Goal: Task Accomplishment & Management: Manage account settings

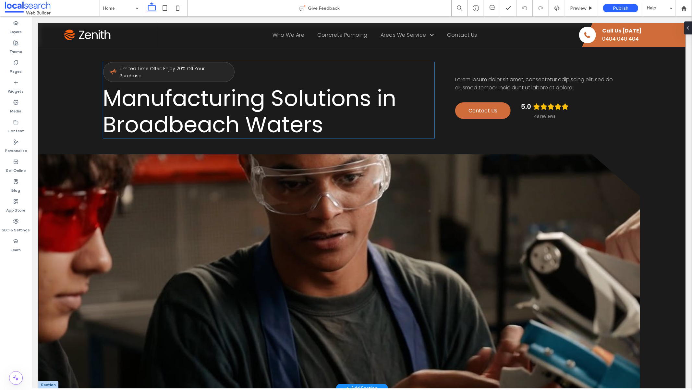
click at [208, 103] on span "Manufacturing Solutions in Broadbeach Waters" at bounding box center [249, 110] width 293 height 57
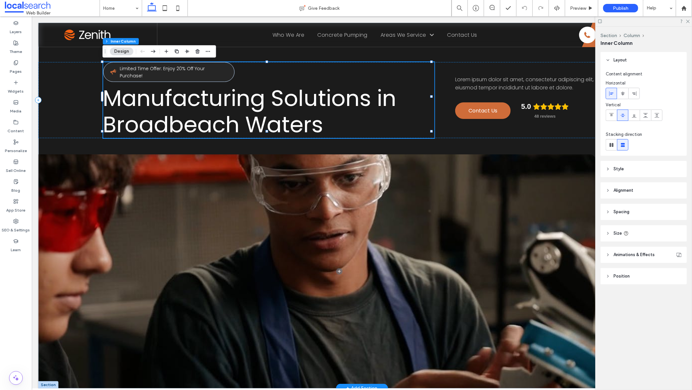
click at [208, 103] on span "Manufacturing Solutions in Broadbeach Waters" at bounding box center [249, 110] width 293 height 57
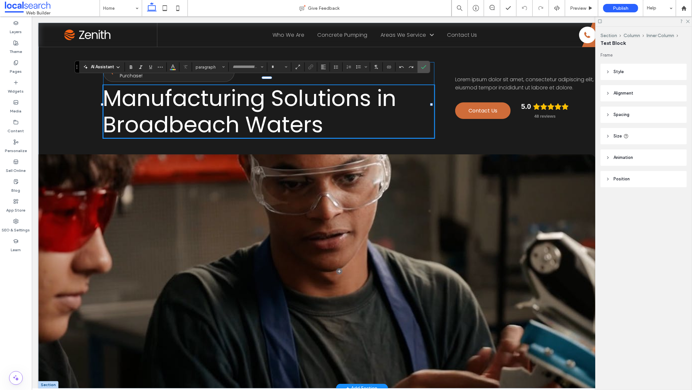
type input "*******"
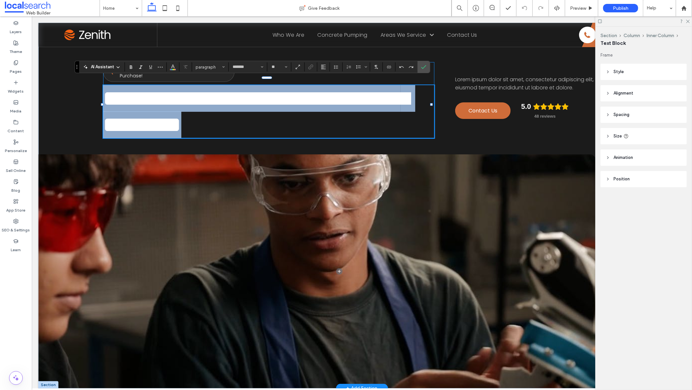
click at [207, 103] on span "**********" at bounding box center [256, 111] width 306 height 48
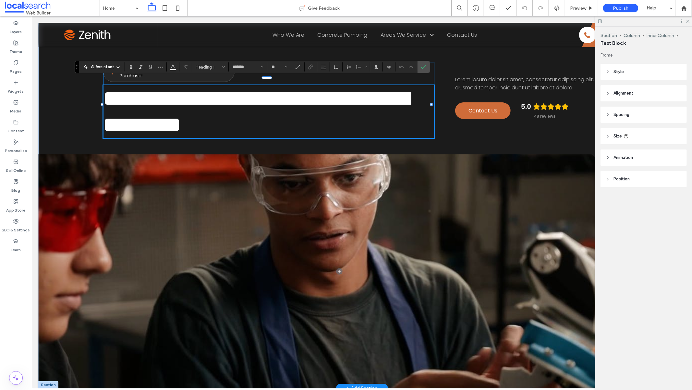
click at [207, 103] on span "**********" at bounding box center [256, 111] width 306 height 48
type input "**"
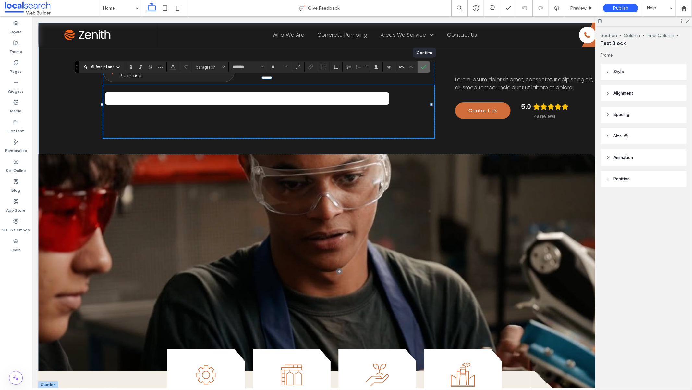
click at [424, 66] on icon "Confirm" at bounding box center [423, 66] width 5 height 5
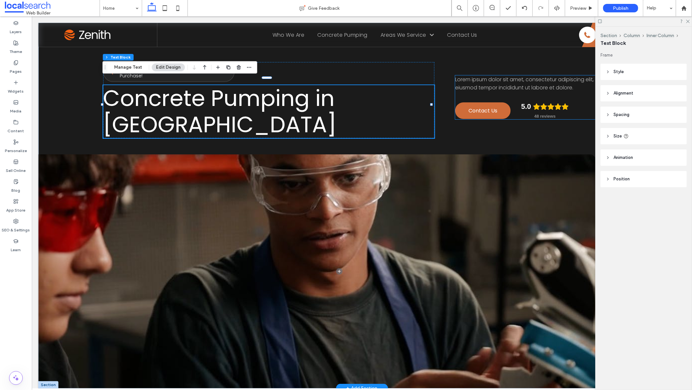
click at [550, 79] on span "Lorem ipsum dolor sit amet, consectetur adipiscing elit, sed do eiusmod tempor …" at bounding box center [534, 83] width 158 height 16
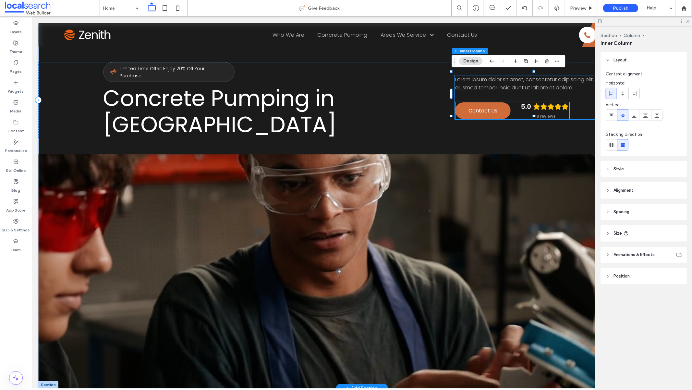
click at [550, 79] on p "Lorem ipsum dolor sit amet, consectetur adipiscing elit, sed do eiusmod tempor …" at bounding box center [538, 83] width 166 height 17
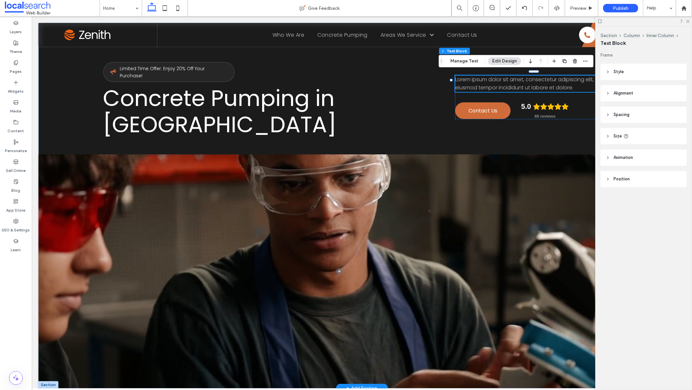
click at [550, 79] on p "Lorem ipsum dolor sit amet, consectetur adipiscing elit, sed do eiusmod tempor …" at bounding box center [538, 83] width 166 height 17
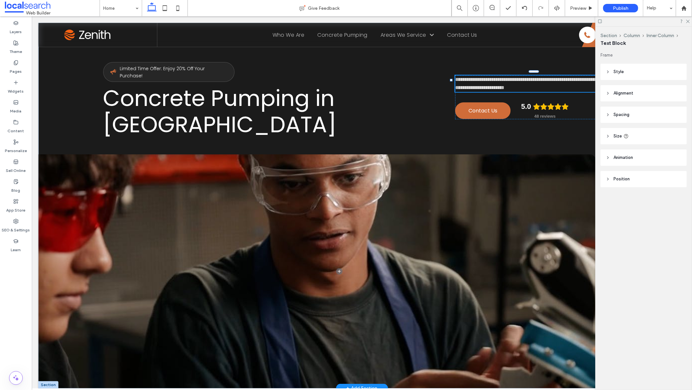
type input "*******"
type input "**"
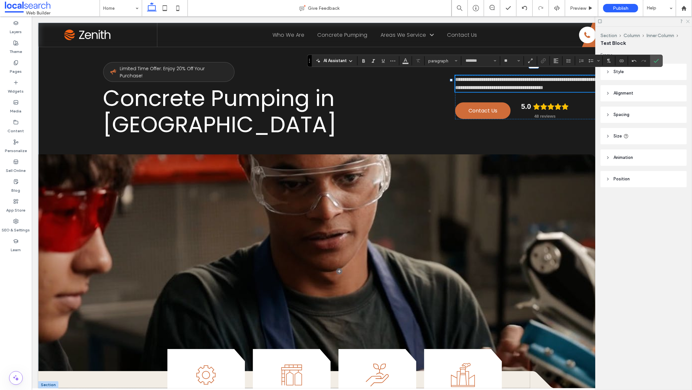
click at [689, 21] on icon at bounding box center [688, 21] width 4 height 4
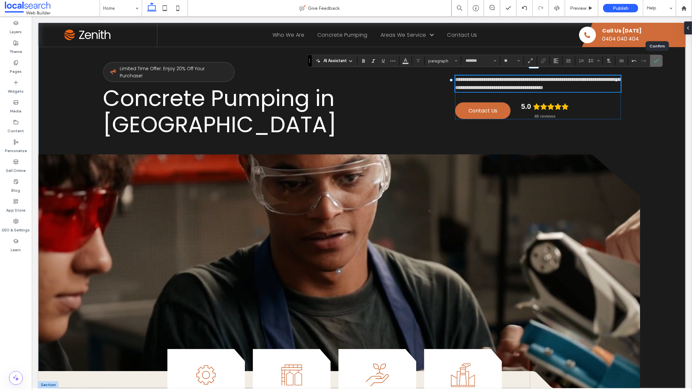
click at [656, 63] on icon "Confirm" at bounding box center [656, 60] width 5 height 5
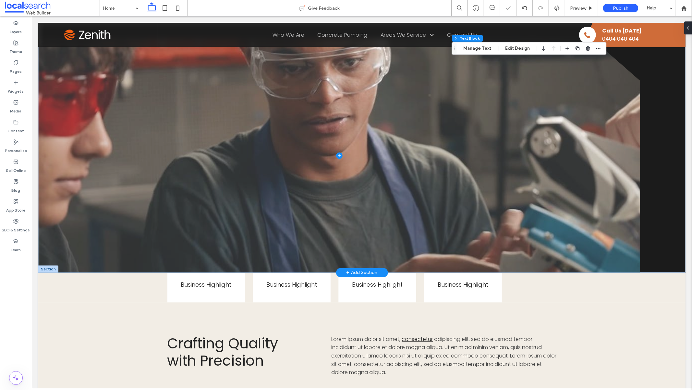
scroll to position [189, 0]
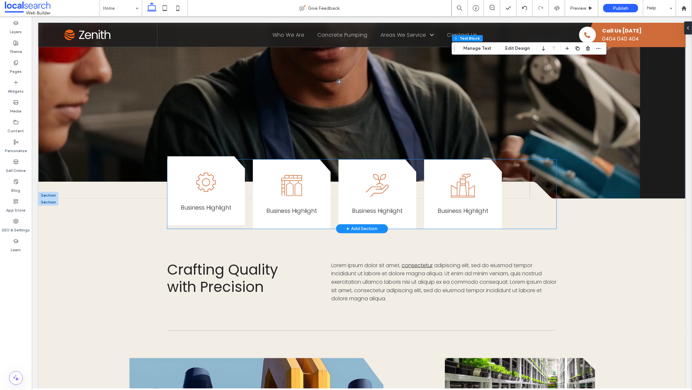
click at [214, 203] on span "Business Highlight" at bounding box center [206, 207] width 51 height 8
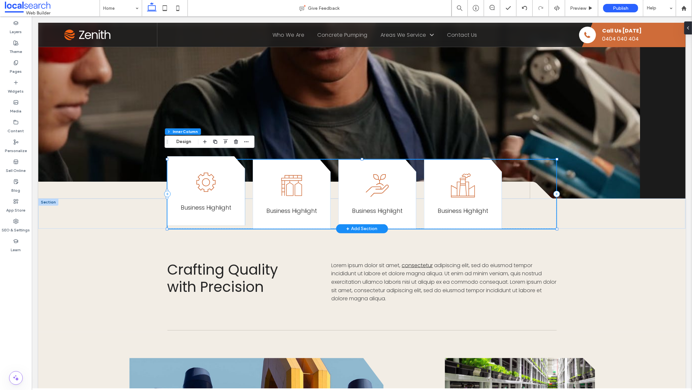
click at [214, 203] on span "Business Highlight" at bounding box center [206, 207] width 51 height 8
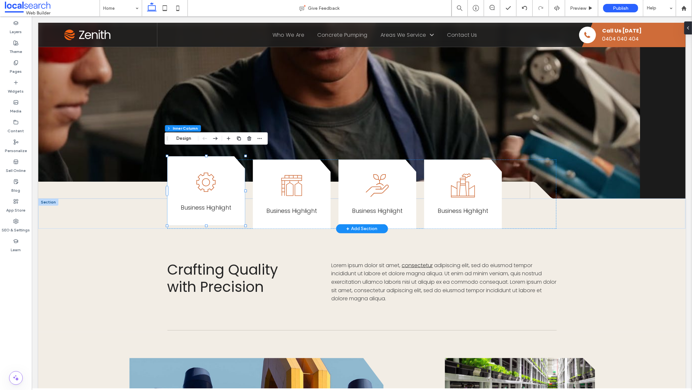
click at [214, 203] on span "Business Highlight" at bounding box center [206, 207] width 51 height 8
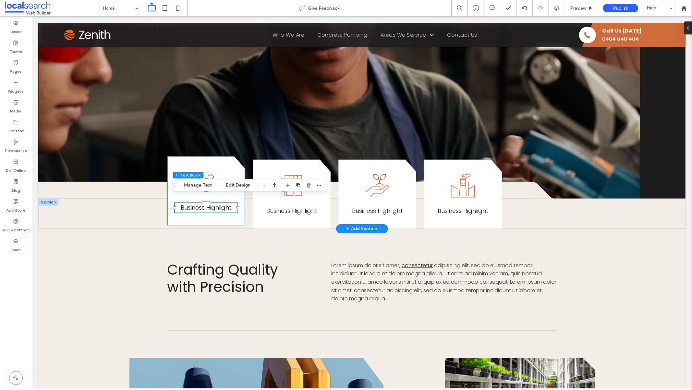
click at [211, 203] on span "Business Highlight" at bounding box center [206, 207] width 51 height 8
type input "*******"
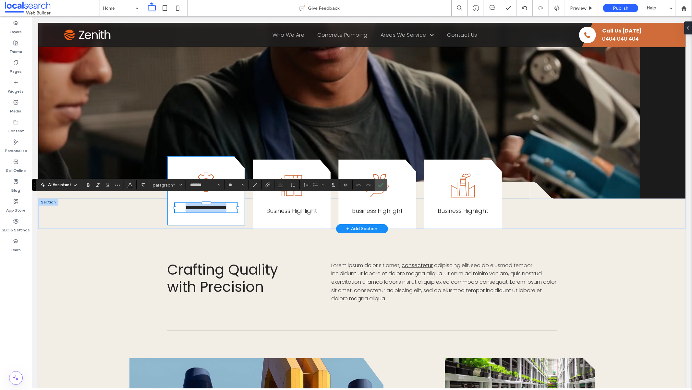
type input "**"
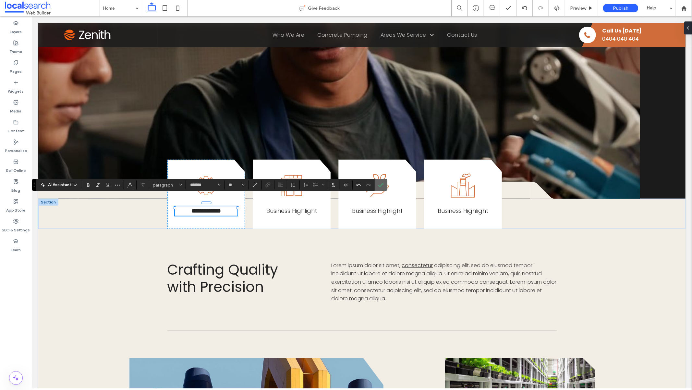
click at [384, 186] on label "Confirm" at bounding box center [381, 185] width 10 height 12
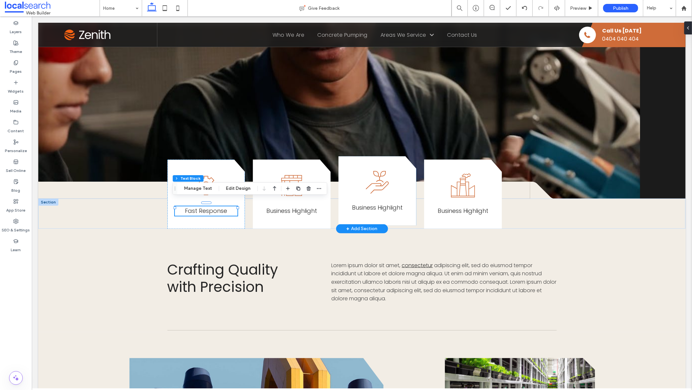
click at [386, 203] on span "Business Highlight" at bounding box center [377, 207] width 51 height 8
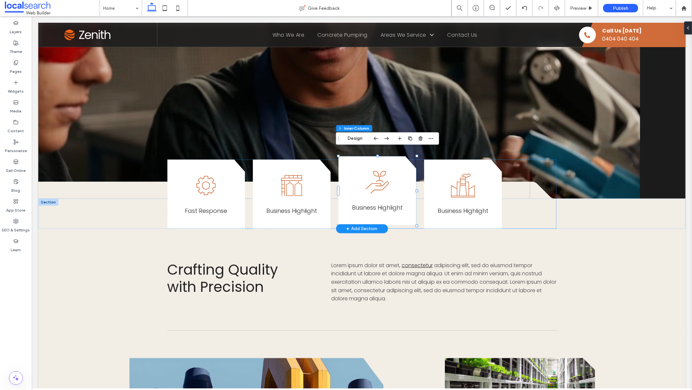
click at [385, 203] on span "Business Highlight" at bounding box center [377, 207] width 51 height 8
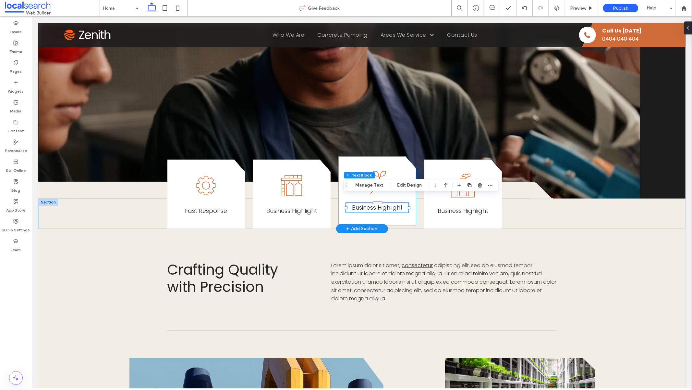
click at [385, 203] on span "Business Highlight" at bounding box center [377, 207] width 51 height 8
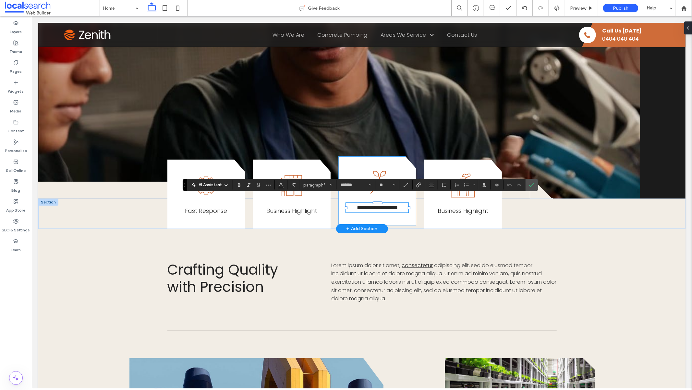
type input "**"
click at [534, 187] on icon "Confirm" at bounding box center [532, 184] width 5 height 5
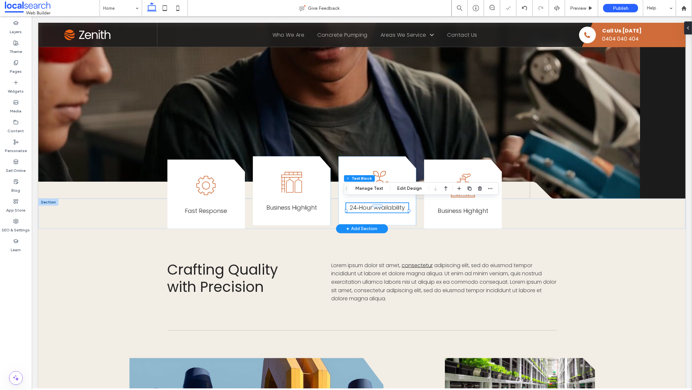
click at [283, 203] on span "Business Highlight" at bounding box center [291, 207] width 51 height 8
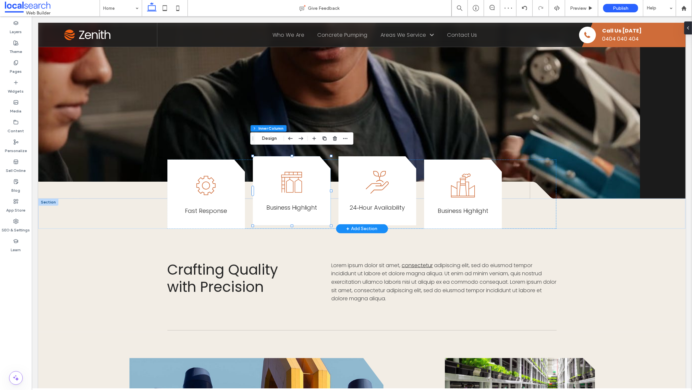
click at [283, 203] on span "Business Highlight" at bounding box center [291, 207] width 51 height 8
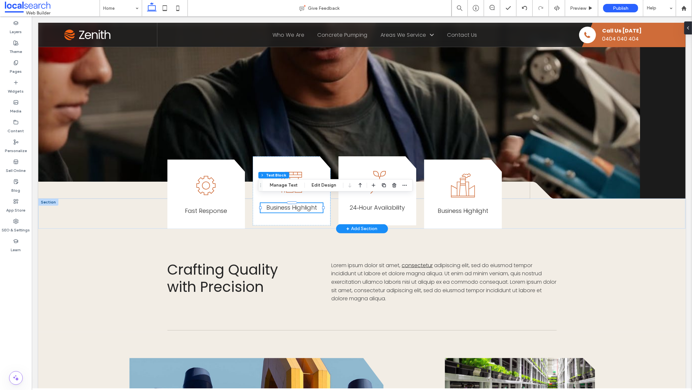
click at [294, 203] on span "Business Highlight" at bounding box center [291, 207] width 51 height 8
click at [294, 204] on span "**********" at bounding box center [291, 207] width 41 height 6
type input "*******"
type input "**"
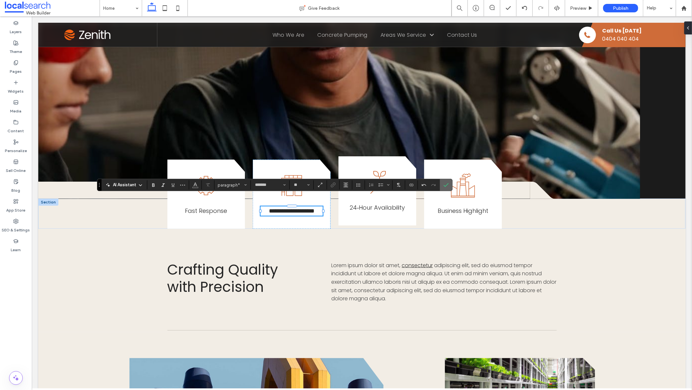
click at [444, 185] on icon "Confirm" at bounding box center [446, 184] width 5 height 5
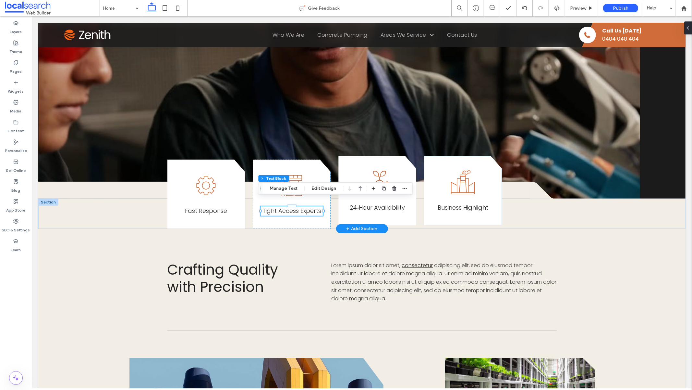
click at [452, 203] on span "Business Highlight" at bounding box center [463, 207] width 51 height 8
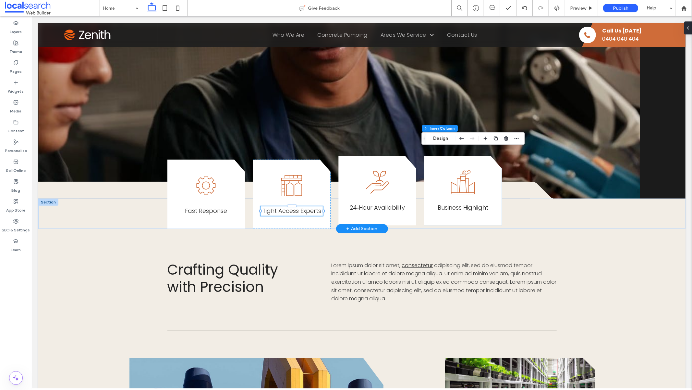
click at [452, 203] on span "Business Highlight" at bounding box center [463, 207] width 51 height 8
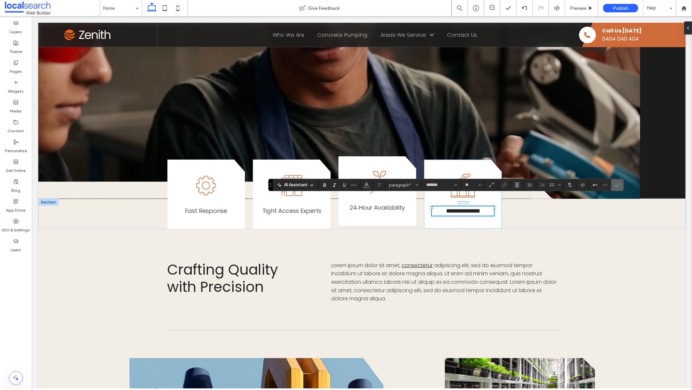
click at [617, 186] on use "Confirm" at bounding box center [617, 185] width 5 height 4
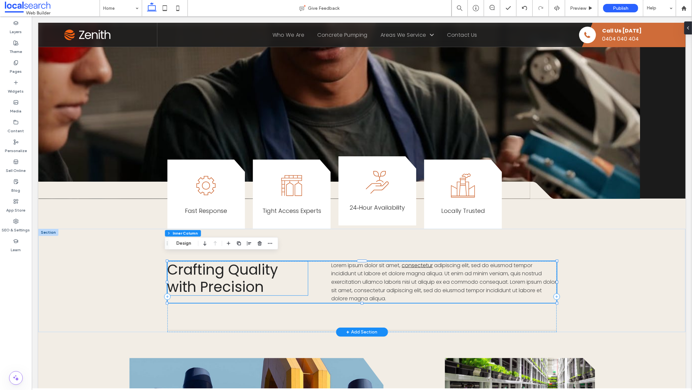
click at [232, 276] on span "Crafting Quality with Precision" at bounding box center [222, 277] width 111 height 37
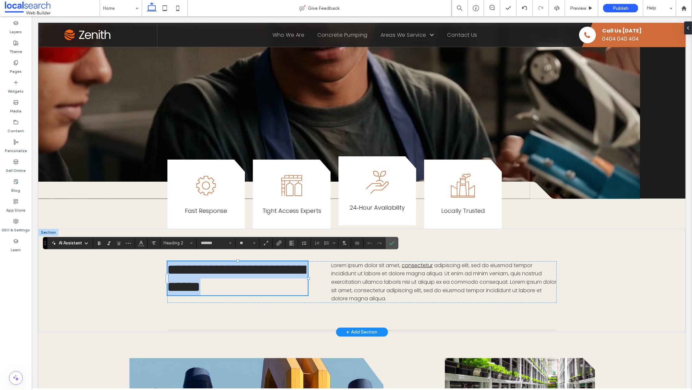
type input "**"
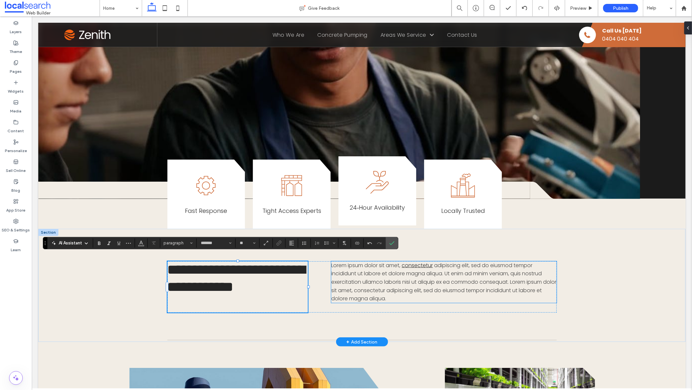
click at [398, 286] on p "Lorem ipsum dolor sit amet, consectetur adipiscing elit, sed do eiusmod tempor …" at bounding box center [443, 282] width 225 height 42
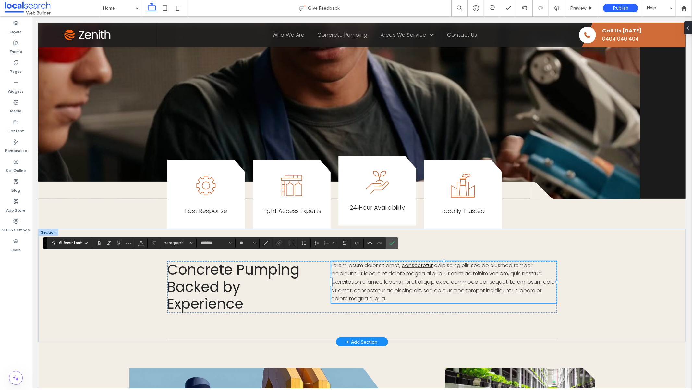
click at [398, 286] on p "Lorem ipsum dolor sit amet, consectetur adipiscing elit, sed do eiusmod tempor …" at bounding box center [443, 282] width 225 height 42
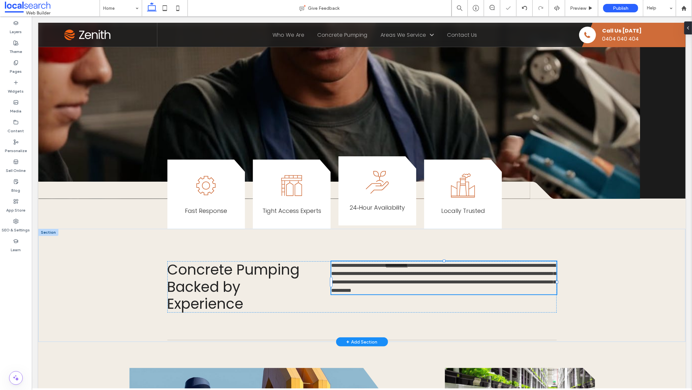
type input "*******"
type input "**"
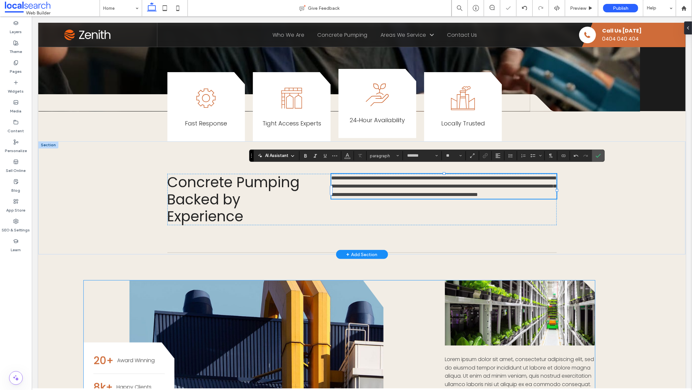
scroll to position [415, 0]
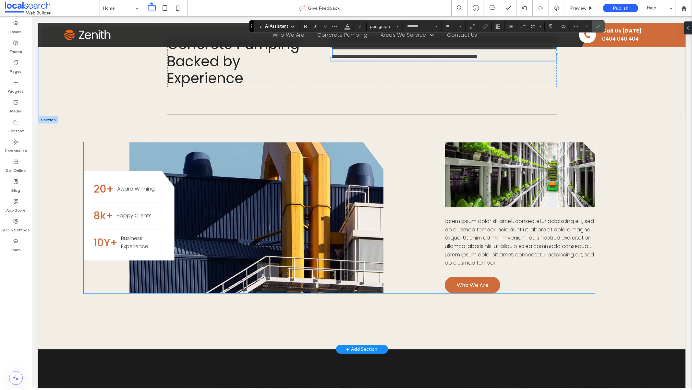
click at [555, 228] on span "Lorem ipsum dolor sit amet, consectetur adipiscing elit, sed do eiusmod tempor …" at bounding box center [519, 241] width 149 height 49
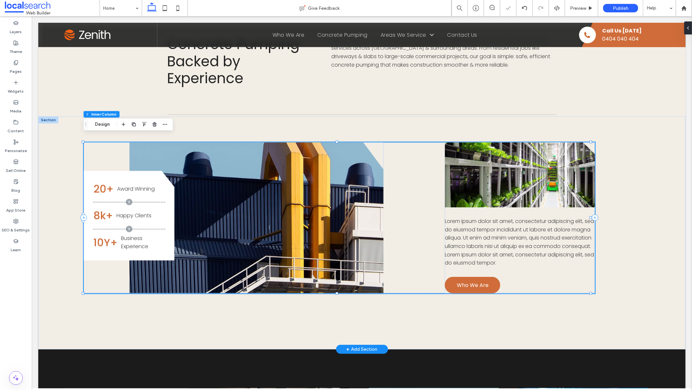
click at [555, 228] on span "Lorem ipsum dolor sit amet, consectetur adipiscing elit, sed do eiusmod tempor …" at bounding box center [519, 241] width 149 height 49
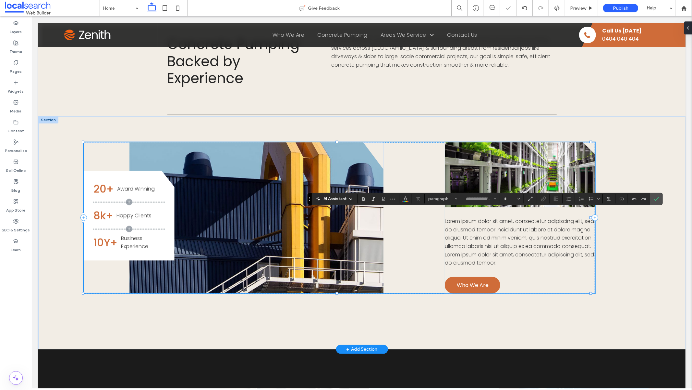
type input "*******"
type input "**"
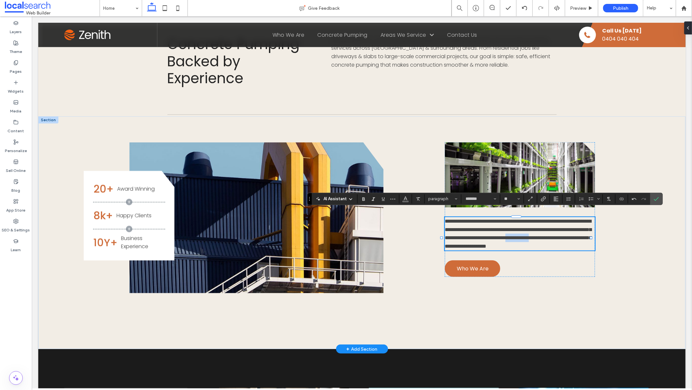
drag, startPoint x: 477, startPoint y: 239, endPoint x: 506, endPoint y: 237, distance: 29.3
click at [506, 237] on span "**********" at bounding box center [518, 233] width 147 height 30
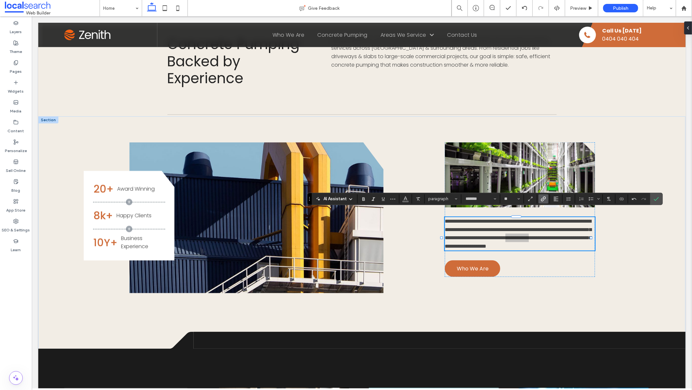
click at [545, 198] on icon "Link" at bounding box center [543, 198] width 5 height 5
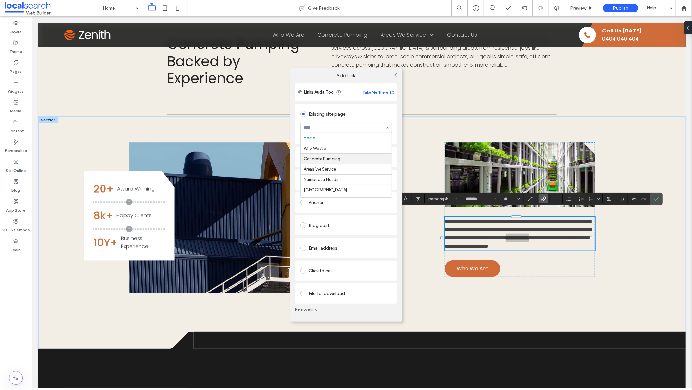
scroll to position [41, 0]
drag, startPoint x: 394, startPoint y: 74, endPoint x: 401, endPoint y: 78, distance: 7.7
click at [395, 74] on icon at bounding box center [395, 74] width 5 height 5
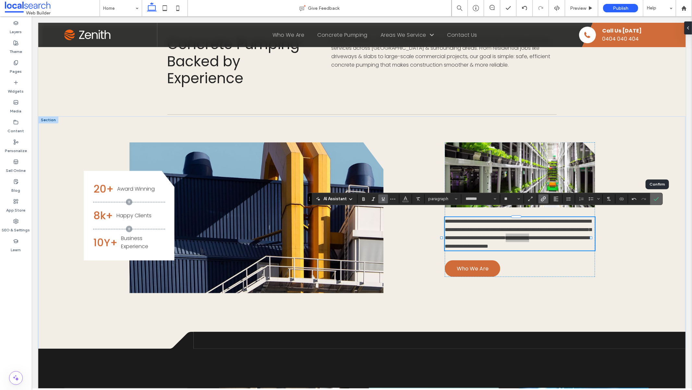
click at [657, 199] on icon "Confirm" at bounding box center [656, 198] width 5 height 5
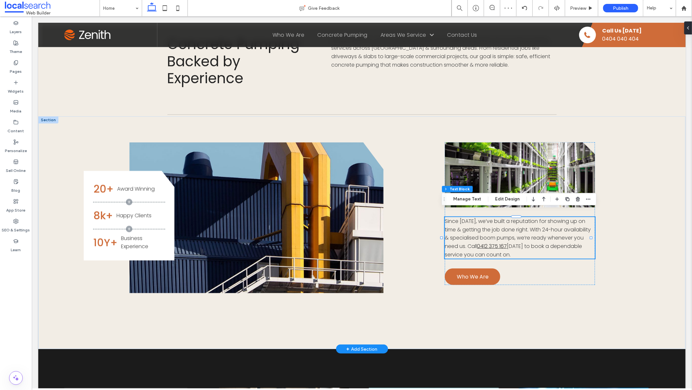
click at [458, 224] on span "Since 2013, we’ve built a reputation for showing up on time & getting the job d…" at bounding box center [518, 233] width 146 height 32
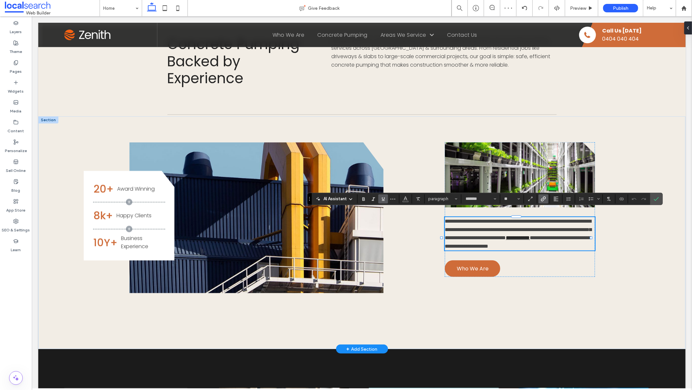
click at [456, 223] on span "**********" at bounding box center [518, 228] width 147 height 21
click at [473, 230] on span "**********" at bounding box center [518, 228] width 147 height 21
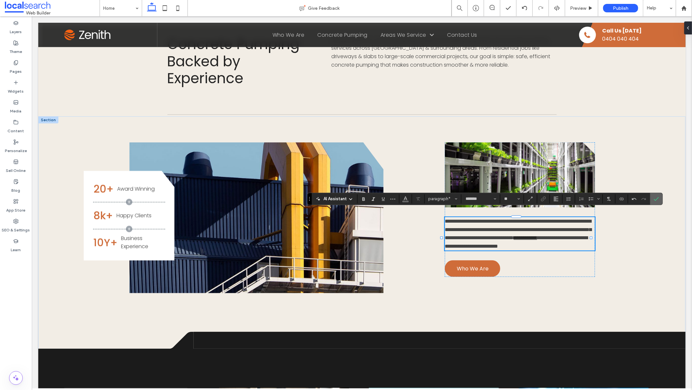
click at [656, 198] on icon "Confirm" at bounding box center [656, 198] width 5 height 5
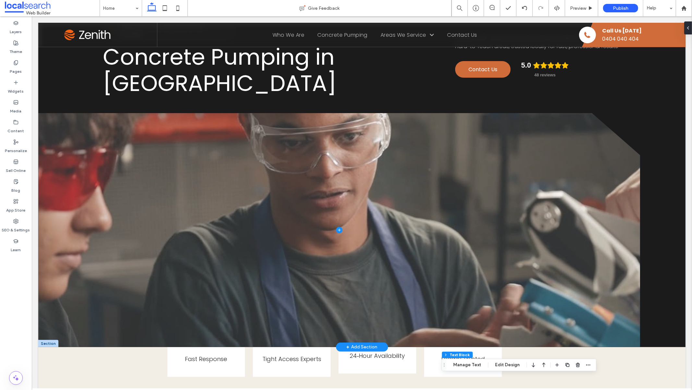
scroll to position [0, 0]
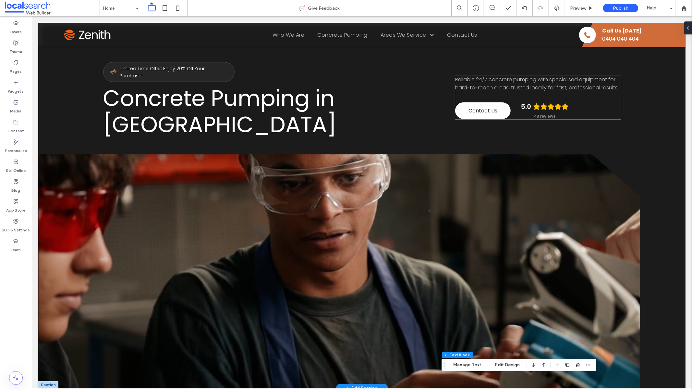
click at [479, 110] on span "Contact Us" at bounding box center [482, 110] width 29 height 8
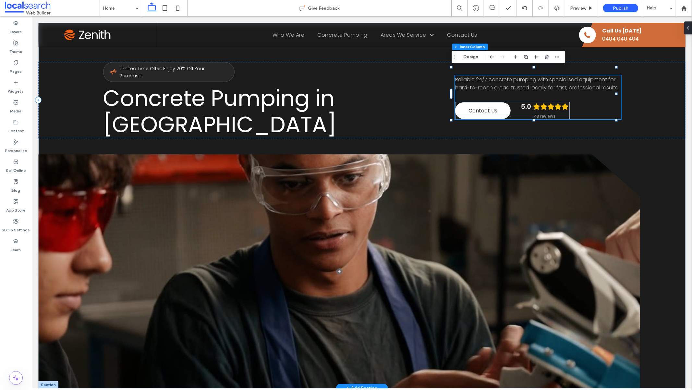
click at [479, 110] on span "Contact Us" at bounding box center [482, 110] width 29 height 8
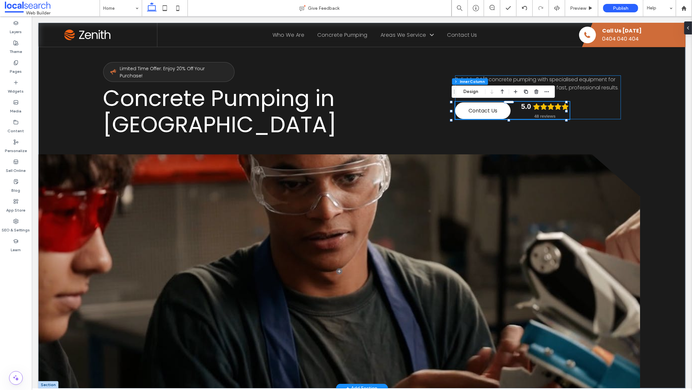
click at [479, 110] on span "Contact Us" at bounding box center [482, 110] width 29 height 8
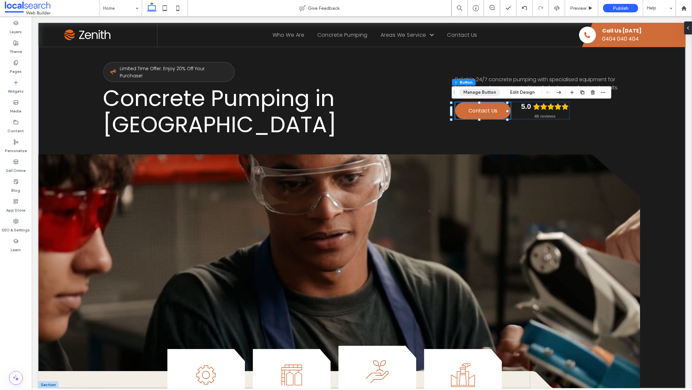
click at [475, 93] on button "Manage Button" at bounding box center [479, 92] width 41 height 8
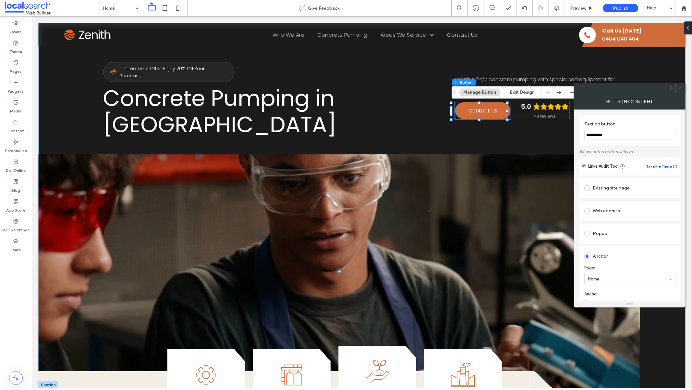
click at [622, 186] on div "Existing site page" at bounding box center [630, 188] width 91 height 10
click at [679, 87] on icon at bounding box center [681, 87] width 5 height 5
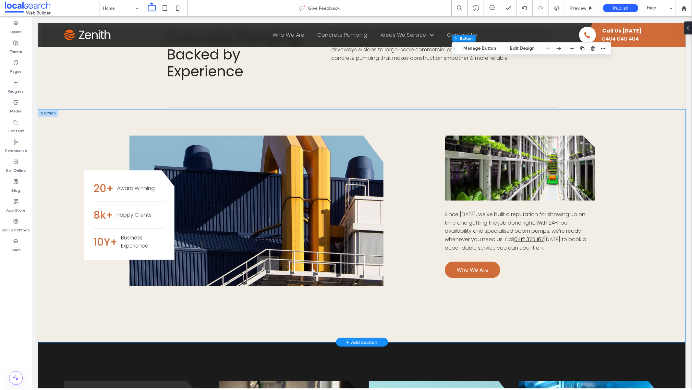
scroll to position [352, 0]
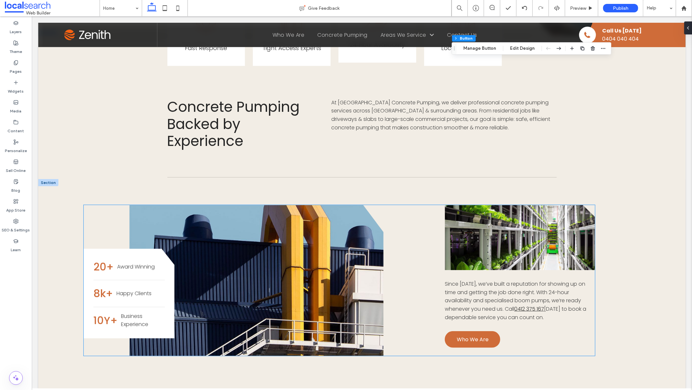
click at [103, 312] on span "10Y+" at bounding box center [105, 319] width 24 height 15
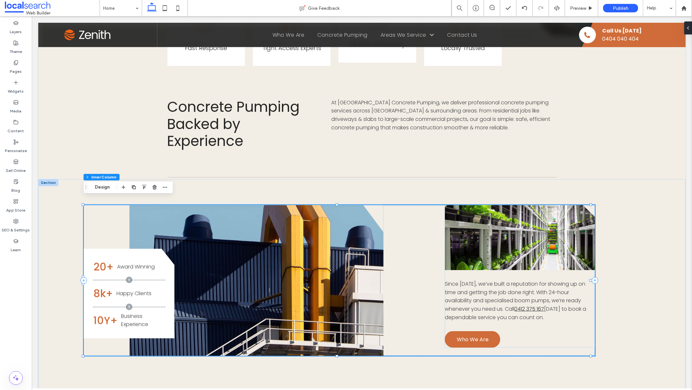
click at [103, 312] on span "10Y+" at bounding box center [105, 319] width 24 height 15
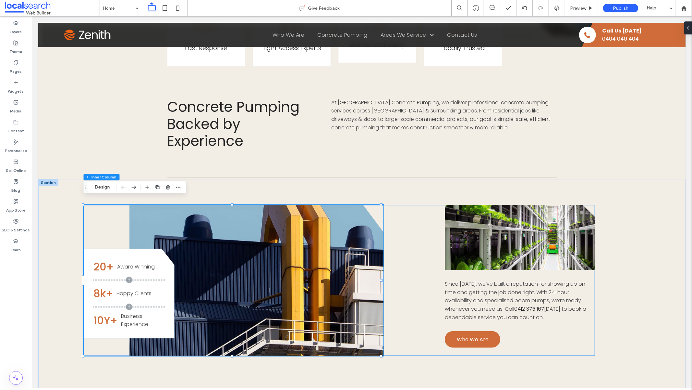
click at [103, 312] on span "10Y+" at bounding box center [105, 319] width 24 height 15
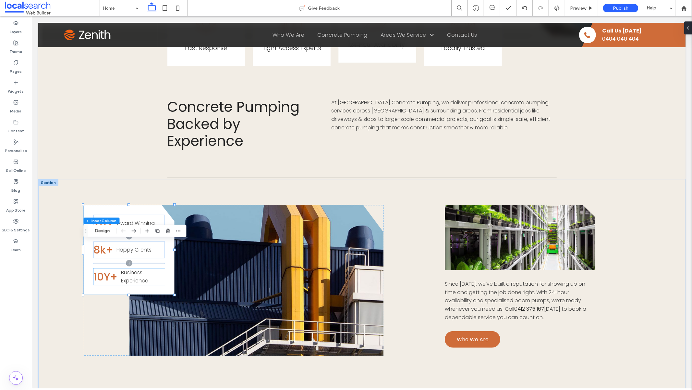
click at [102, 269] on span "10Y+" at bounding box center [105, 276] width 24 height 15
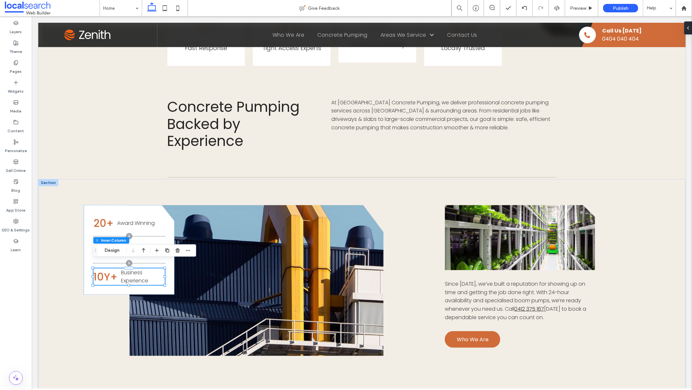
click at [103, 269] on span "10Y+" at bounding box center [105, 276] width 24 height 15
type input "*******"
type input "**"
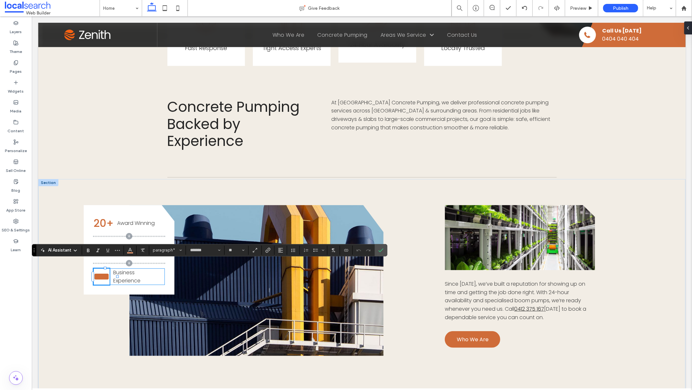
click at [103, 271] on span "****" at bounding box center [101, 276] width 16 height 10
click at [135, 268] on span "Business Experience" at bounding box center [126, 276] width 27 height 16
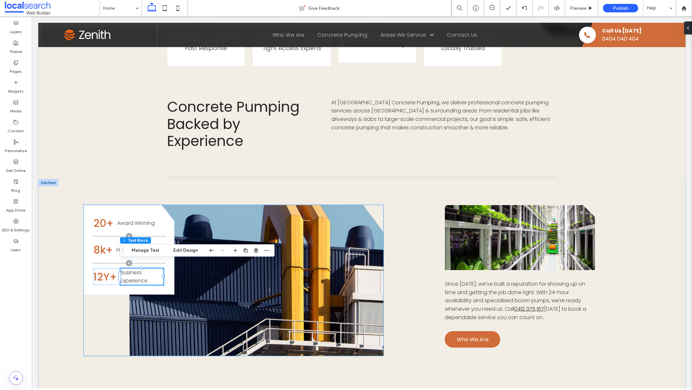
click at [112, 298] on div "20+ Award Winning 8k+ Happy Clients 12Y+ Business Experience Button" at bounding box center [233, 280] width 300 height 151
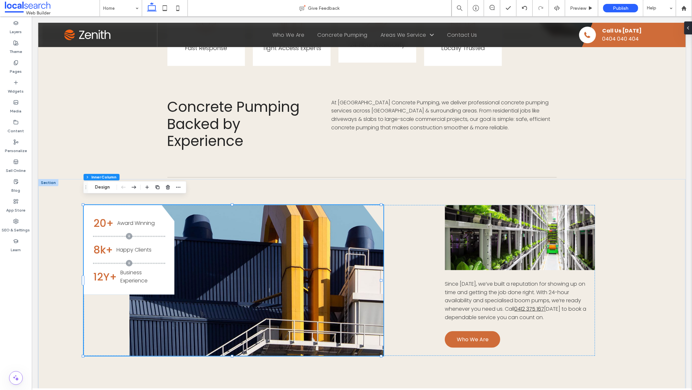
click at [141, 219] on span "Award Winning" at bounding box center [136, 222] width 38 height 7
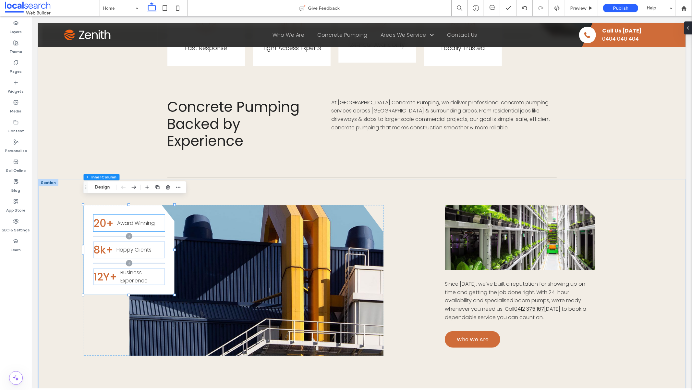
click at [143, 214] on div "20+ Award Winning" at bounding box center [128, 222] width 71 height 17
drag, startPoint x: 177, startPoint y: 196, endPoint x: 145, endPoint y: 181, distance: 35.6
click at [177, 197] on use "button" at bounding box center [178, 196] width 4 height 4
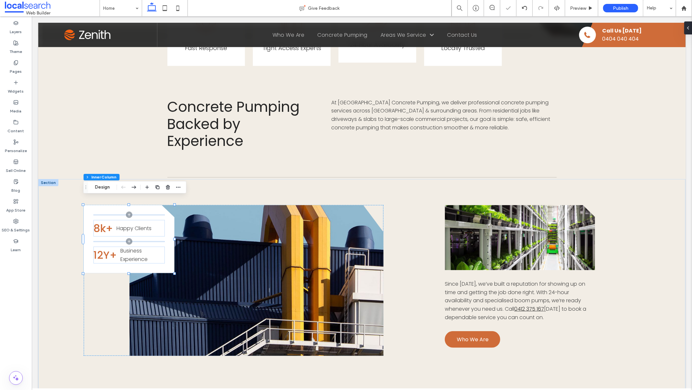
click at [149, 208] on div "8k+ Happy Clients 12Y+ Business Experience" at bounding box center [128, 239] width 91 height 68
click at [150, 214] on div at bounding box center [128, 214] width 71 height 0
click at [176, 199] on icon "button" at bounding box center [177, 196] width 5 height 5
click at [108, 217] on span "8k+" at bounding box center [102, 222] width 19 height 15
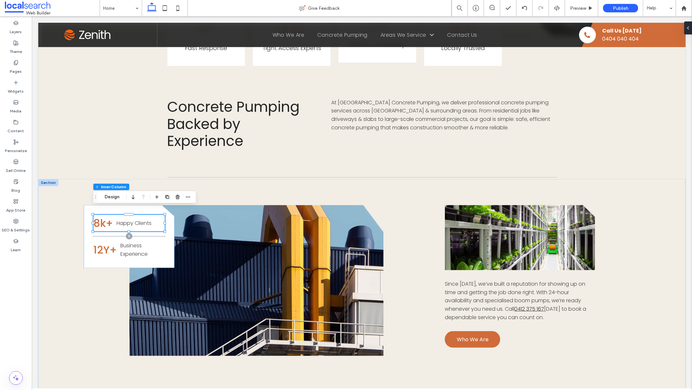
click at [108, 217] on span "8k+" at bounding box center [102, 222] width 19 height 15
click at [109, 215] on span "8k+" at bounding box center [102, 222] width 19 height 15
type input "*******"
type input "**"
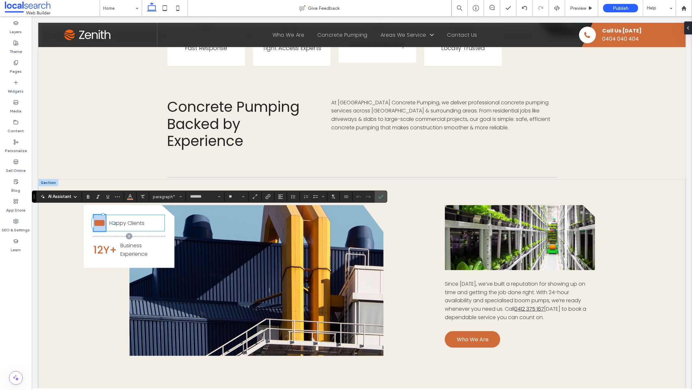
click at [106, 217] on span "***" at bounding box center [99, 222] width 12 height 10
type input "**"
click at [148, 219] on span "Happy Clients" at bounding box center [130, 222] width 35 height 7
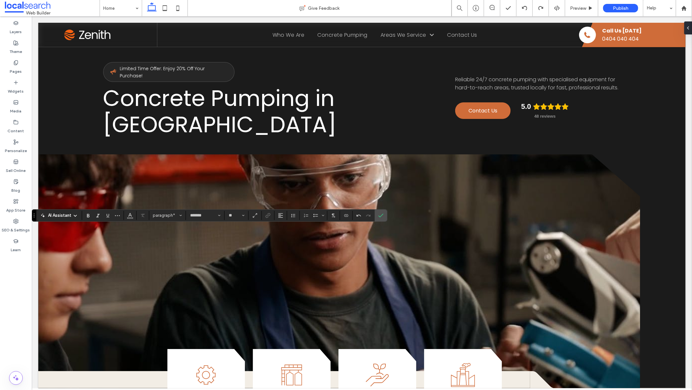
scroll to position [366, 0]
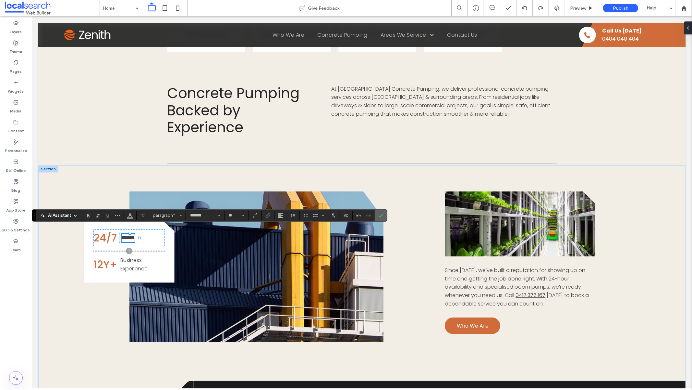
drag, startPoint x: 385, startPoint y: 215, endPoint x: 353, endPoint y: 200, distance: 34.9
click at [385, 215] on label "Confirm" at bounding box center [381, 215] width 10 height 12
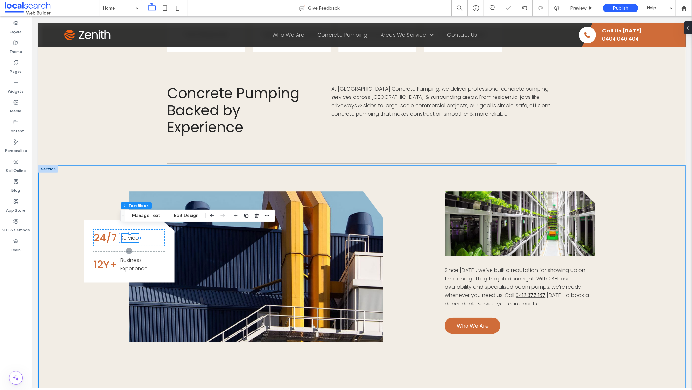
click at [142, 336] on div "24/7 Service 12Y+ Business Experience Button Button Since 2013, we’ve built a r…" at bounding box center [362, 281] width 648 height 232
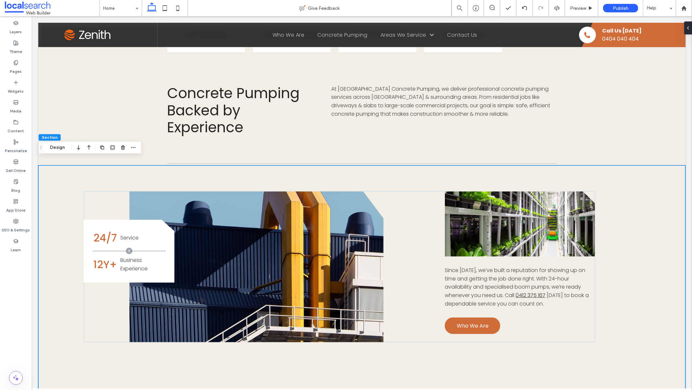
type input "**"
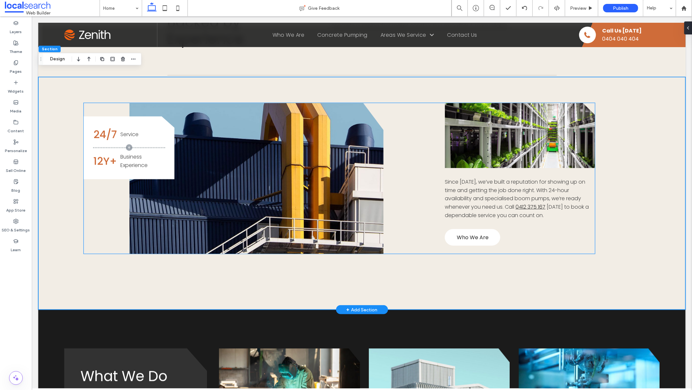
click at [469, 233] on span "Who We Are" at bounding box center [473, 237] width 32 height 8
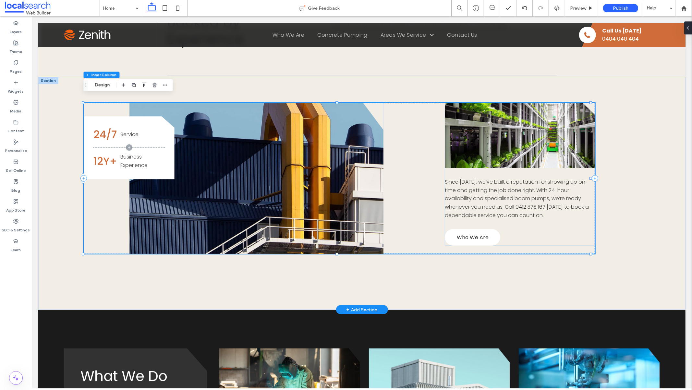
click at [469, 233] on span "Who We Are" at bounding box center [473, 237] width 32 height 8
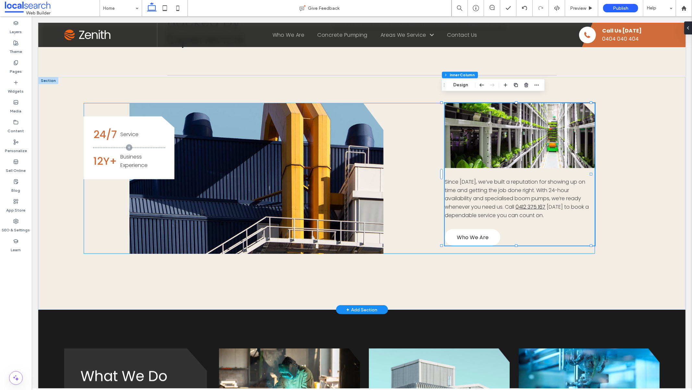
click at [469, 233] on span "Who We Are" at bounding box center [473, 237] width 32 height 8
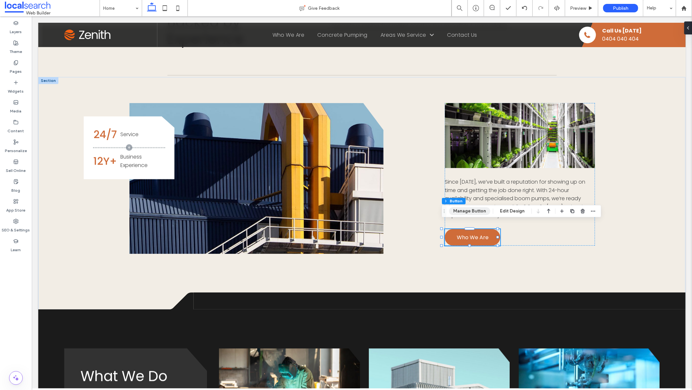
click at [470, 211] on button "Manage Button" at bounding box center [469, 211] width 41 height 8
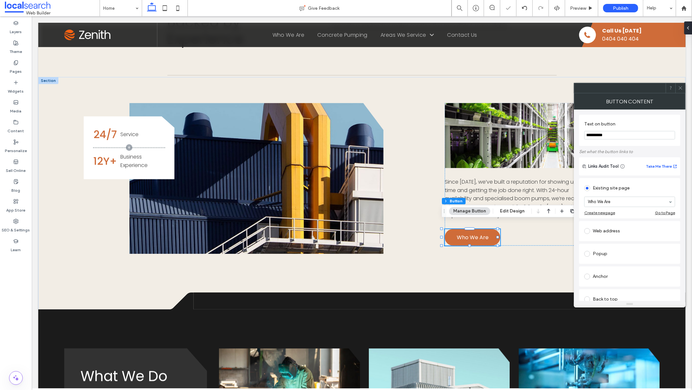
click at [682, 87] on icon at bounding box center [681, 87] width 5 height 5
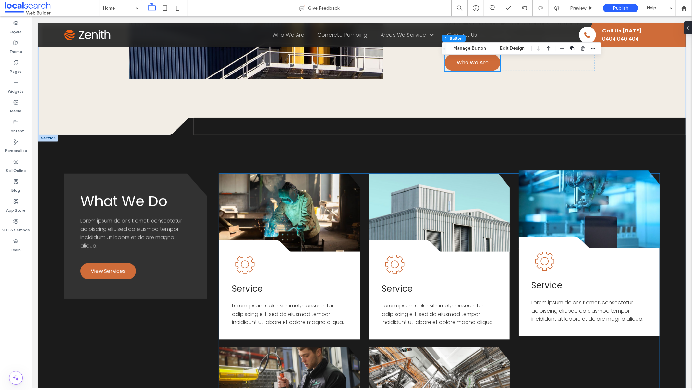
scroll to position [592, 0]
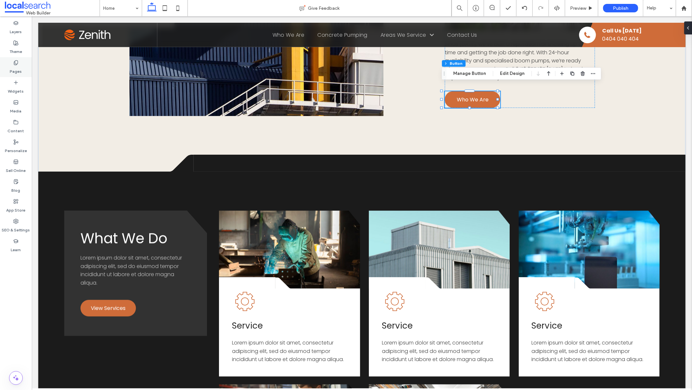
click at [17, 64] on icon at bounding box center [15, 62] width 5 height 5
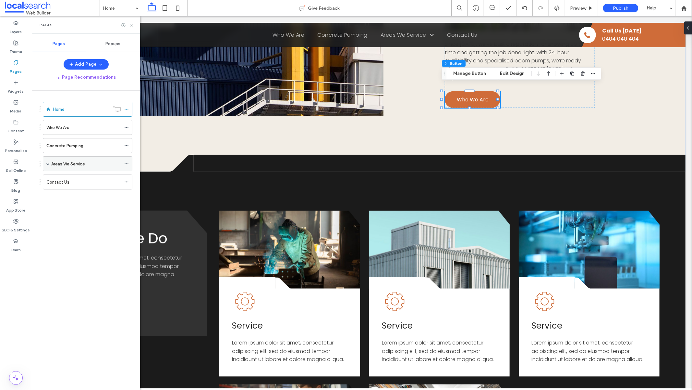
click at [84, 162] on label "Areas We Service" at bounding box center [68, 163] width 34 height 11
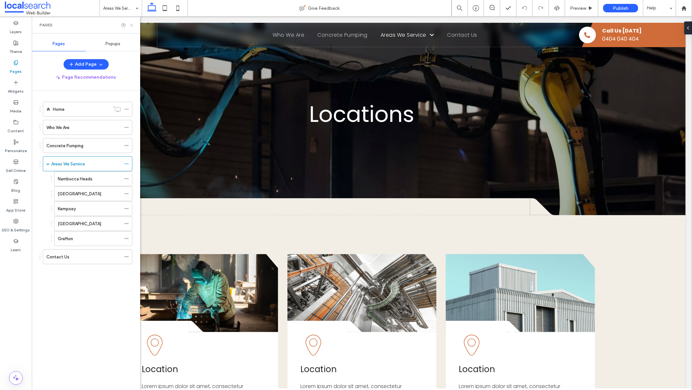
click at [132, 26] on icon at bounding box center [131, 25] width 5 height 5
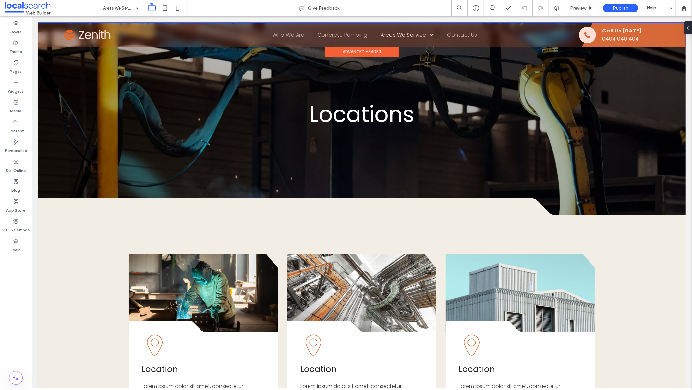
click at [280, 36] on div at bounding box center [362, 34] width 648 height 24
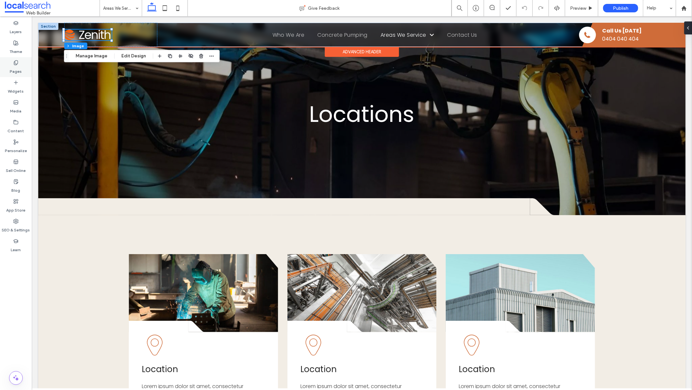
click at [22, 64] on div "Pages" at bounding box center [16, 67] width 32 height 20
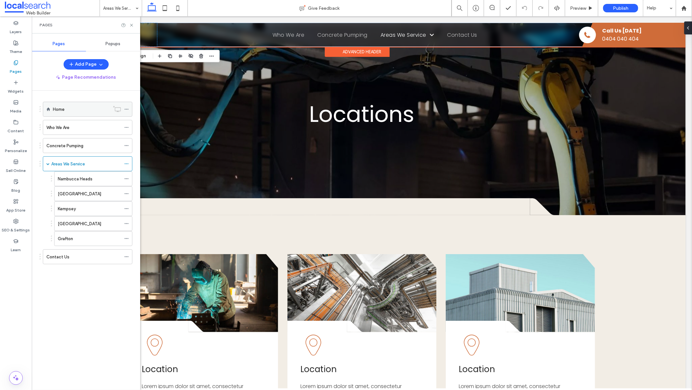
click at [59, 109] on label "Home" at bounding box center [59, 109] width 12 height 11
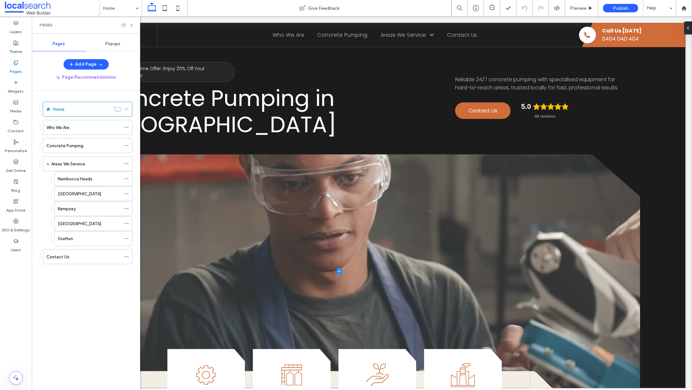
scroll to position [163, 0]
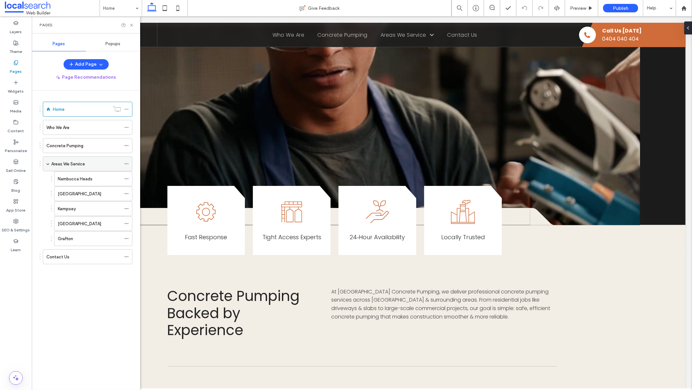
click at [101, 164] on div "Areas We Service" at bounding box center [86, 163] width 70 height 7
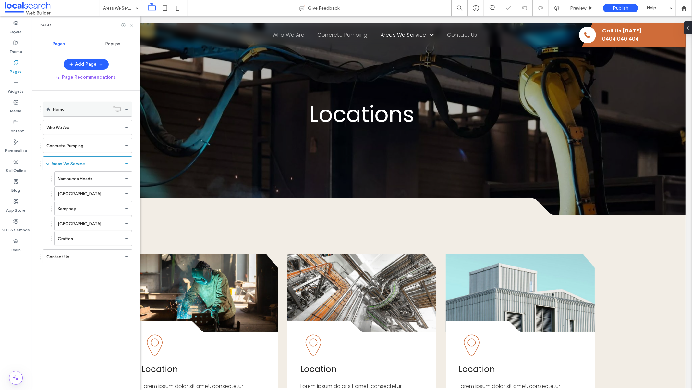
click at [79, 103] on div "Home" at bounding box center [81, 109] width 57 height 14
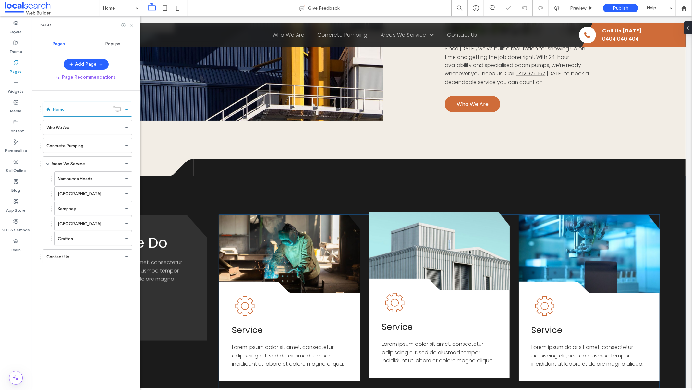
scroll to position [713, 0]
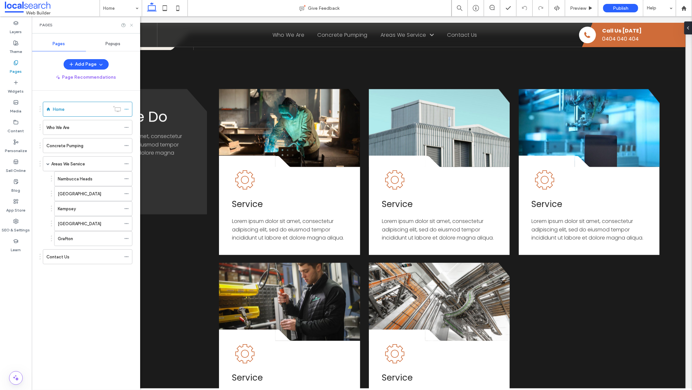
click at [132, 24] on icon at bounding box center [131, 25] width 5 height 5
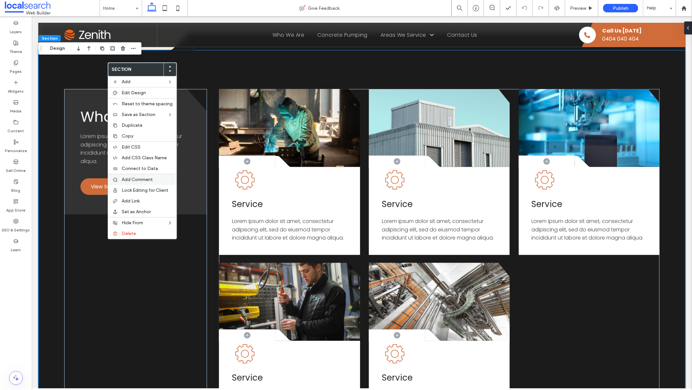
click at [150, 178] on span "Add Comment" at bounding box center [137, 180] width 31 height 6
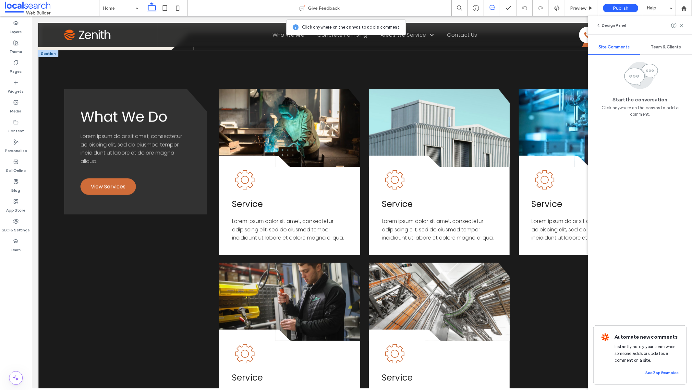
click at [92, 69] on div "What We Do Lorem ipsum dolor sit amet, consectetur adipiscing elit, sed do eius…" at bounding box center [362, 267] width 648 height 434
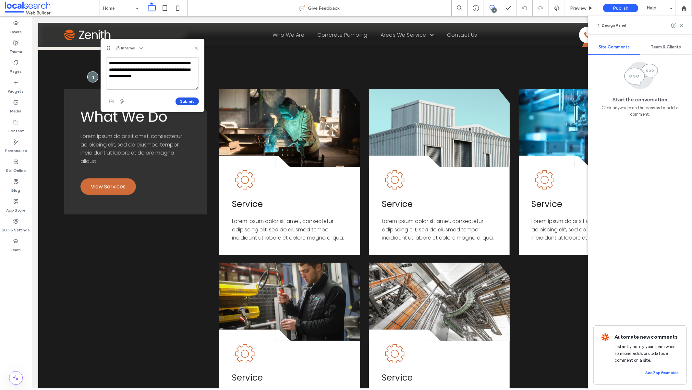
type textarea "**********"
drag, startPoint x: 183, startPoint y: 102, endPoint x: 198, endPoint y: 105, distance: 14.5
click at [183, 102] on button "Submit" at bounding box center [187, 101] width 23 height 8
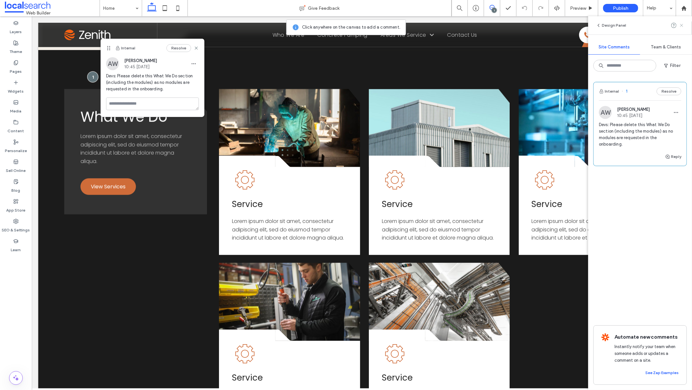
click at [680, 27] on icon at bounding box center [681, 25] width 5 height 5
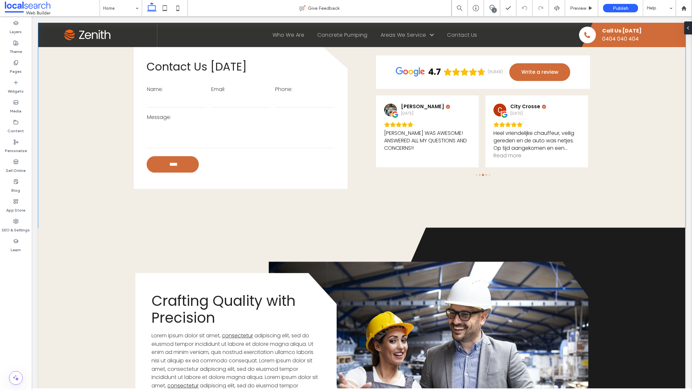
scroll to position [1346, 0]
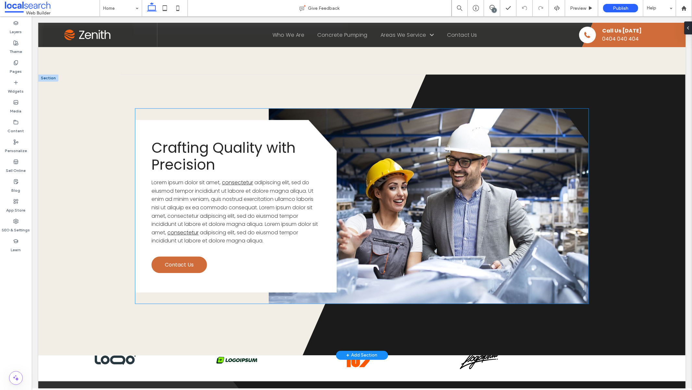
click at [276, 191] on span "adipiscing elit, sed do eiusmod tempor incididunt ut labore et dolore magna ali…" at bounding box center [234, 206] width 167 height 57
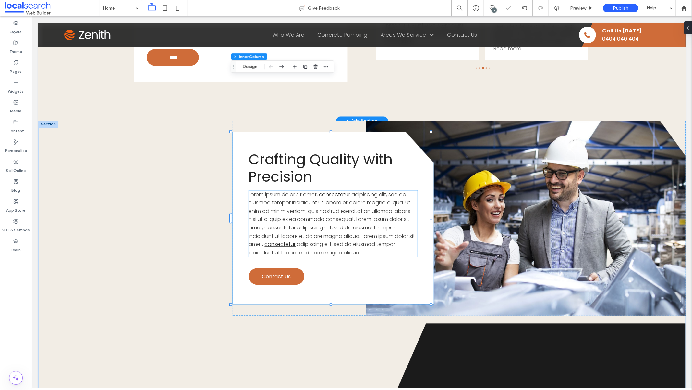
scroll to position [1226, 0]
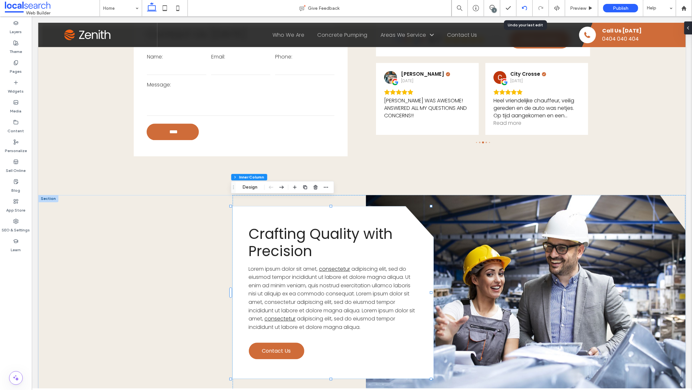
click at [523, 8] on use at bounding box center [524, 8] width 5 height 4
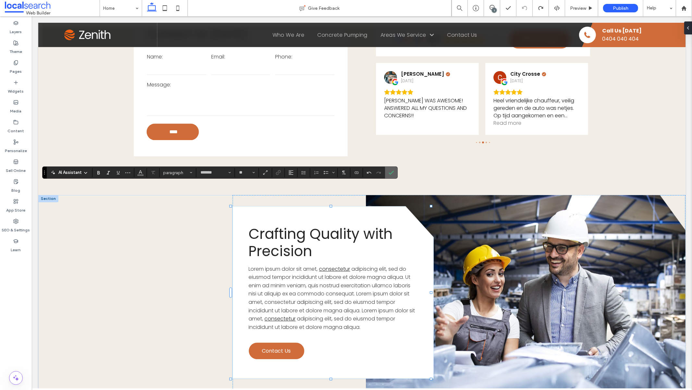
click at [394, 173] on label "Confirm" at bounding box center [392, 173] width 10 height 12
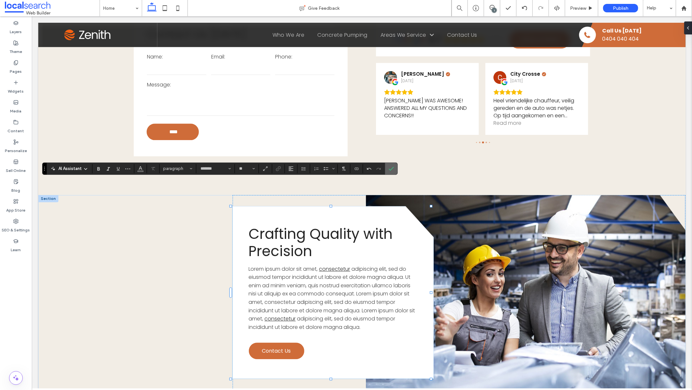
click at [393, 168] on icon "Confirm" at bounding box center [391, 168] width 5 height 5
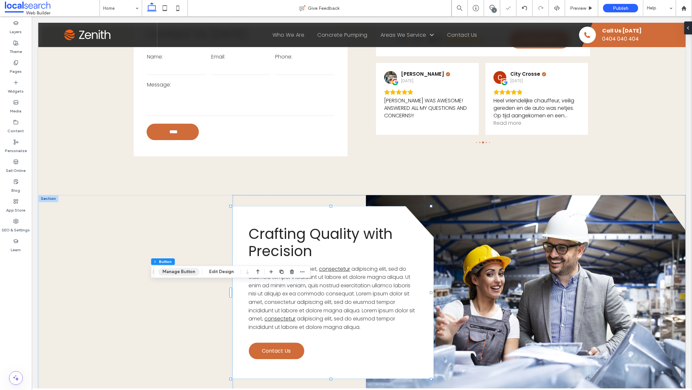
click at [180, 273] on button "Manage Button" at bounding box center [178, 272] width 41 height 8
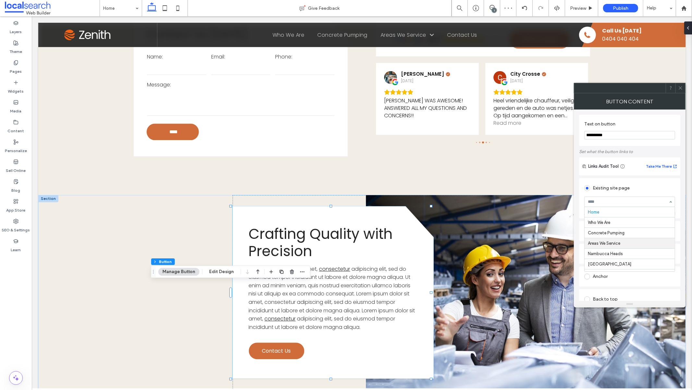
scroll to position [41, 0]
click at [681, 88] on icon at bounding box center [681, 87] width 5 height 5
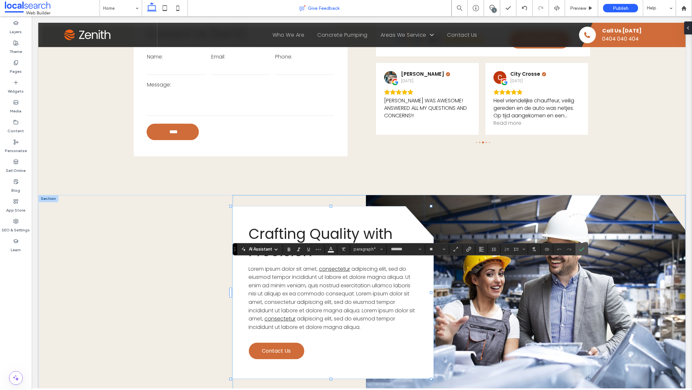
type input "**"
click at [583, 249] on use "Confirm" at bounding box center [582, 249] width 5 height 4
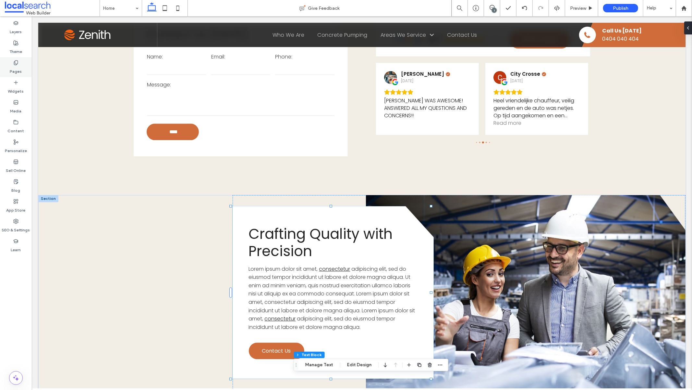
click at [16, 64] on use at bounding box center [16, 62] width 4 height 4
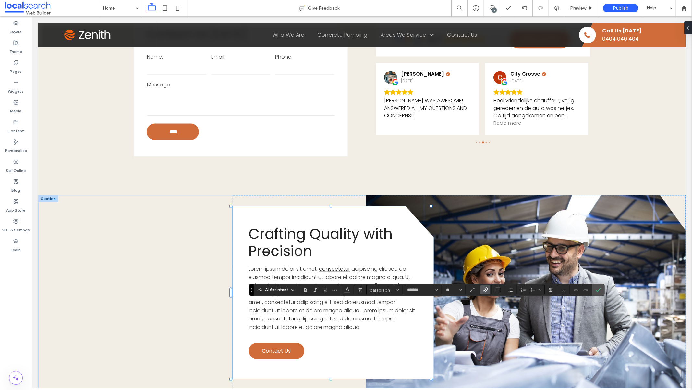
click at [483, 291] on icon "Link" at bounding box center [485, 289] width 5 height 5
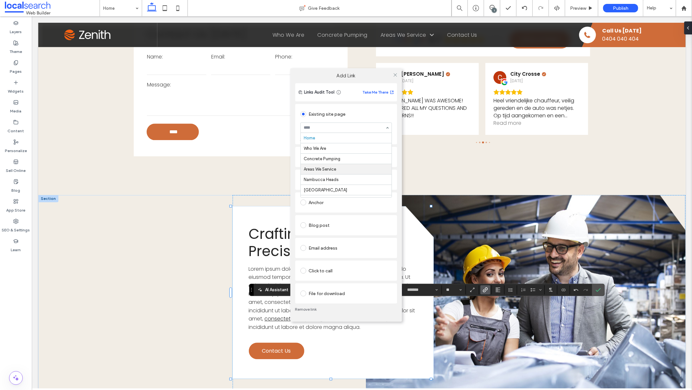
scroll to position [9, 0]
click at [395, 75] on icon at bounding box center [395, 74] width 5 height 5
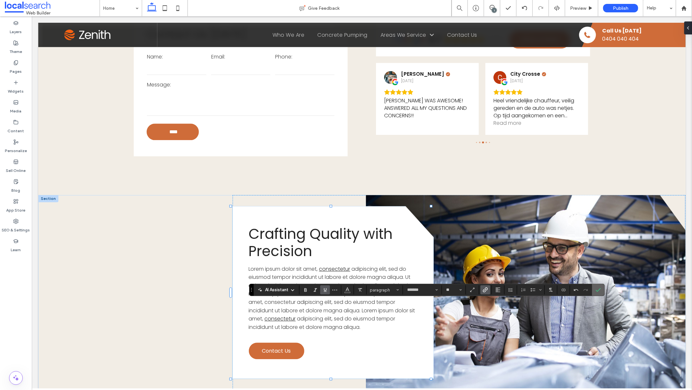
click at [601, 287] on icon "Confirm" at bounding box center [598, 289] width 5 height 5
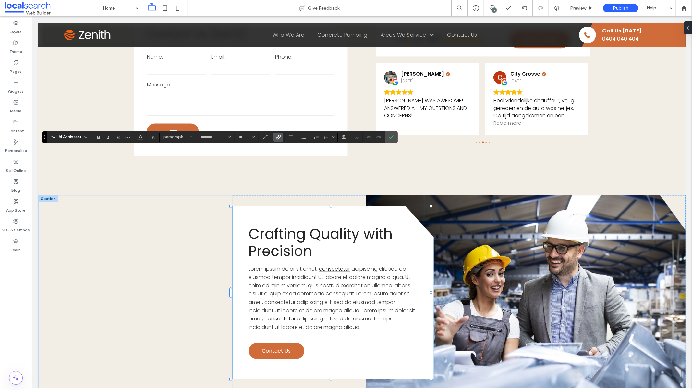
click at [280, 136] on icon "Link" at bounding box center [278, 136] width 5 height 5
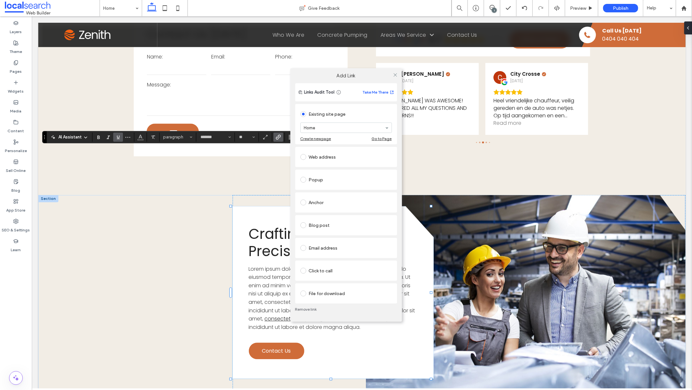
click at [358, 269] on div "Click to call" at bounding box center [347, 270] width 92 height 10
click at [349, 115] on div "Existing site page" at bounding box center [347, 110] width 92 height 14
click at [395, 74] on icon at bounding box center [395, 74] width 5 height 5
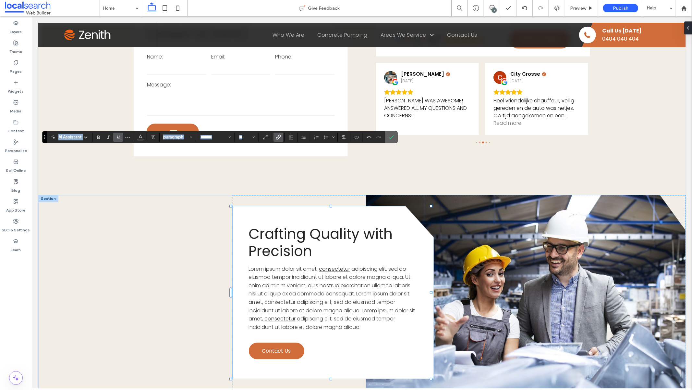
click at [393, 137] on icon "Confirm" at bounding box center [391, 136] width 5 height 5
click at [395, 137] on label "Confirm" at bounding box center [392, 137] width 10 height 12
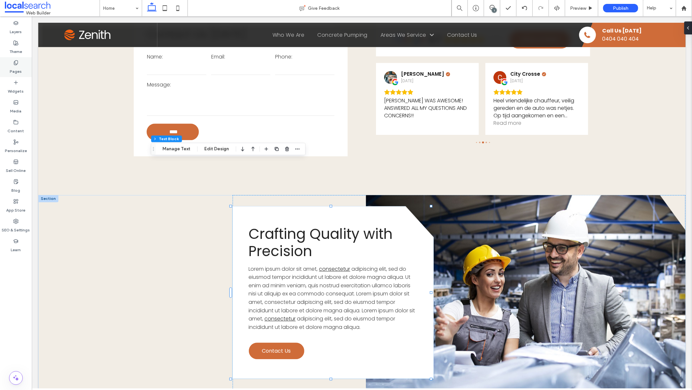
click at [16, 65] on div "Pages" at bounding box center [16, 67] width 32 height 20
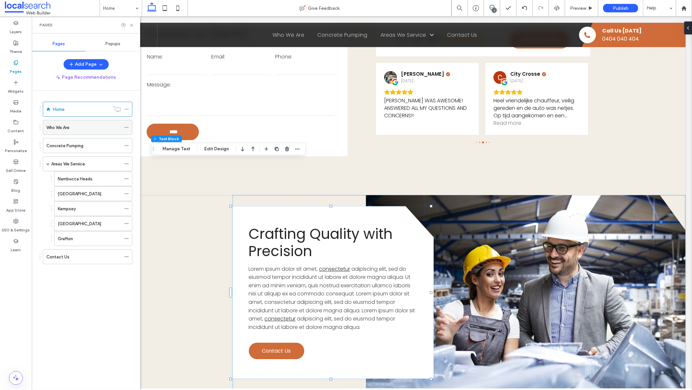
click at [100, 128] on div "Who We Are" at bounding box center [83, 127] width 75 height 7
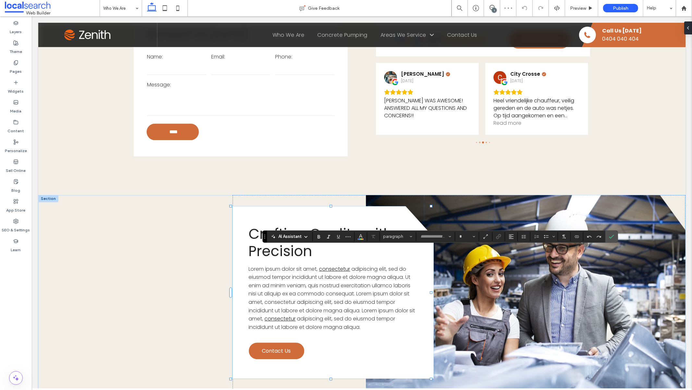
type input "*******"
type input "**"
click at [611, 234] on icon "Confirm" at bounding box center [611, 236] width 5 height 5
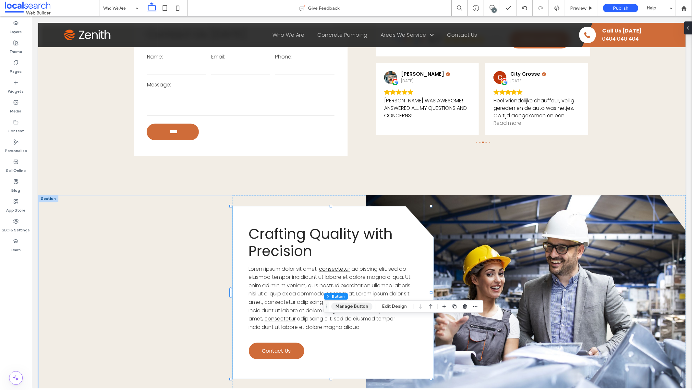
click at [361, 308] on button "Manage Button" at bounding box center [351, 306] width 41 height 8
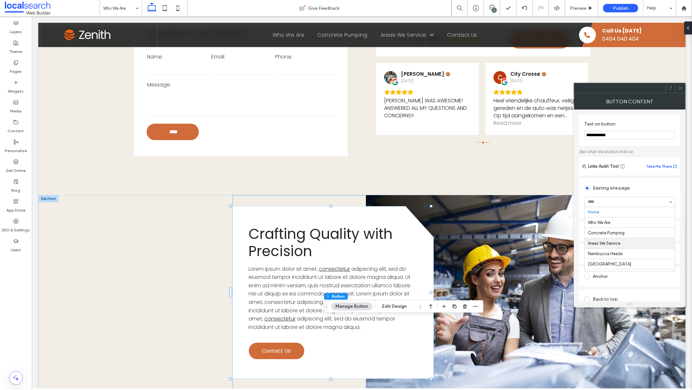
scroll to position [41, 0]
click at [681, 86] on icon at bounding box center [681, 87] width 5 height 5
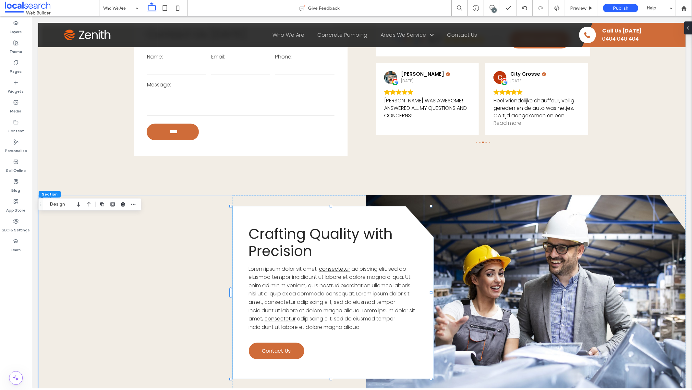
type input "***"
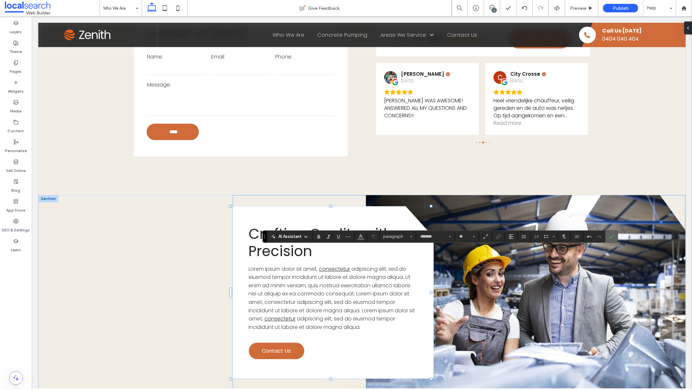
click at [615, 236] on label "Confirm" at bounding box center [612, 237] width 10 height 12
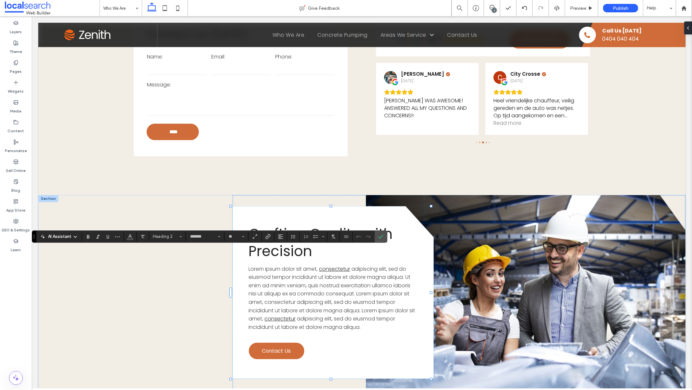
type input "**"
click at [380, 234] on icon "Confirm" at bounding box center [381, 236] width 5 height 5
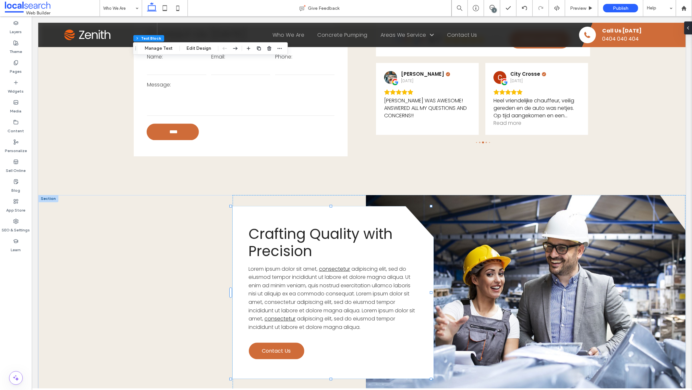
click at [494, 7] on span at bounding box center [492, 7] width 16 height 5
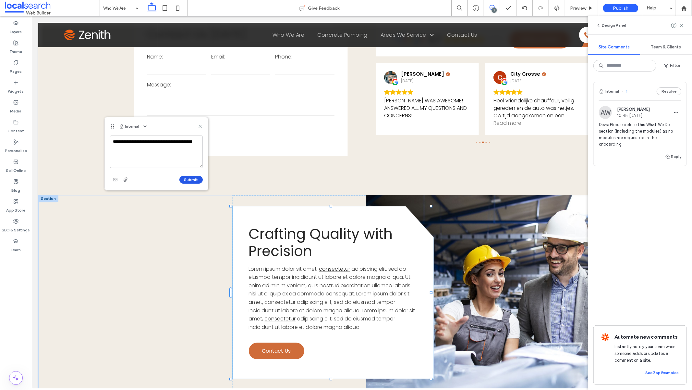
type textarea "**********"
click at [192, 179] on button "Submit" at bounding box center [191, 180] width 23 height 8
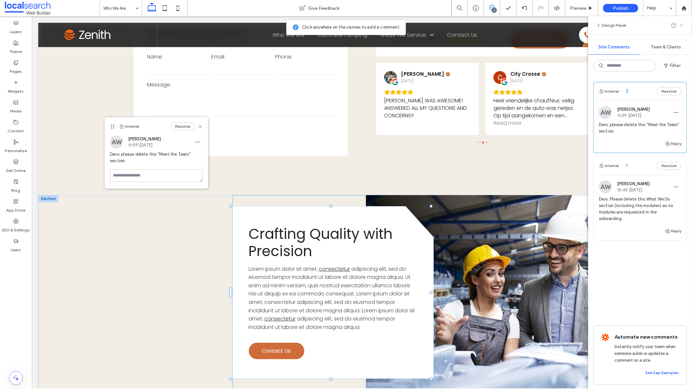
click at [682, 25] on icon at bounding box center [681, 25] width 5 height 5
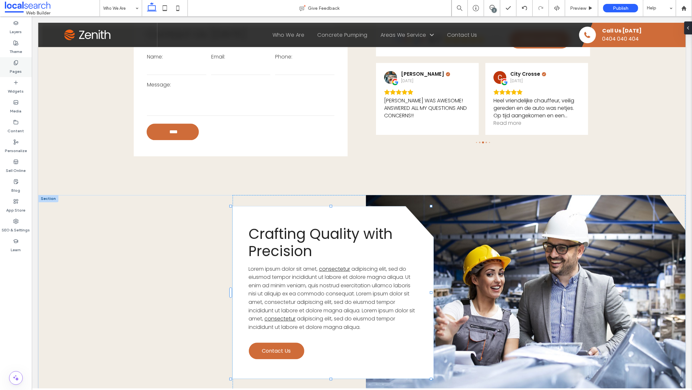
click at [20, 63] on div "Pages" at bounding box center [16, 67] width 32 height 20
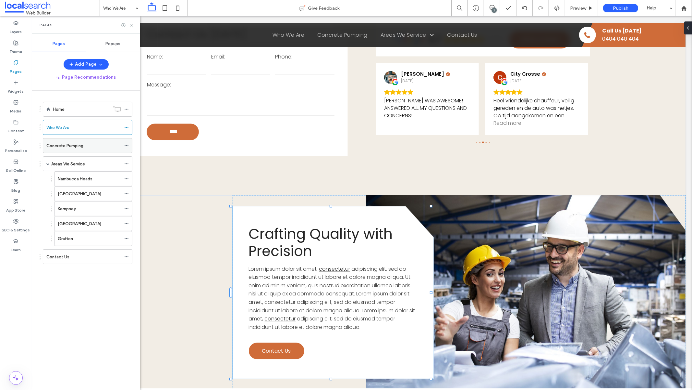
click at [72, 143] on label "Concrete Pumping" at bounding box center [64, 145] width 37 height 11
click at [132, 25] on icon at bounding box center [131, 25] width 5 height 5
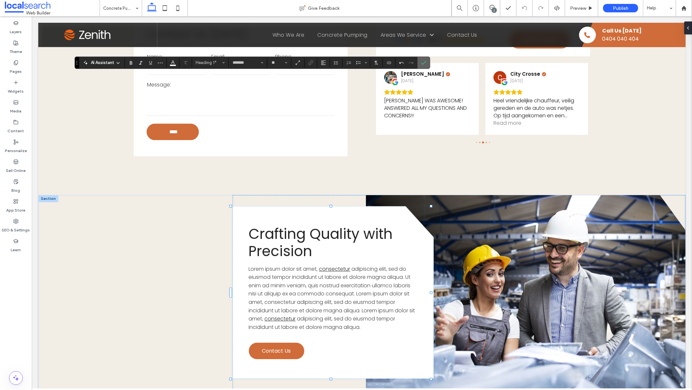
click at [424, 64] on icon "Confirm" at bounding box center [423, 62] width 5 height 5
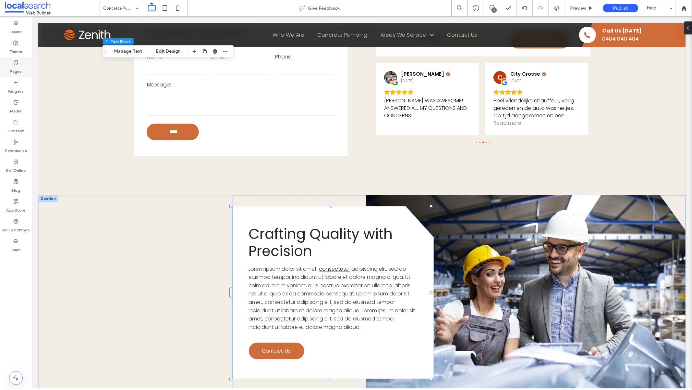
click at [10, 67] on label "Pages" at bounding box center [16, 69] width 12 height 9
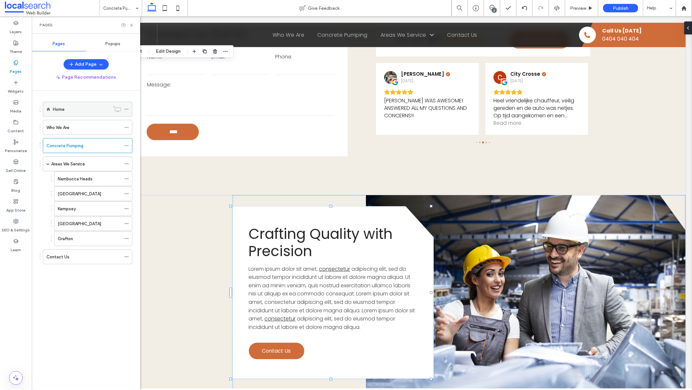
click at [78, 108] on div "Home" at bounding box center [81, 109] width 57 height 7
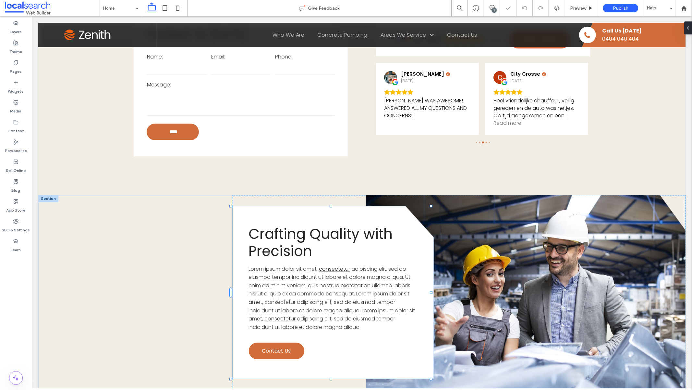
type input "*******"
type input "**"
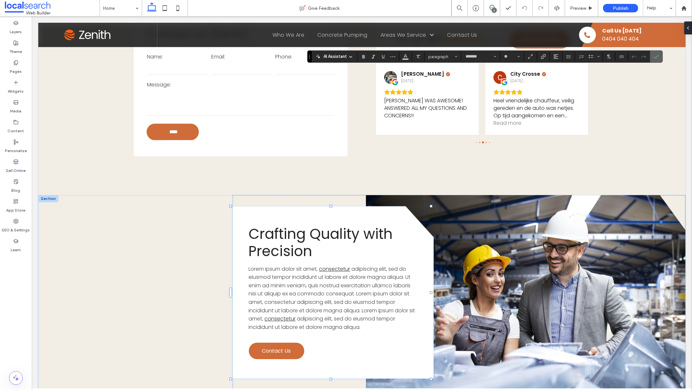
click at [658, 57] on icon "Confirm" at bounding box center [656, 56] width 5 height 5
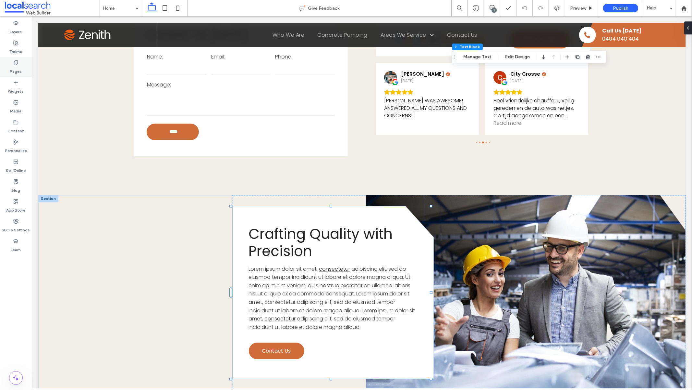
click at [13, 68] on label "Pages" at bounding box center [16, 69] width 12 height 9
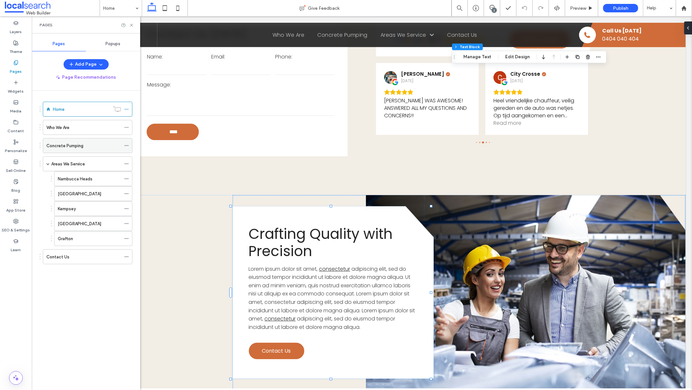
click at [94, 148] on div "Concrete Pumping" at bounding box center [83, 145] width 75 height 7
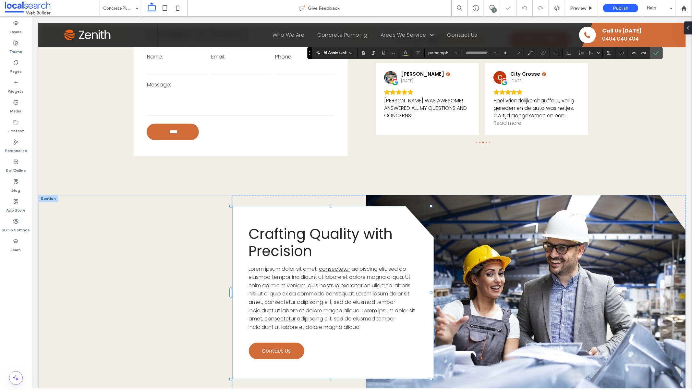
type input "*******"
type input "**"
click at [656, 53] on icon "Confirm" at bounding box center [656, 52] width 5 height 5
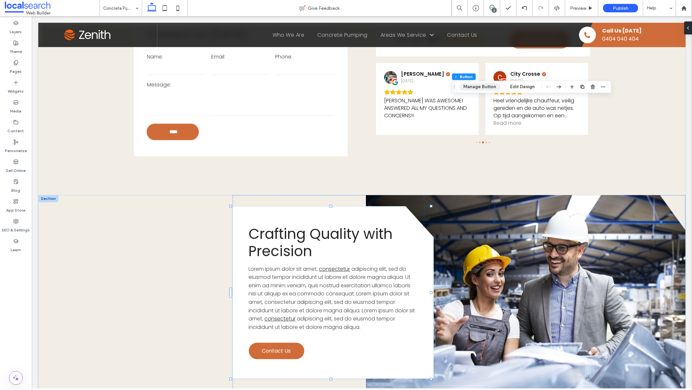
click at [490, 88] on button "Manage Button" at bounding box center [479, 87] width 41 height 8
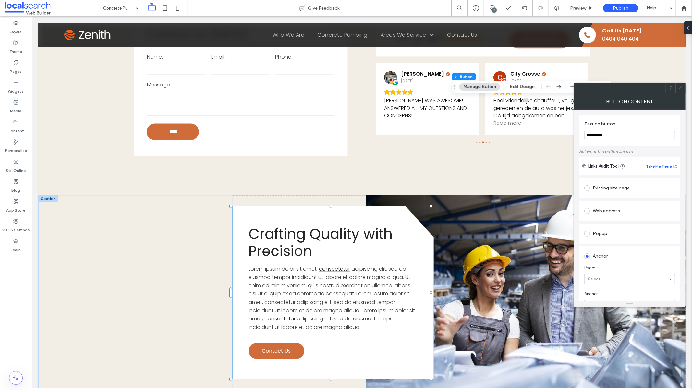
click at [621, 189] on div "Existing site page" at bounding box center [630, 188] width 91 height 10
click at [683, 87] on div at bounding box center [681, 88] width 10 height 10
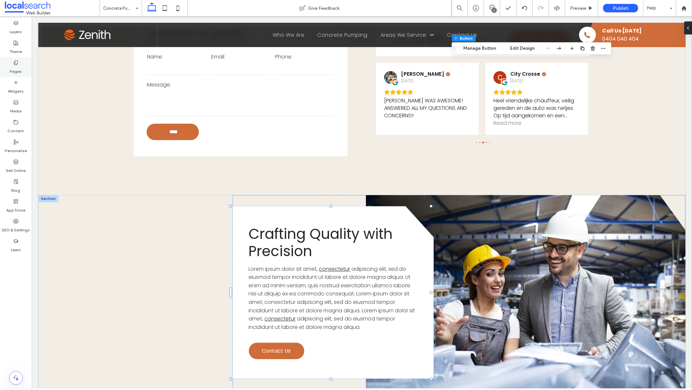
click at [14, 65] on icon at bounding box center [15, 62] width 5 height 5
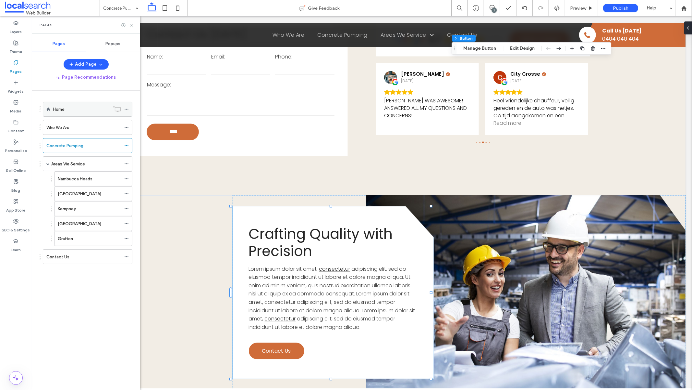
click at [69, 113] on div "Home" at bounding box center [81, 109] width 57 height 14
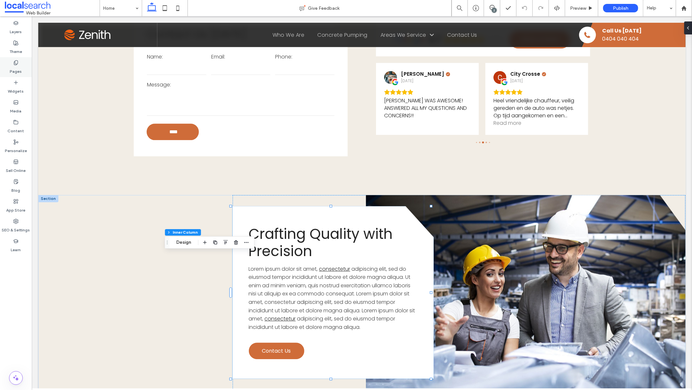
click at [15, 61] on use at bounding box center [16, 62] width 4 height 4
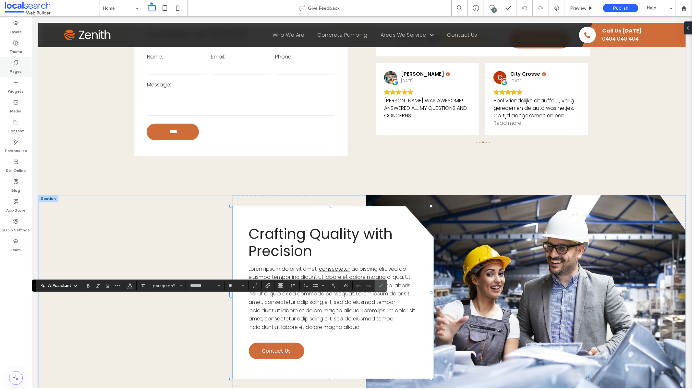
click at [18, 64] on icon at bounding box center [15, 62] width 5 height 5
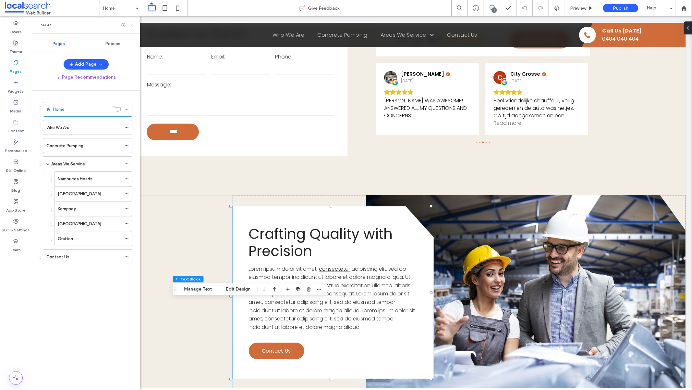
click at [130, 26] on icon at bounding box center [131, 25] width 5 height 5
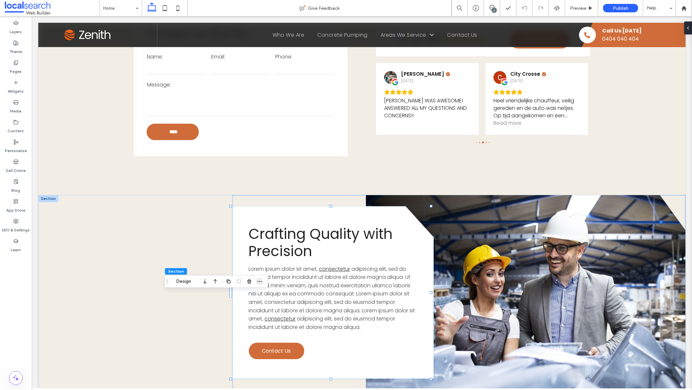
click at [261, 281] on icon "button" at bounding box center [259, 281] width 5 height 5
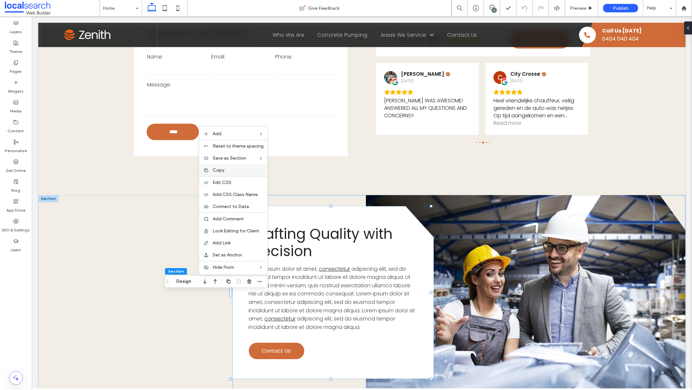
click at [249, 172] on label "Copy" at bounding box center [238, 170] width 51 height 6
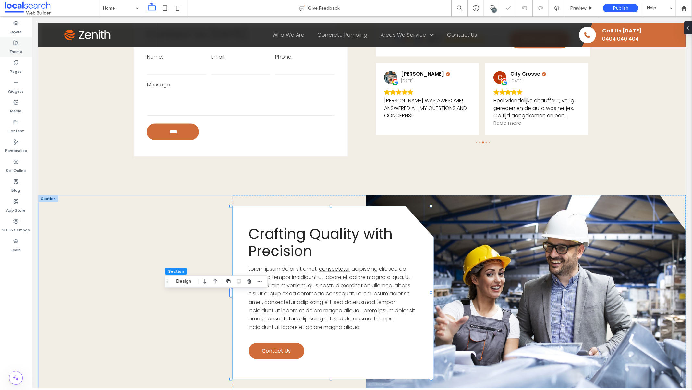
click at [19, 48] on label "Theme" at bounding box center [16, 49] width 13 height 9
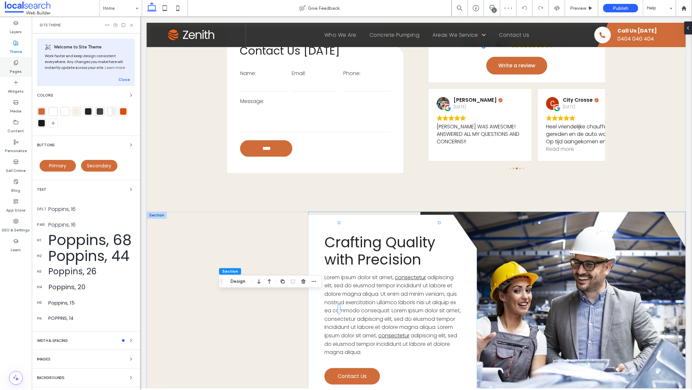
click at [19, 65] on label "Pages" at bounding box center [16, 69] width 12 height 9
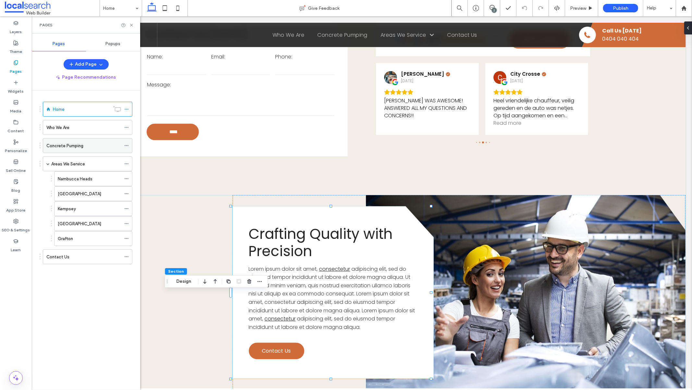
click at [88, 148] on div "Concrete Pumping" at bounding box center [83, 145] width 75 height 7
click at [130, 26] on icon at bounding box center [131, 25] width 5 height 5
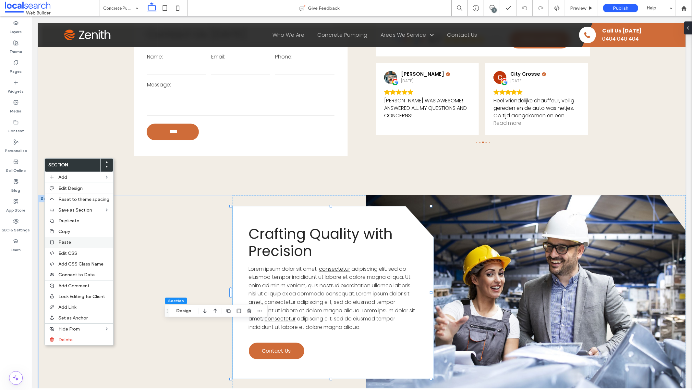
click at [57, 242] on div "Paste" at bounding box center [79, 242] width 69 height 11
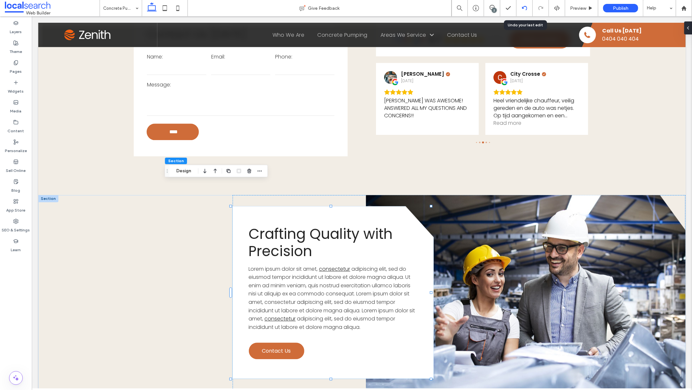
click at [524, 8] on icon at bounding box center [524, 8] width 5 height 5
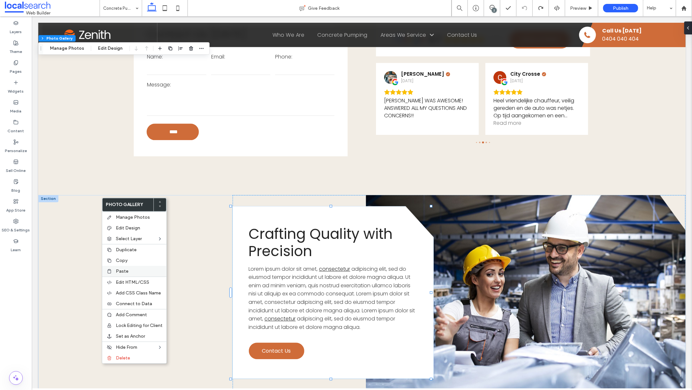
click at [135, 272] on label "Paste" at bounding box center [139, 271] width 47 height 6
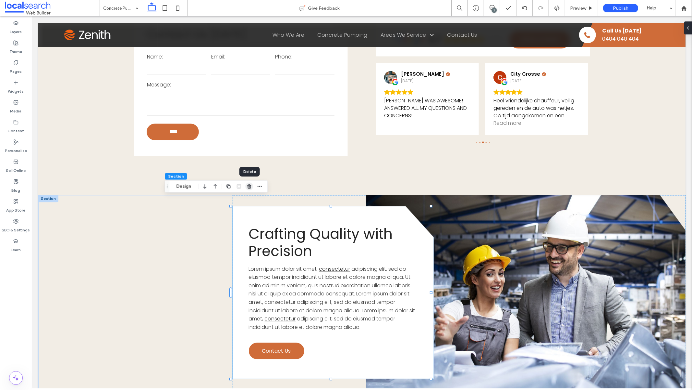
click at [250, 187] on icon "button" at bounding box center [249, 186] width 5 height 5
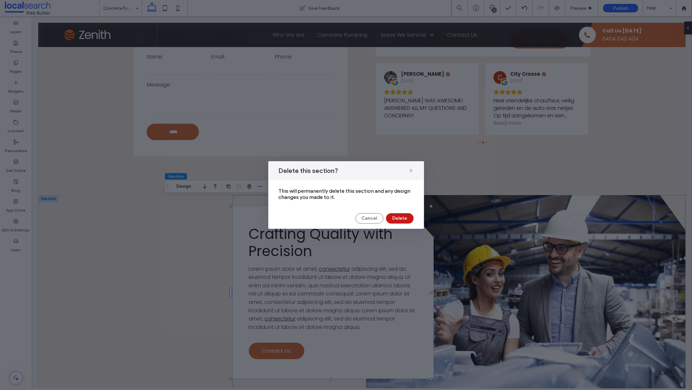
click at [405, 218] on button "Delete" at bounding box center [400, 218] width 28 height 10
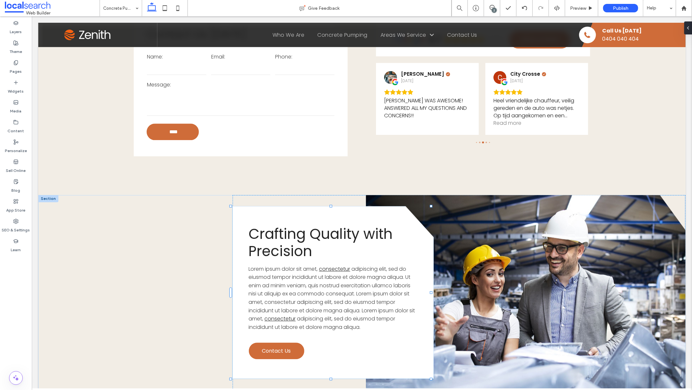
type input "*******"
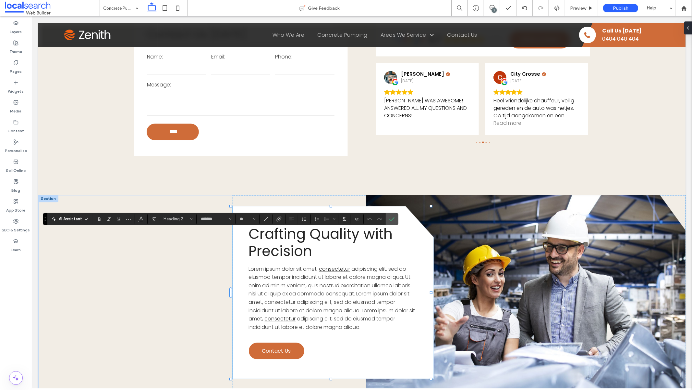
type input "**"
click at [391, 220] on use "Confirm" at bounding box center [392, 219] width 5 height 4
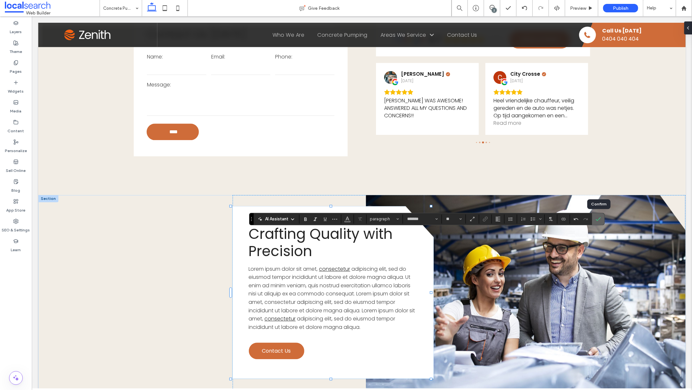
click at [601, 219] on icon "Confirm" at bounding box center [598, 218] width 5 height 5
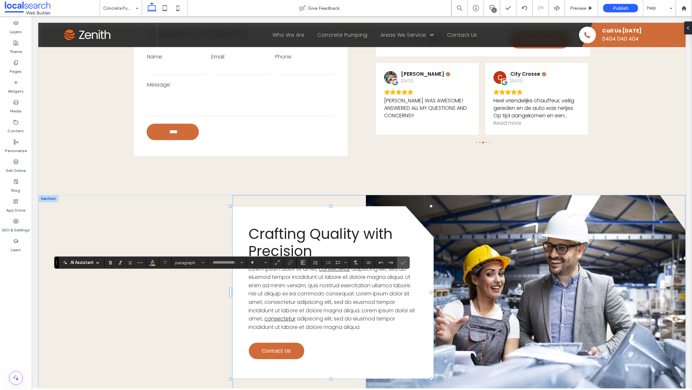
type input "*******"
type input "**"
click at [405, 265] on span "Confirm" at bounding box center [403, 262] width 5 height 11
click at [290, 263] on icon "Link" at bounding box center [290, 262] width 5 height 5
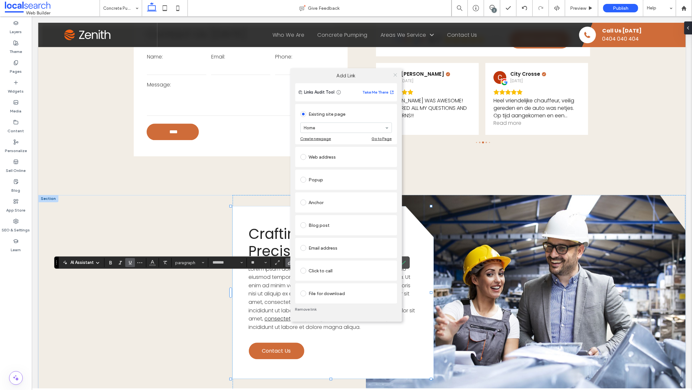
click at [394, 75] on icon at bounding box center [395, 74] width 5 height 5
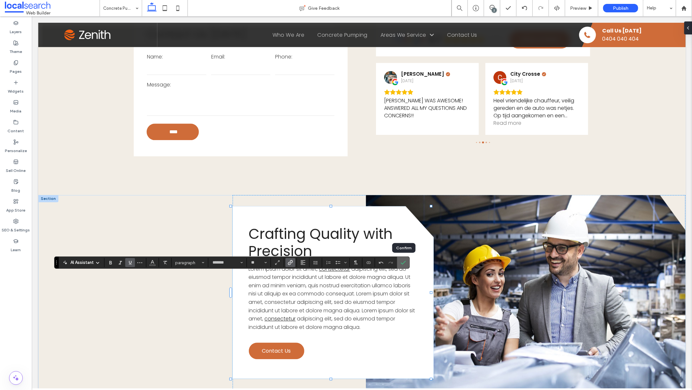
click at [400, 262] on label "Confirm" at bounding box center [404, 262] width 10 height 12
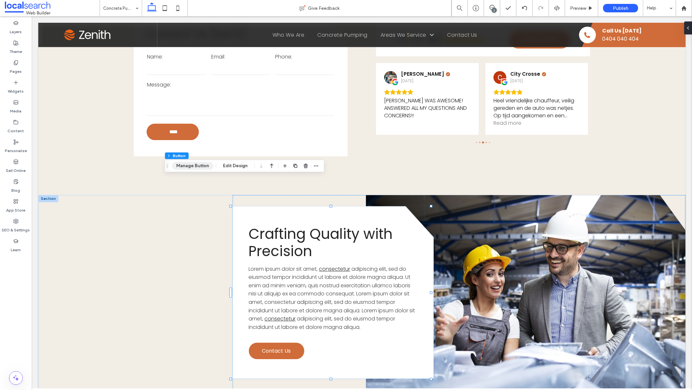
click at [191, 166] on button "Manage Button" at bounding box center [192, 166] width 41 height 8
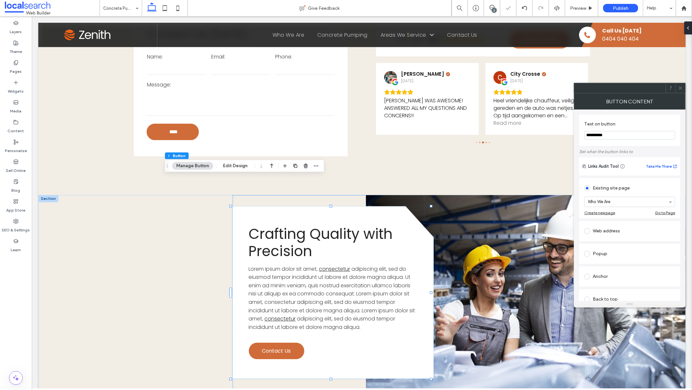
click at [682, 86] on icon at bounding box center [681, 87] width 5 height 5
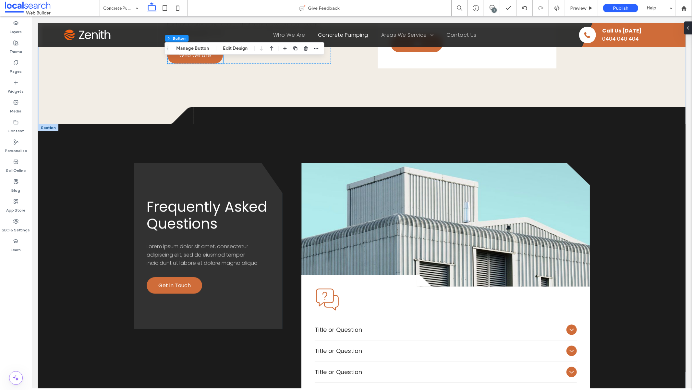
scroll to position [734, 0]
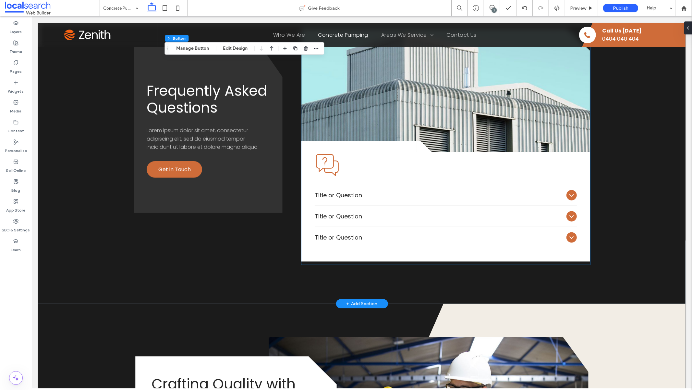
click at [334, 192] on span "Title or Question" at bounding box center [439, 194] width 249 height 9
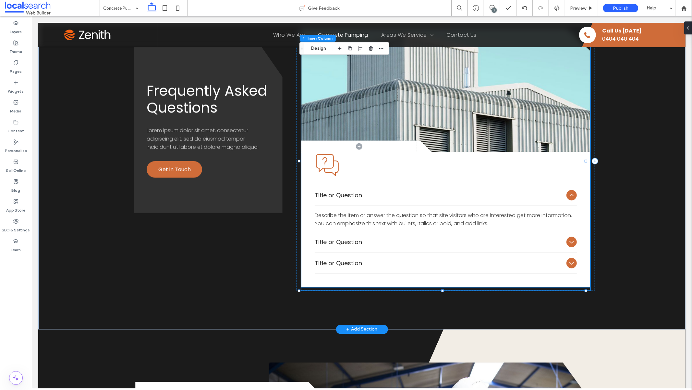
click at [344, 211] on div "Describe the item or answer the question so that site visitors who are interest…" at bounding box center [446, 219] width 262 height 16
click at [342, 193] on span "Title or Question" at bounding box center [439, 194] width 249 height 9
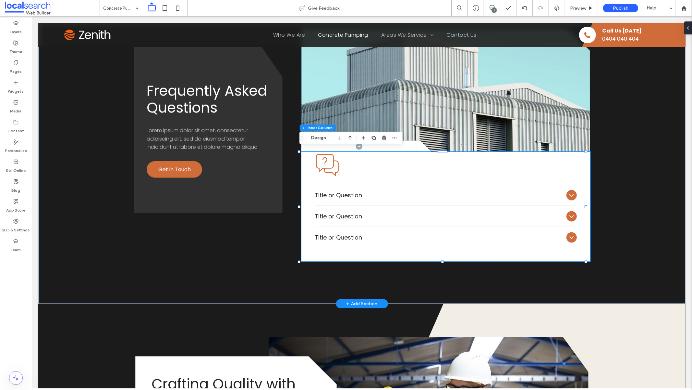
click at [342, 193] on span "Title or Question" at bounding box center [439, 194] width 249 height 9
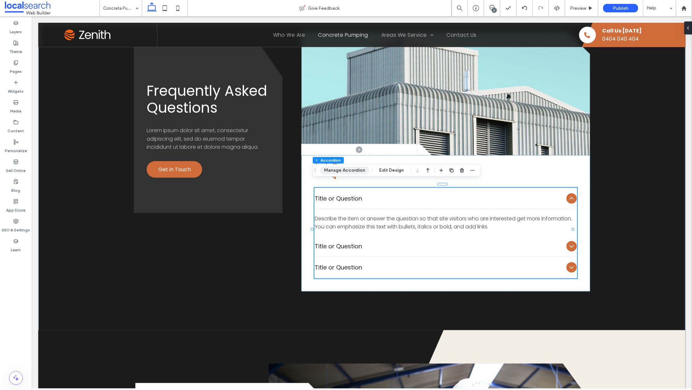
click at [345, 170] on button "Manage Accordion" at bounding box center [345, 170] width 50 height 8
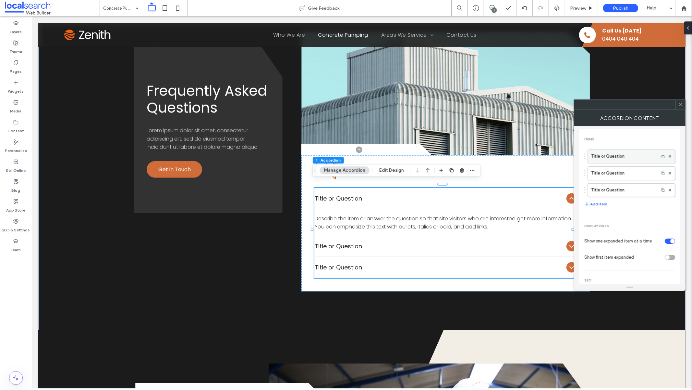
click at [626, 156] on label "Title or Question" at bounding box center [624, 156] width 64 height 13
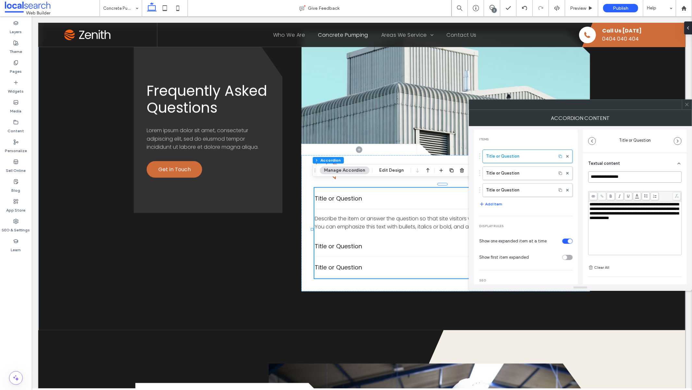
click at [654, 177] on input "**********" at bounding box center [635, 176] width 93 height 11
paste input "**********"
click at [638, 210] on span "**********" at bounding box center [634, 211] width 89 height 18
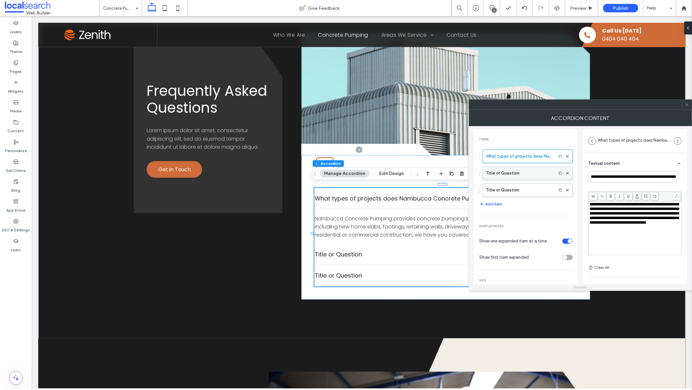
click at [533, 175] on label "Title or Question" at bounding box center [519, 173] width 67 height 13
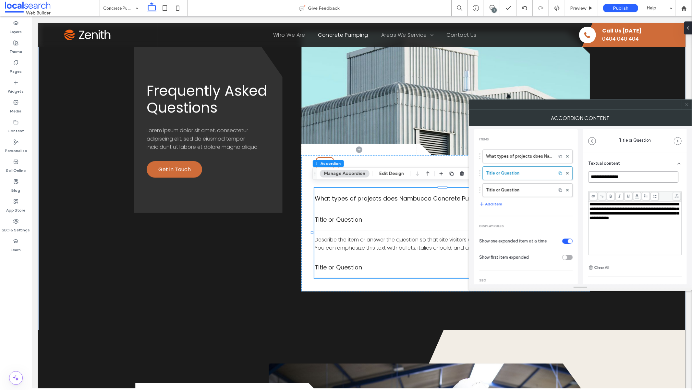
click at [632, 176] on input "**********" at bounding box center [634, 176] width 90 height 11
paste input "**********"
type input "**********"
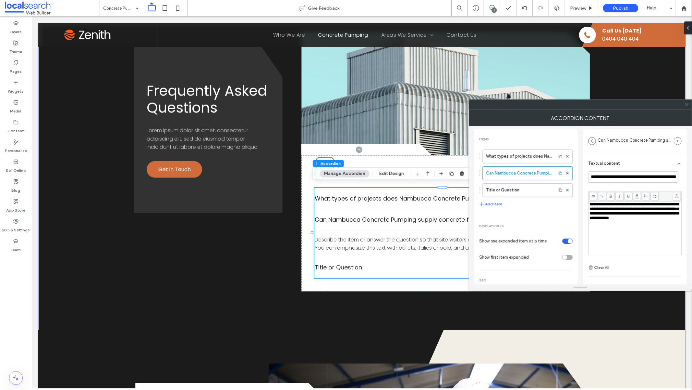
click at [628, 218] on span "**********" at bounding box center [634, 211] width 89 height 18
click at [650, 229] on div "**********" at bounding box center [635, 228] width 91 height 52
click at [643, 188] on div "**********" at bounding box center [635, 223] width 93 height 70
click at [567, 190] on use at bounding box center [568, 189] width 3 height 3
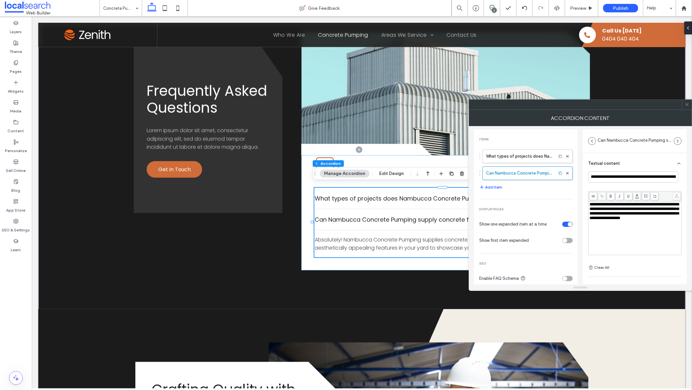
click at [688, 105] on icon at bounding box center [687, 104] width 5 height 5
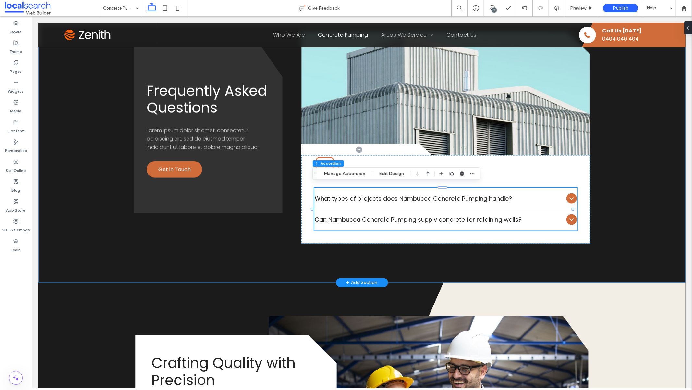
click at [613, 237] on div "Frequently Asked Questions Lorem ipsum dolor sit amet, consectetur adipiscing e…" at bounding box center [362, 138] width 648 height 290
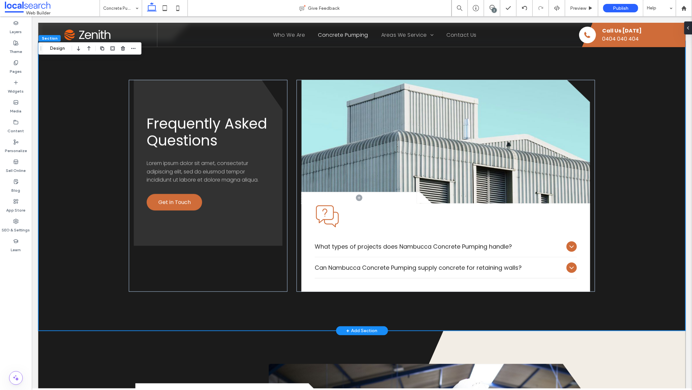
scroll to position [649, 0]
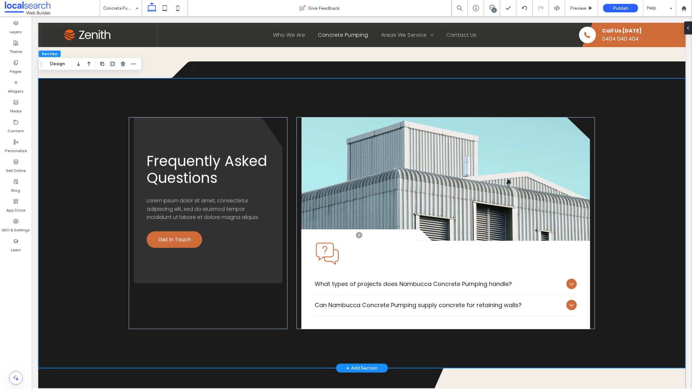
click at [214, 206] on span "Lorem ipsum dolor sit amet, consectetur adipiscing elit, sed do eiusmod tempor …" at bounding box center [202, 208] width 112 height 24
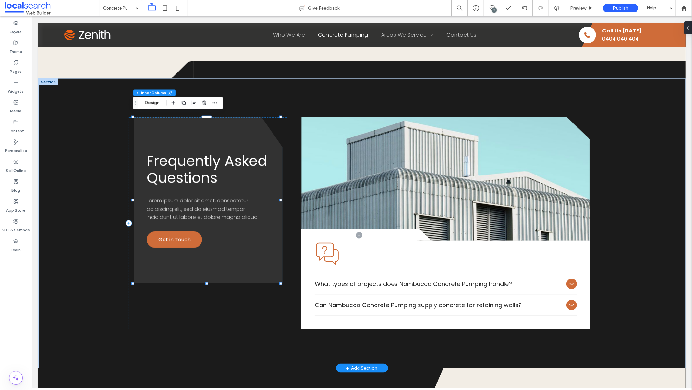
click at [214, 206] on span "Lorem ipsum dolor sit amet, consectetur adipiscing elit, sed do eiusmod tempor …" at bounding box center [202, 208] width 112 height 24
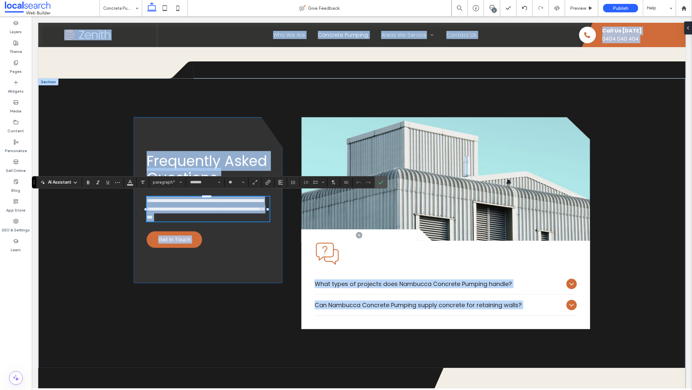
click at [254, 238] on div "**********" at bounding box center [207, 200] width 149 height 166
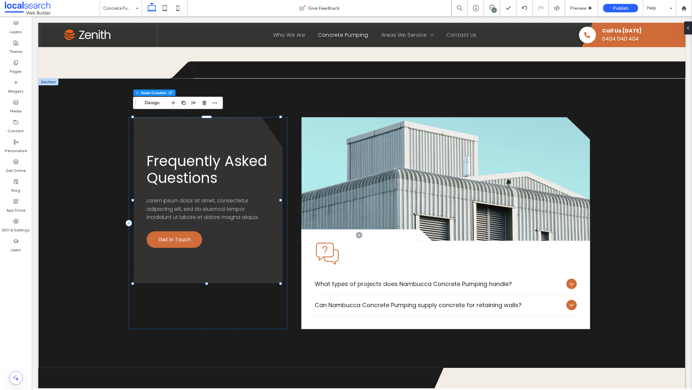
click at [254, 238] on div "Frequently Asked Questions Lorem ipsum dolor sit amet, consectetur adipiscing e…" at bounding box center [207, 200] width 149 height 166
click at [238, 209] on span "Lorem ipsum dolor sit amet, consectetur adipiscing elit, sed do eiusmod tempor …" at bounding box center [202, 208] width 112 height 24
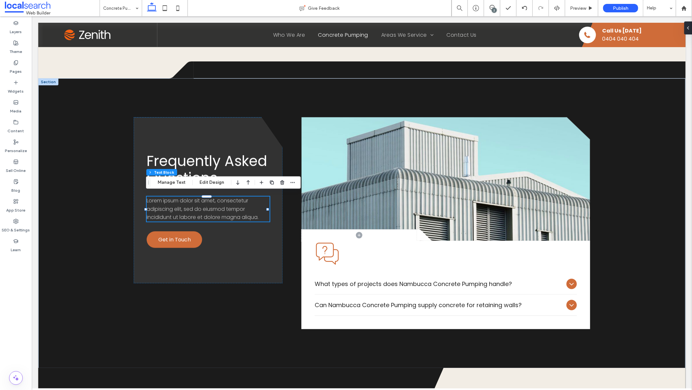
click at [238, 209] on span "Lorem ipsum dolor sit amet, consectetur adipiscing elit, sed do eiusmod tempor …" at bounding box center [202, 208] width 112 height 24
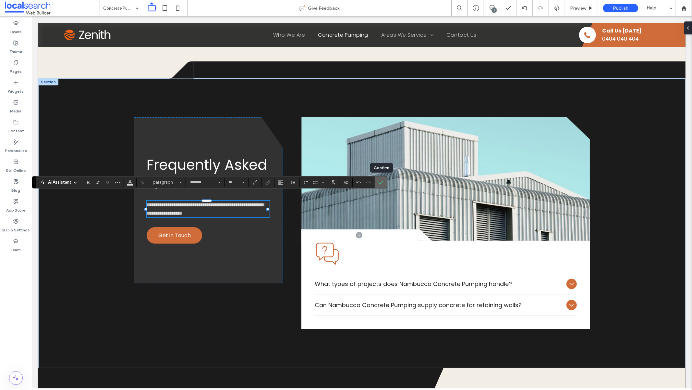
click at [380, 181] on icon "Confirm" at bounding box center [381, 182] width 5 height 5
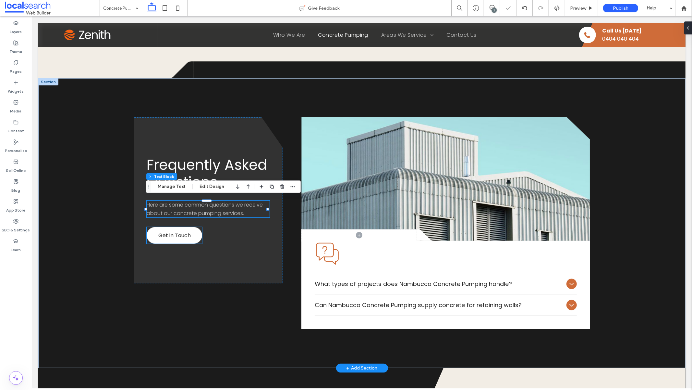
click at [174, 236] on link "Get in Touch" at bounding box center [174, 235] width 56 height 17
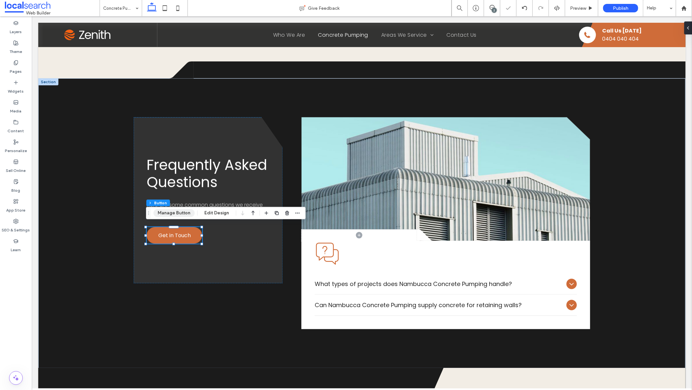
click at [177, 216] on button "Manage Button" at bounding box center [174, 213] width 41 height 8
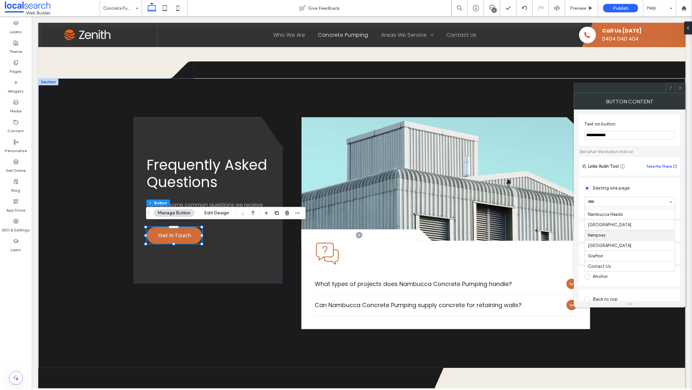
scroll to position [9, 0]
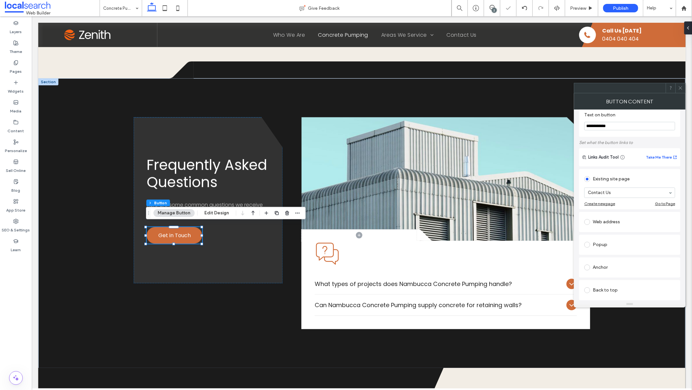
click at [680, 87] on icon at bounding box center [681, 87] width 5 height 5
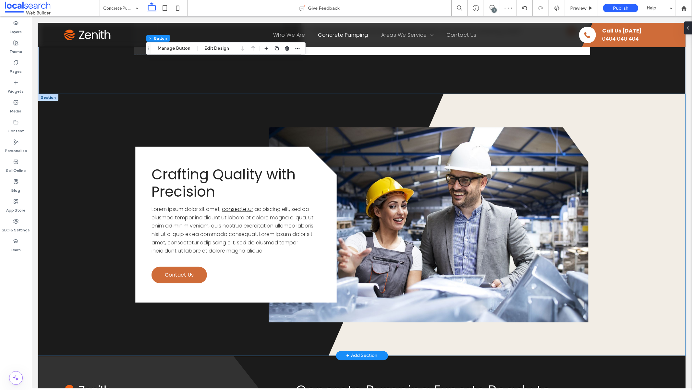
scroll to position [959, 0]
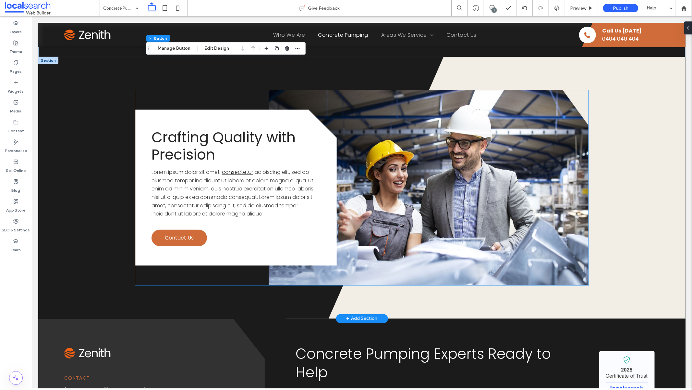
click at [260, 181] on span "adipiscing elit, sed do eiusmod tempor incididunt ut labore et dolore magna ali…" at bounding box center [232, 192] width 162 height 49
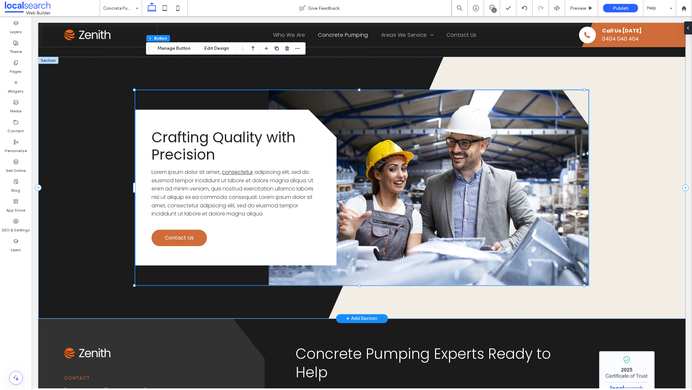
click at [260, 181] on span "adipiscing elit, sed do eiusmod tempor incididunt ut labore et dolore magna ali…" at bounding box center [232, 192] width 162 height 49
type input "*******"
type input "**"
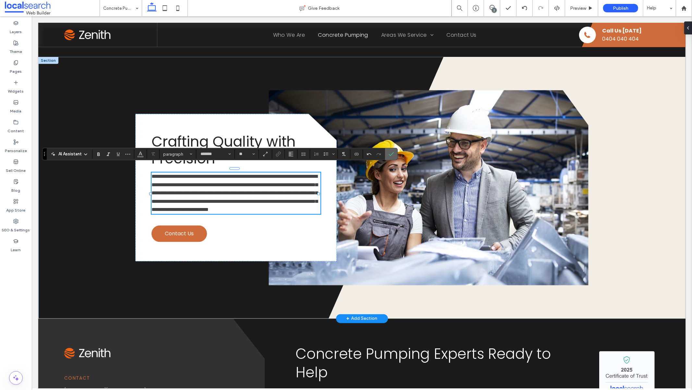
click at [393, 153] on icon "Confirm" at bounding box center [391, 153] width 5 height 5
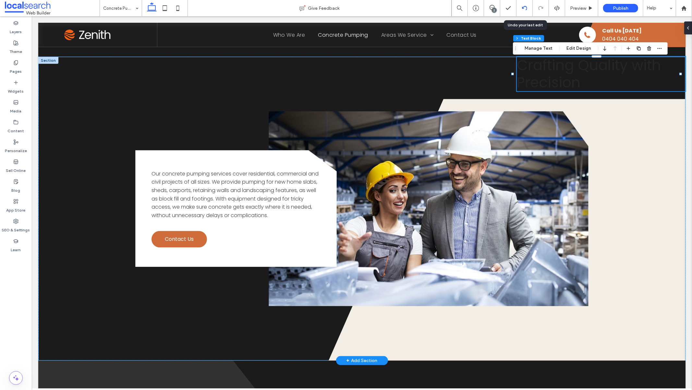
click at [527, 9] on div at bounding box center [525, 8] width 16 height 5
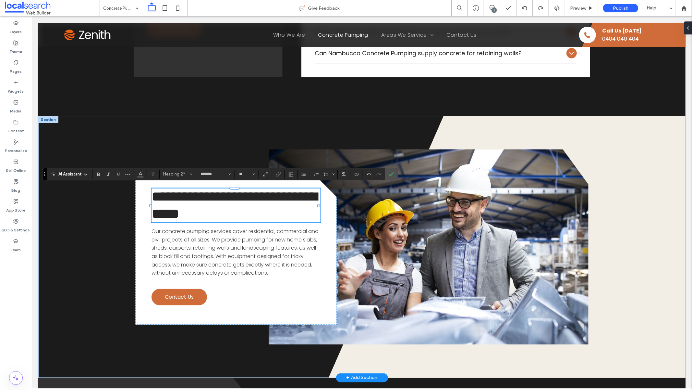
scroll to position [891, 0]
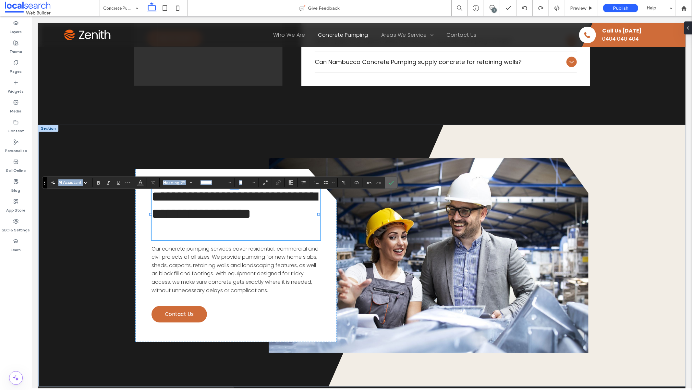
click at [391, 183] on icon "Confirm" at bounding box center [391, 182] width 5 height 5
drag, startPoint x: 392, startPoint y: 181, endPoint x: 359, endPoint y: 167, distance: 35.6
click at [392, 181] on icon "Confirm" at bounding box center [391, 182] width 5 height 5
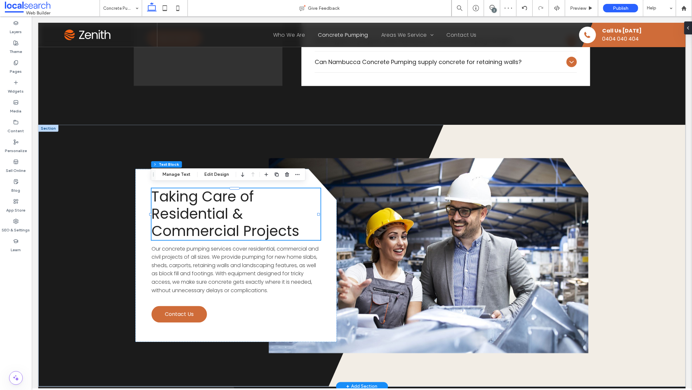
type input "**"
type input "****"
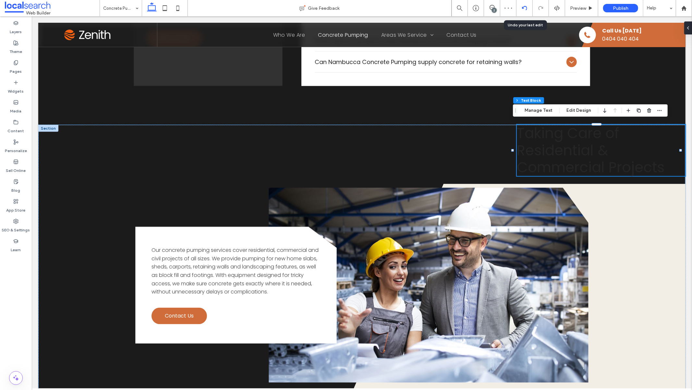
click at [524, 9] on icon at bounding box center [524, 8] width 5 height 5
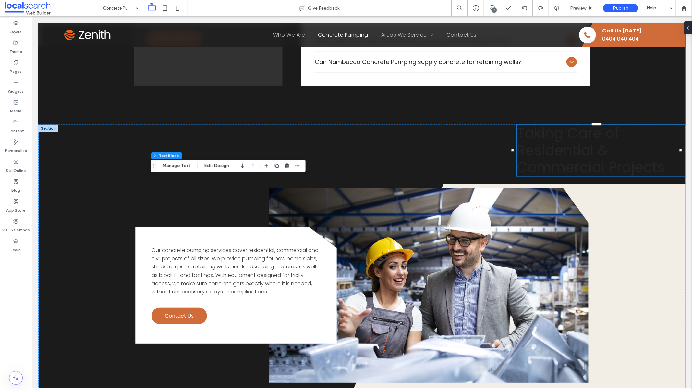
type input "**"
type input "****"
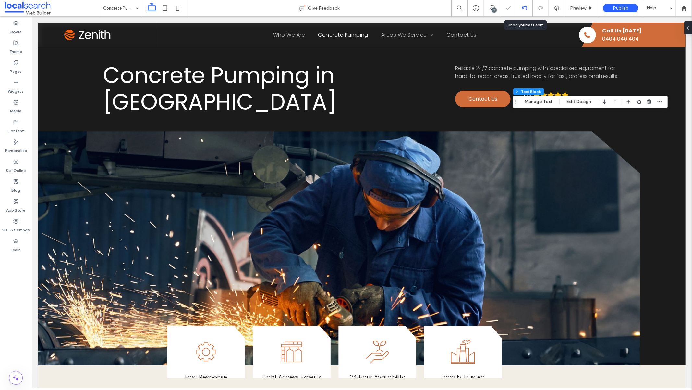
scroll to position [900, 0]
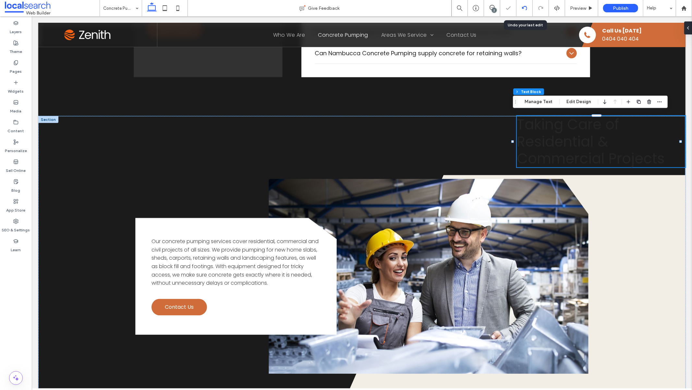
click at [524, 6] on icon at bounding box center [524, 8] width 5 height 5
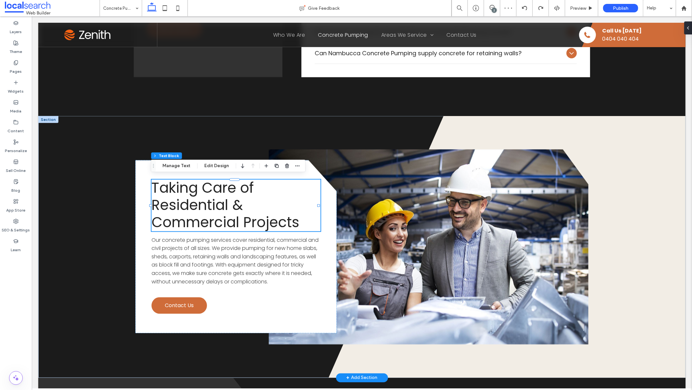
click at [307, 222] on h2 "Taking Care of Residential & Commercial Projects" at bounding box center [235, 204] width 169 height 51
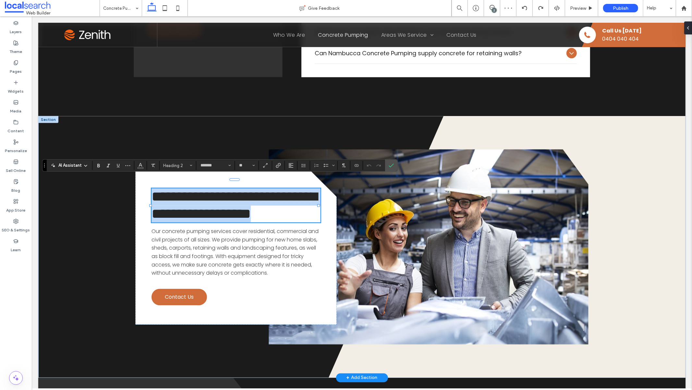
click at [256, 198] on h2 "**********" at bounding box center [235, 205] width 169 height 34
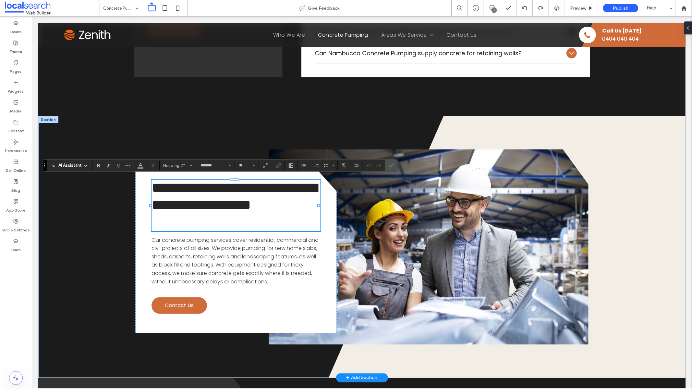
scroll to position [0, 0]
drag, startPoint x: 253, startPoint y: 184, endPoint x: 156, endPoint y: 176, distance: 97.4
click at [144, 181] on div "**********" at bounding box center [236, 246] width 202 height 173
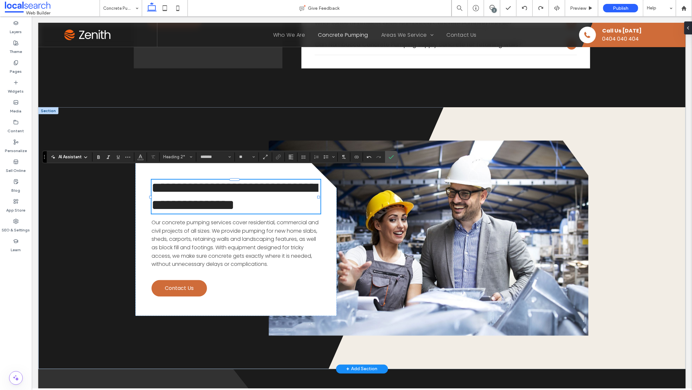
scroll to position [900, 0]
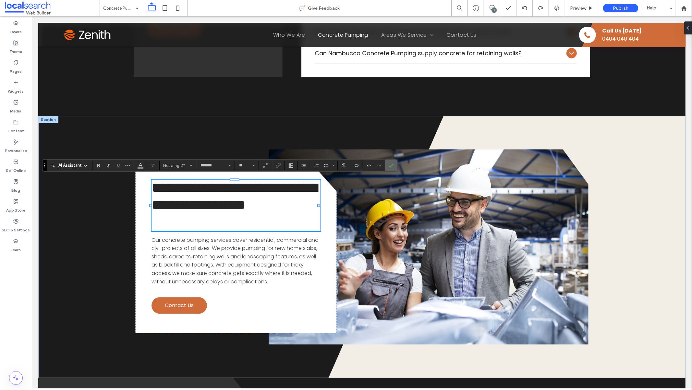
click at [388, 164] on label "Confirm" at bounding box center [392, 165] width 10 height 12
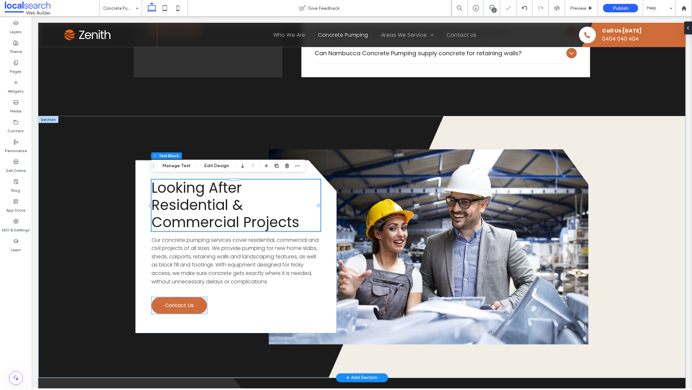
click at [176, 306] on link "Contact Us" at bounding box center [179, 305] width 56 height 17
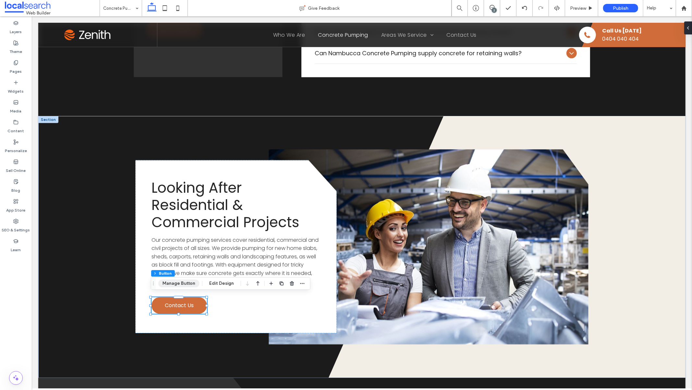
click at [185, 282] on button "Manage Button" at bounding box center [178, 283] width 41 height 8
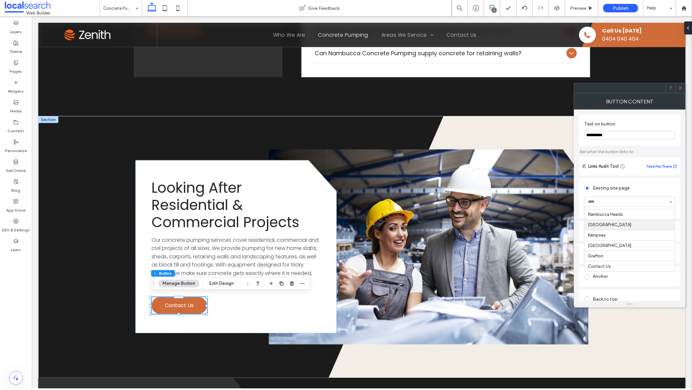
scroll to position [37, 0]
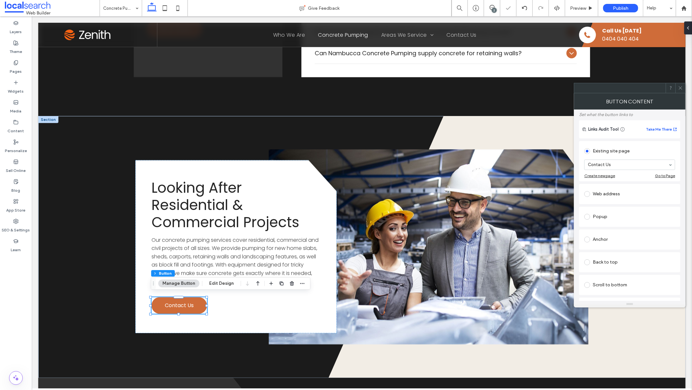
click at [682, 87] on icon at bounding box center [681, 87] width 5 height 5
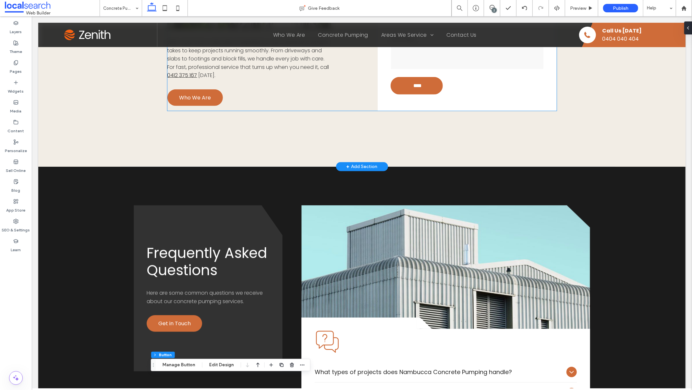
scroll to position [364, 0]
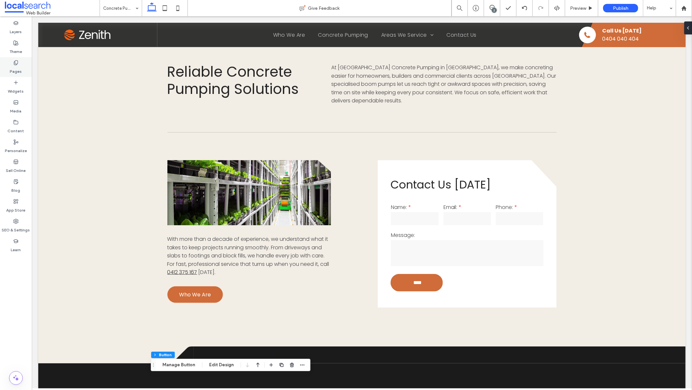
click at [18, 64] on icon at bounding box center [15, 62] width 5 height 5
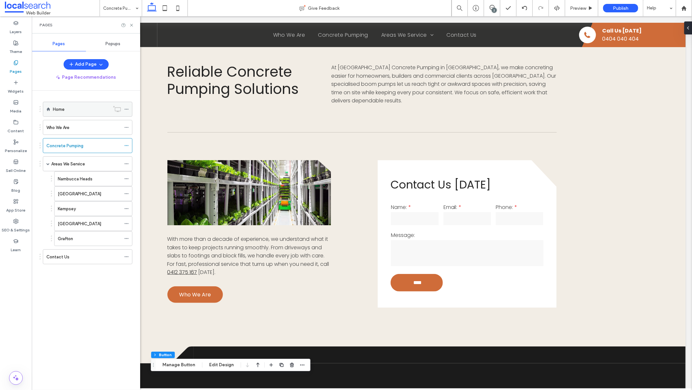
click at [67, 112] on div "Home" at bounding box center [81, 109] width 57 height 7
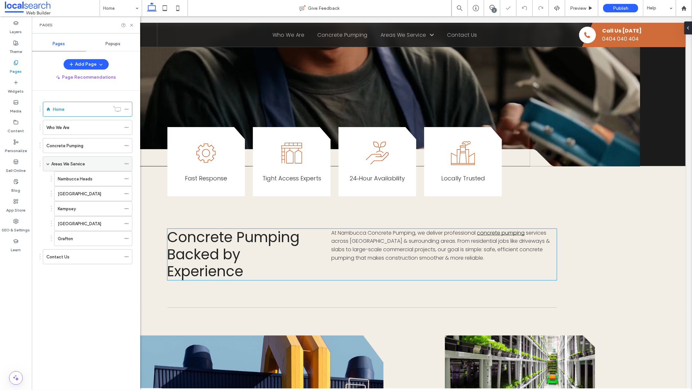
scroll to position [222, 0]
click at [340, 229] on span "At Nambucca Concrete Pumping, we deliver professional" at bounding box center [403, 232] width 144 height 7
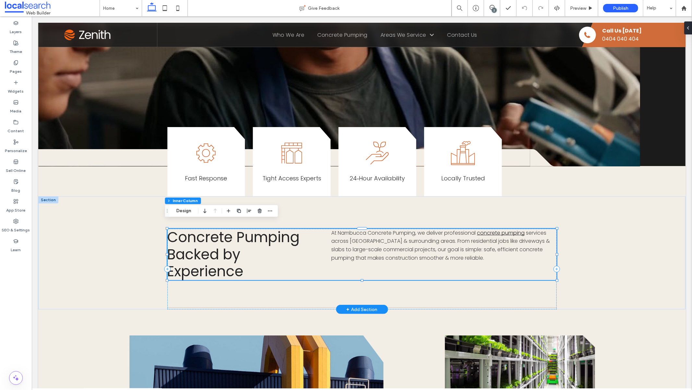
click at [340, 229] on span "At Nambucca Concrete Pumping, we deliver professional" at bounding box center [403, 232] width 144 height 7
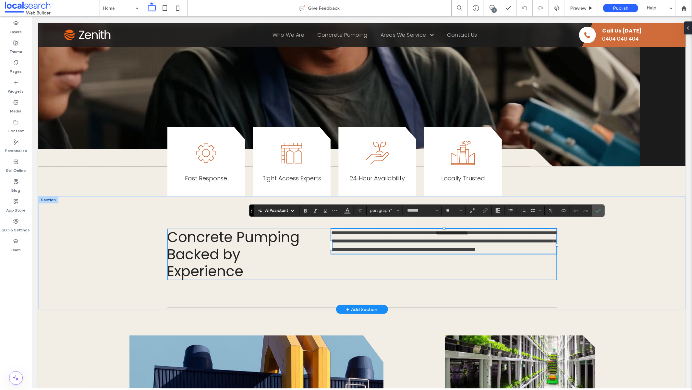
drag, startPoint x: 335, startPoint y: 227, endPoint x: 338, endPoint y: 228, distance: 3.3
click at [336, 230] on span "**********" at bounding box center [384, 232] width 106 height 5
click at [410, 230] on span "**********" at bounding box center [381, 232] width 100 height 5
click at [416, 230] on span "**********" at bounding box center [381, 232] width 100 height 5
click at [423, 230] on span "**********" at bounding box center [377, 232] width 92 height 5
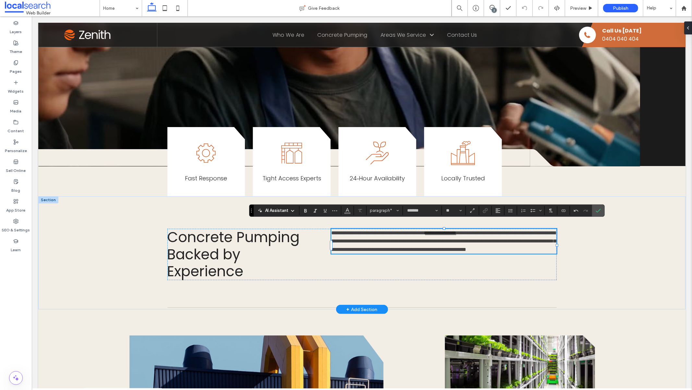
click at [368, 233] on span "**********" at bounding box center [443, 240] width 225 height 21
click at [522, 234] on span "**********" at bounding box center [443, 240] width 225 height 21
click at [421, 249] on span "**********" at bounding box center [443, 240] width 225 height 21
drag, startPoint x: 599, startPoint y: 207, endPoint x: 567, endPoint y: 191, distance: 35.7
click at [599, 208] on icon "Confirm" at bounding box center [598, 210] width 5 height 5
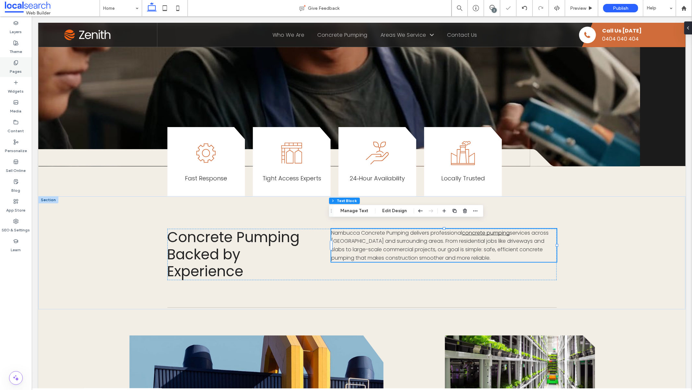
click at [16, 64] on icon at bounding box center [15, 62] width 5 height 5
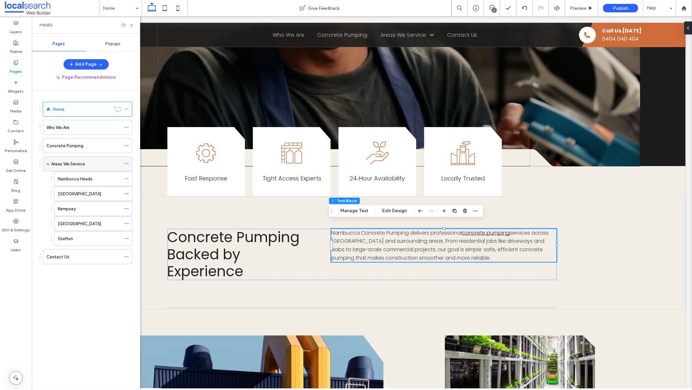
click at [84, 161] on label "Areas We Service" at bounding box center [68, 163] width 34 height 11
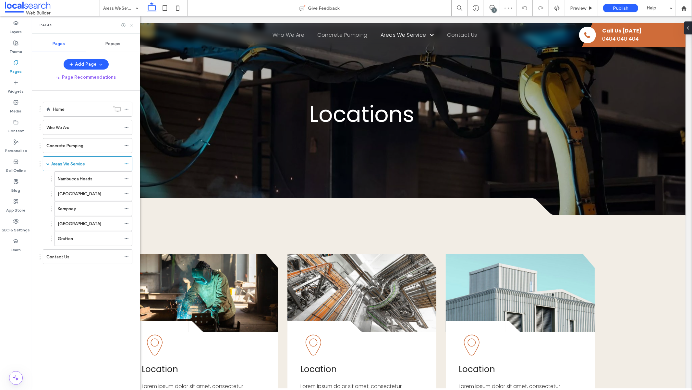
click at [131, 24] on icon at bounding box center [131, 25] width 5 height 5
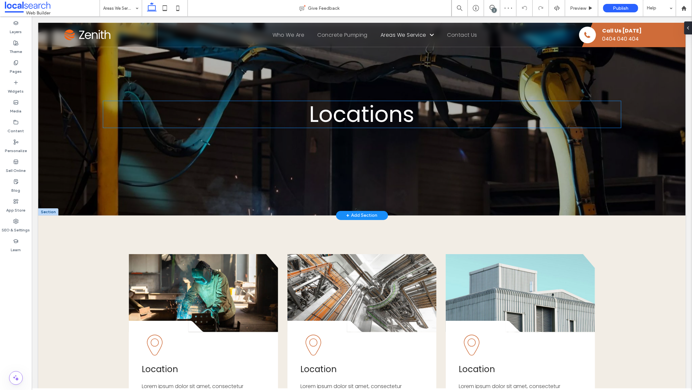
click at [426, 114] on h1 "Locations" at bounding box center [362, 114] width 518 height 27
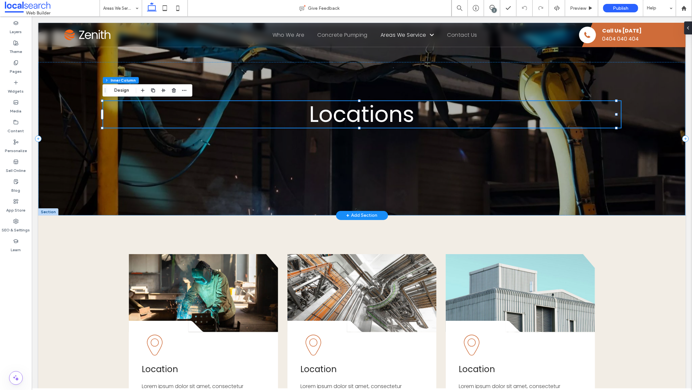
click at [426, 115] on h1 "Locations" at bounding box center [362, 114] width 518 height 27
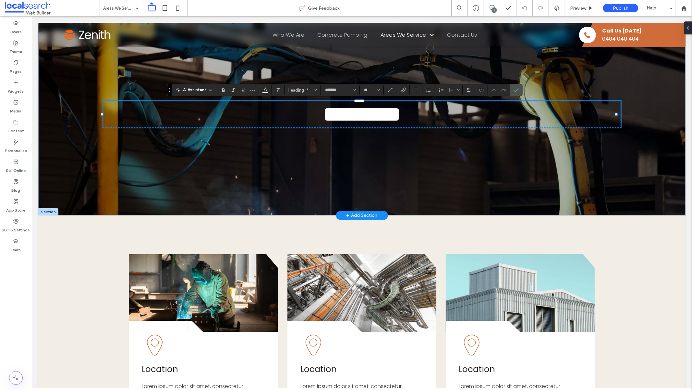
click at [426, 115] on h1 "*********" at bounding box center [362, 114] width 518 height 27
click at [523, 90] on div "**********" at bounding box center [362, 138] width 648 height 153
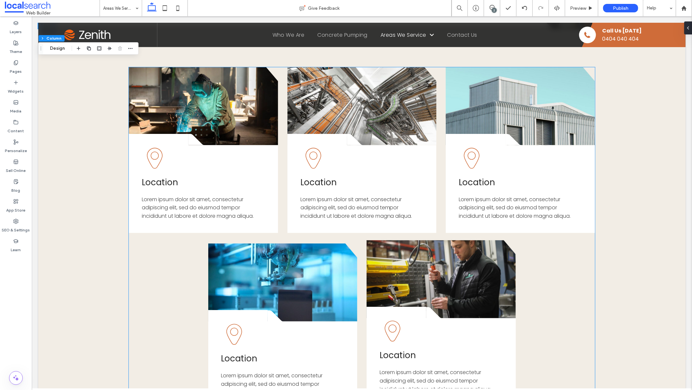
scroll to position [224, 0]
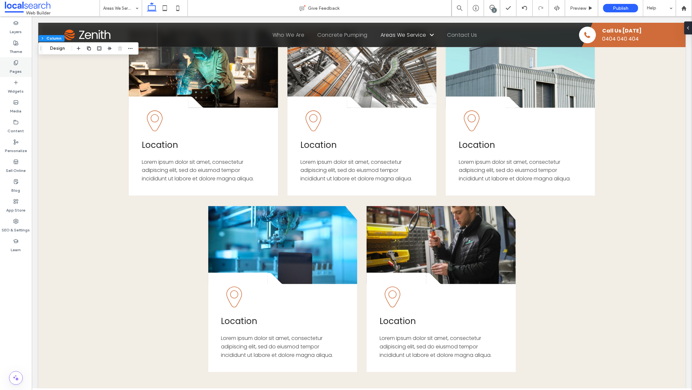
click at [14, 66] on label "Pages" at bounding box center [16, 69] width 12 height 9
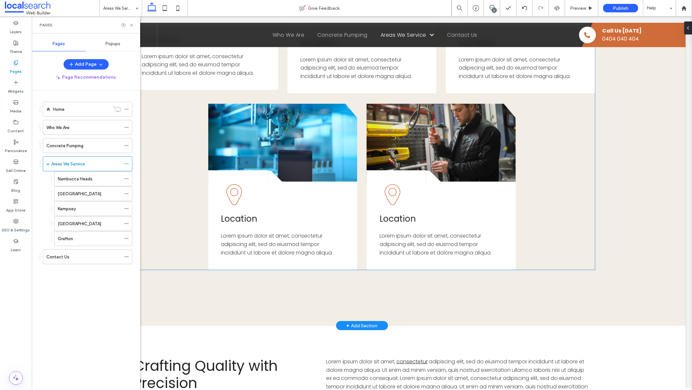
scroll to position [470, 0]
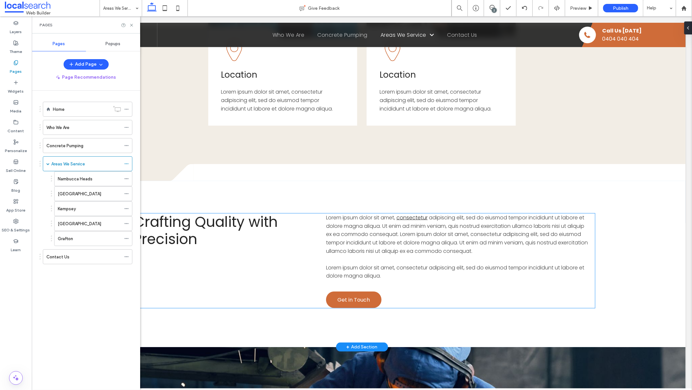
click at [463, 234] on span "adipiscing elit, sed do eiusmod tempor incididunt ut labore et dolore magna ali…" at bounding box center [457, 233] width 262 height 41
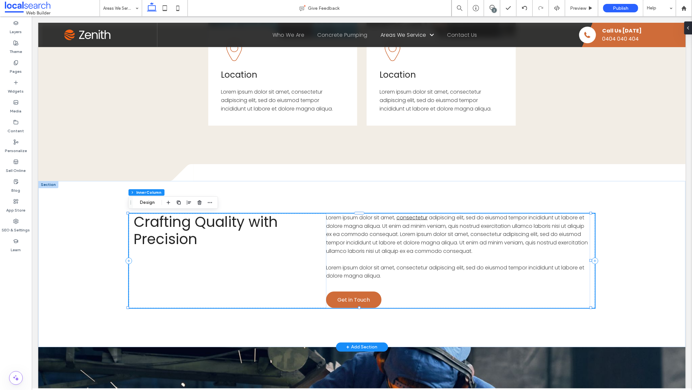
click at [463, 234] on span "adipiscing elit, sed do eiusmod tempor incididunt ut labore et dolore magna ali…" at bounding box center [457, 233] width 262 height 41
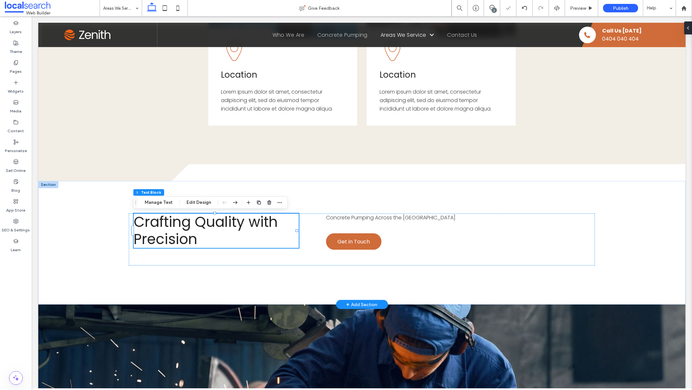
click at [194, 231] on span "Crafting Quality with Precision" at bounding box center [205, 229] width 144 height 37
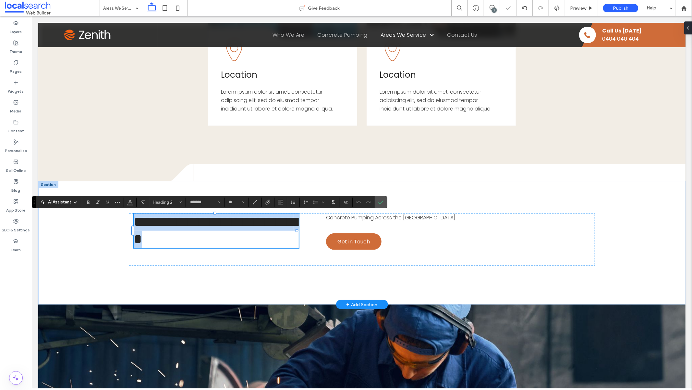
type input "**"
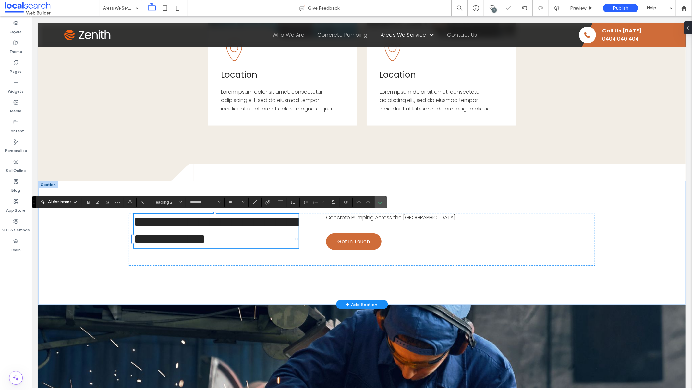
scroll to position [1, 0]
click at [383, 202] on icon "Confirm" at bounding box center [381, 201] width 5 height 5
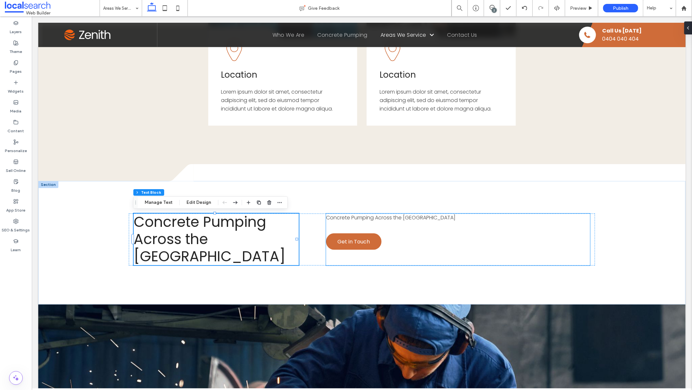
click at [378, 217] on span "Concrete Pumping Across the Mid North Coast" at bounding box center [391, 216] width 130 height 7
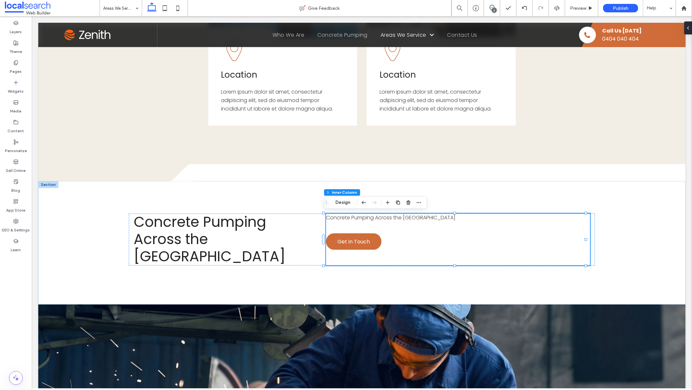
click at [378, 217] on span "Concrete Pumping Across the Mid North Coast" at bounding box center [391, 216] width 130 height 7
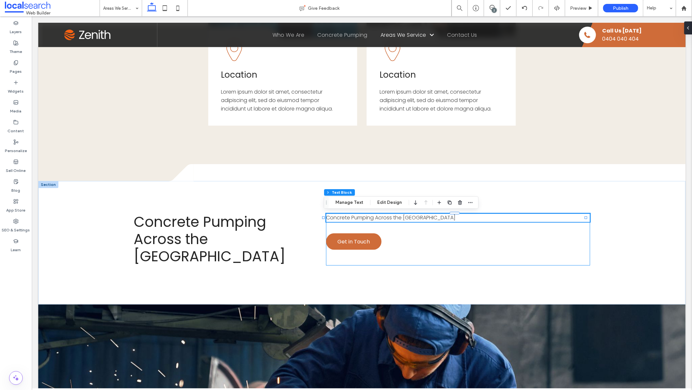
click at [378, 217] on span "Concrete Pumping Across the Mid North Coast" at bounding box center [391, 216] width 130 height 7
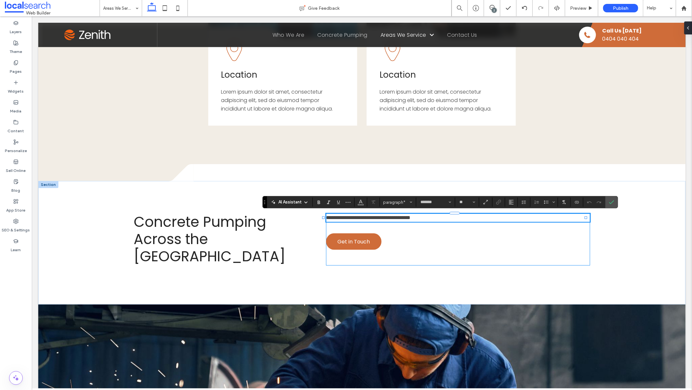
click at [378, 217] on span "**********" at bounding box center [368, 217] width 84 height 5
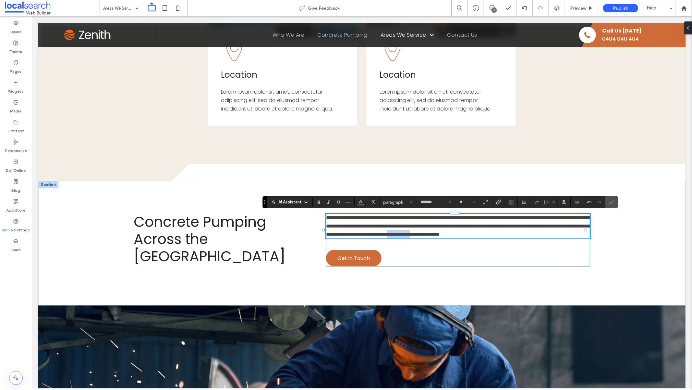
drag, startPoint x: 335, startPoint y: 242, endPoint x: 364, endPoint y: 241, distance: 29.2
click at [364, 236] on span "**********" at bounding box center [458, 225] width 264 height 21
click at [498, 202] on use "Link" at bounding box center [498, 202] width 5 height 5
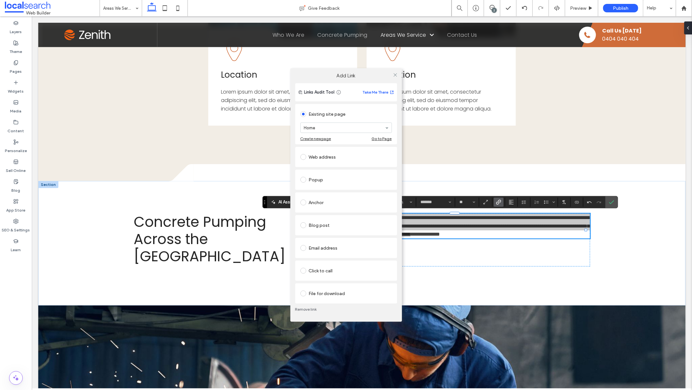
click at [368, 268] on div "Click to call" at bounding box center [347, 270] width 92 height 10
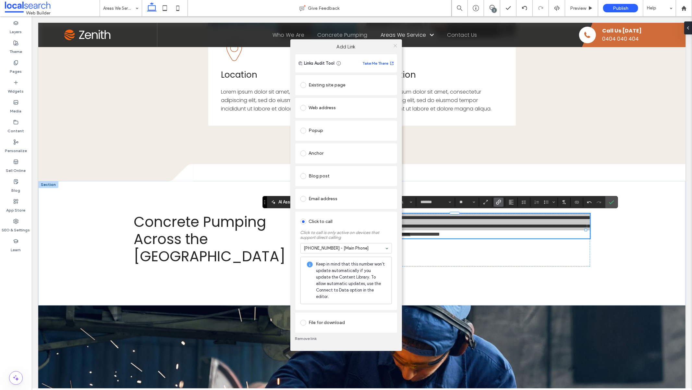
click at [395, 48] on icon at bounding box center [395, 45] width 5 height 5
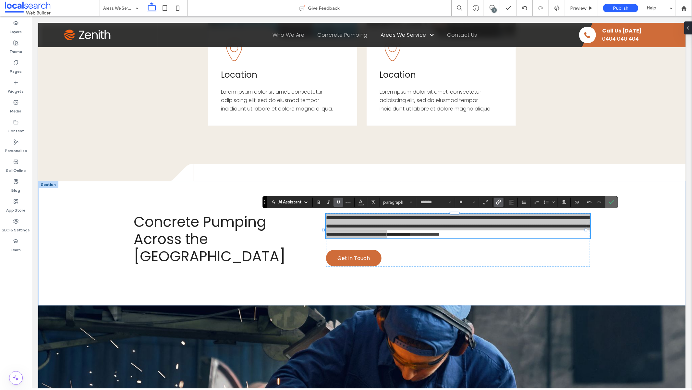
drag, startPoint x: 609, startPoint y: 202, endPoint x: 577, endPoint y: 185, distance: 35.6
click at [609, 202] on label "Confirm" at bounding box center [612, 202] width 10 height 12
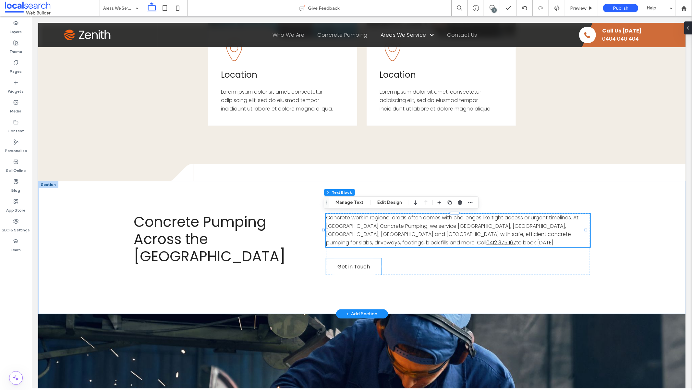
click at [347, 268] on span "Get in Touch" at bounding box center [354, 266] width 32 height 8
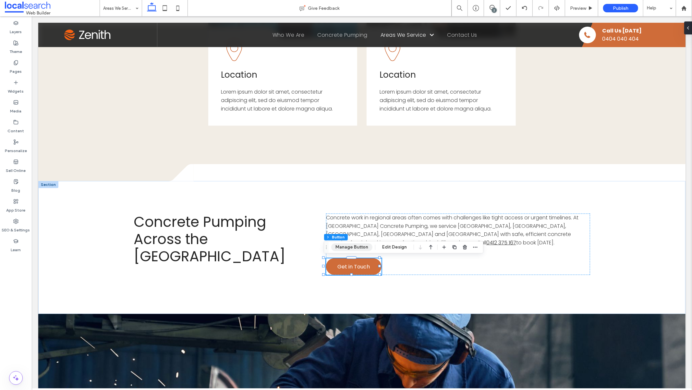
click at [351, 244] on button "Manage Button" at bounding box center [351, 247] width 41 height 8
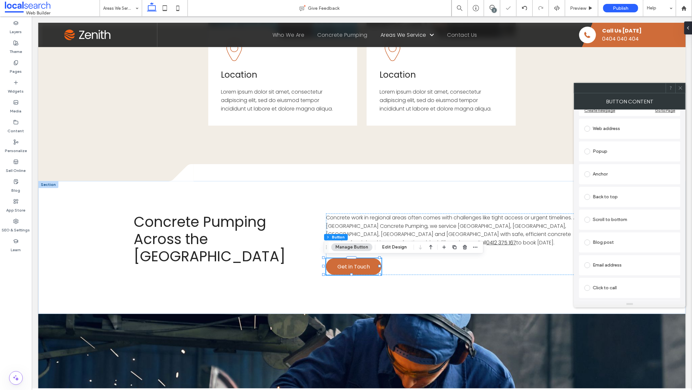
scroll to position [0, 0]
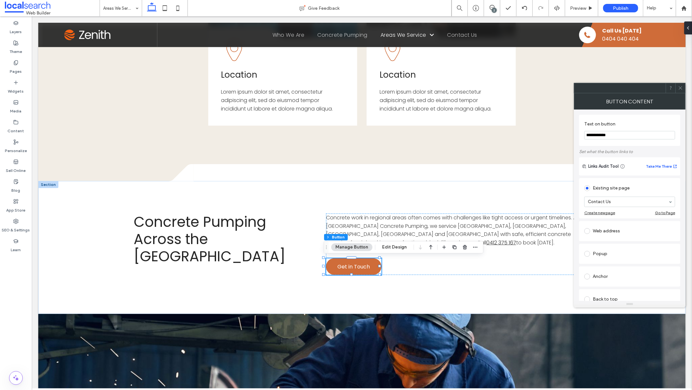
click at [680, 87] on use at bounding box center [680, 87] width 3 height 3
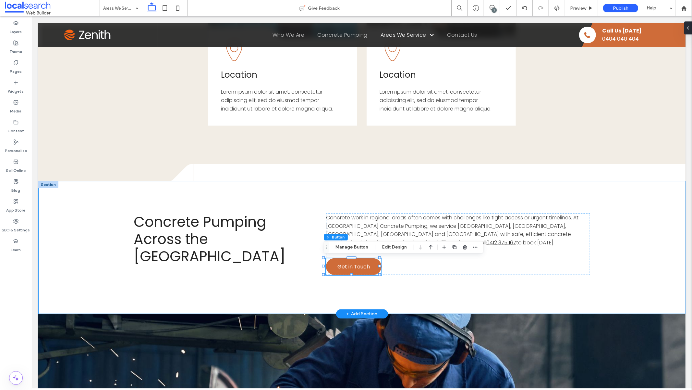
click at [574, 283] on div "Concrete Pumping Across the Mid North Coast Concrete work in regional areas oft…" at bounding box center [362, 247] width 648 height 132
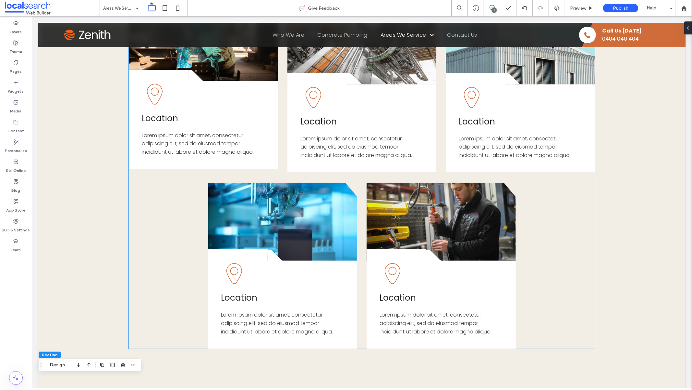
scroll to position [90, 0]
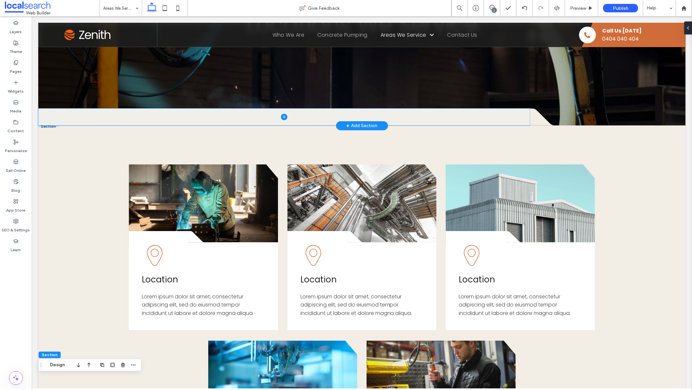
type input "***"
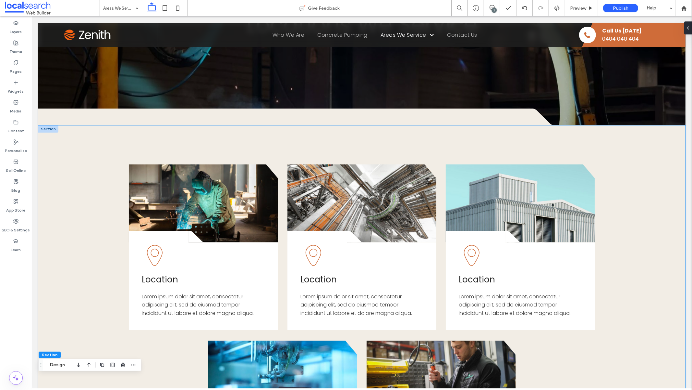
click at [439, 141] on div "Button .cls-1-1856497771-1856497771 { fill: none; } .cls-2-1856497771-185649777…" at bounding box center [362, 343] width 648 height 437
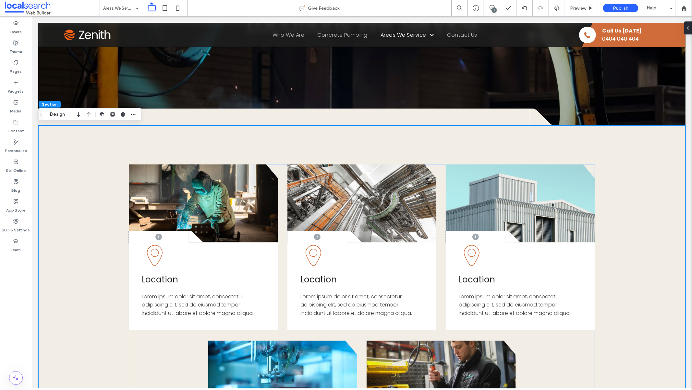
type input "**"
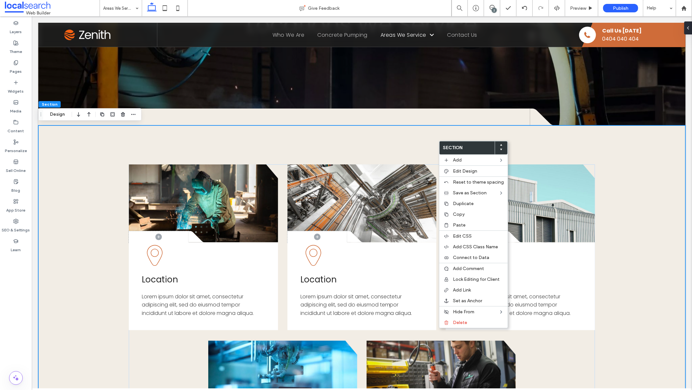
click at [394, 143] on div "Button .cls-1-1856497771-1856497771 { fill: none; } .cls-2-1856497771-185649777…" at bounding box center [362, 343] width 648 height 437
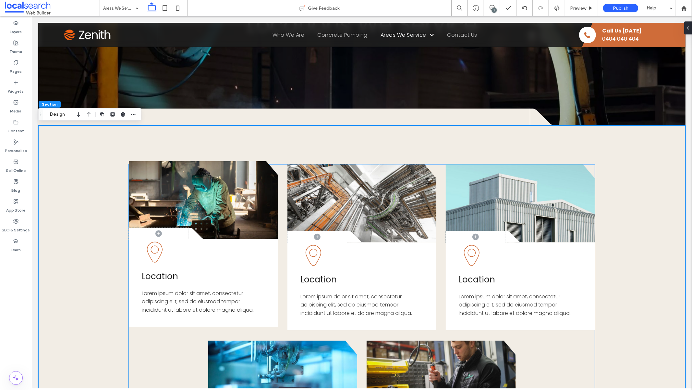
click at [161, 276] on span "Location" at bounding box center [160, 276] width 36 height 12
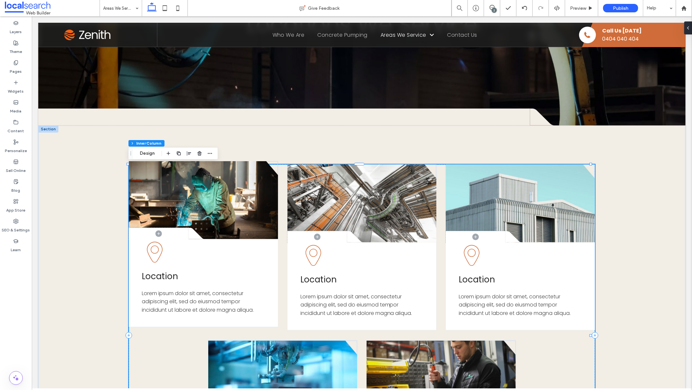
click at [161, 277] on span "Location" at bounding box center [160, 276] width 36 height 12
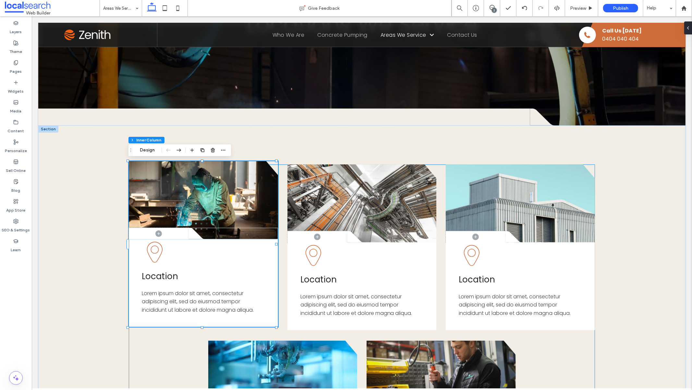
click at [161, 277] on span "Location" at bounding box center [160, 276] width 36 height 12
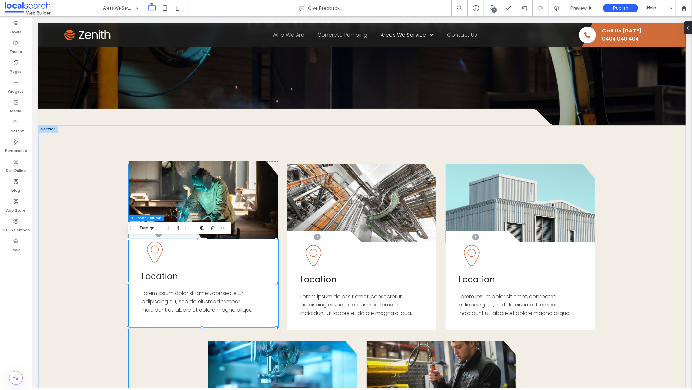
click at [161, 277] on span "Location" at bounding box center [160, 276] width 36 height 12
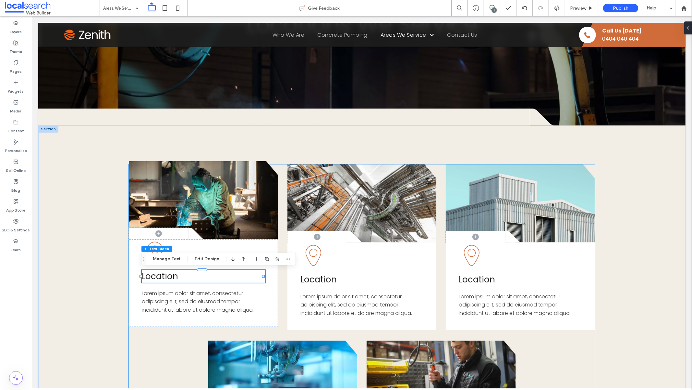
click at [161, 277] on span "Location" at bounding box center [160, 276] width 36 height 12
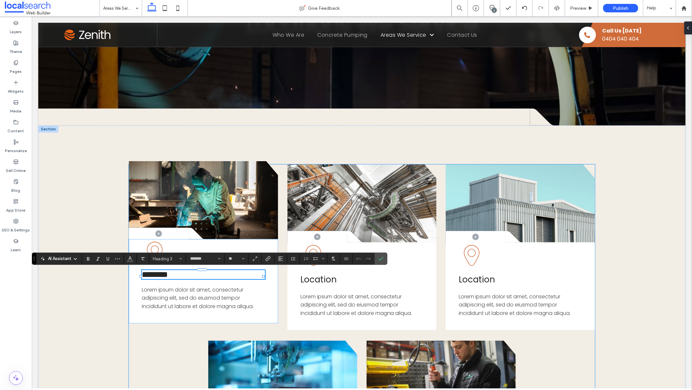
type input "**"
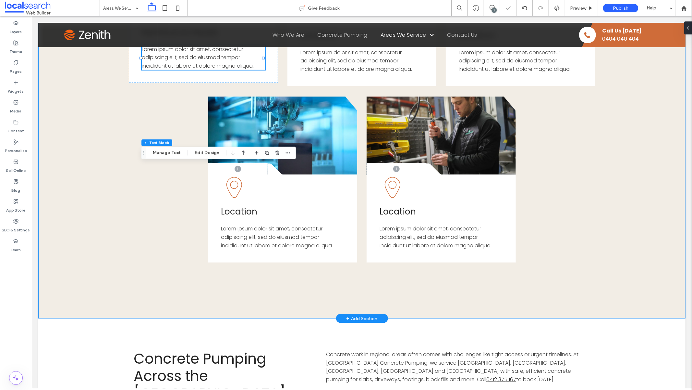
scroll to position [181, 0]
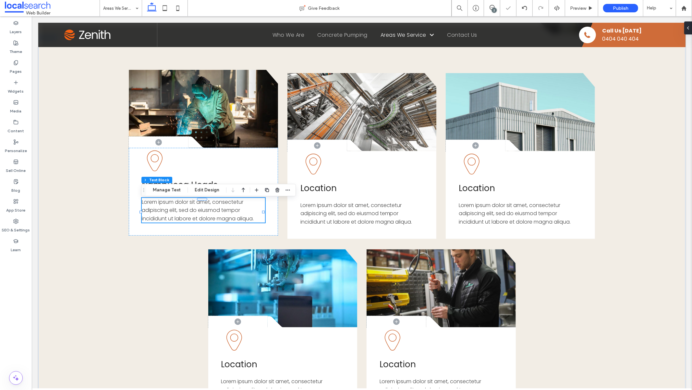
click at [212, 218] on span "Lorem ipsum dolor sit amet, consectetur adipiscing elit, sed do eiusmod tempor …" at bounding box center [198, 210] width 112 height 24
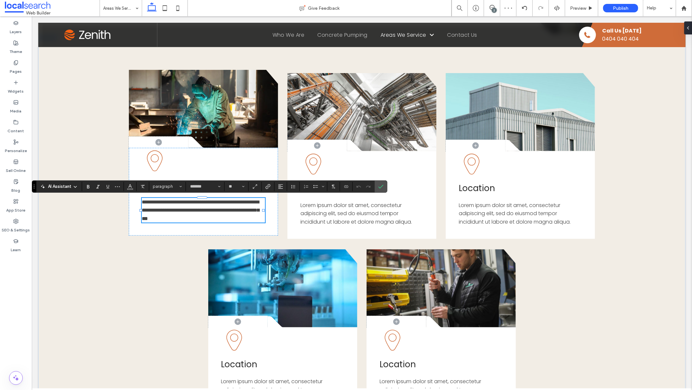
click at [212, 218] on span "**********" at bounding box center [201, 209] width 118 height 21
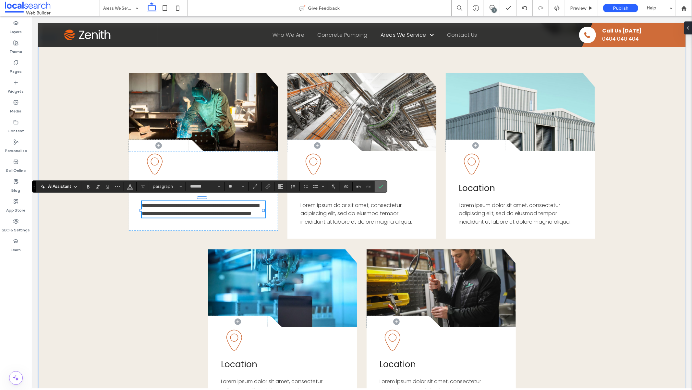
drag, startPoint x: 386, startPoint y: 185, endPoint x: 354, endPoint y: 169, distance: 35.4
click at [386, 185] on label "Confirm" at bounding box center [381, 187] width 10 height 12
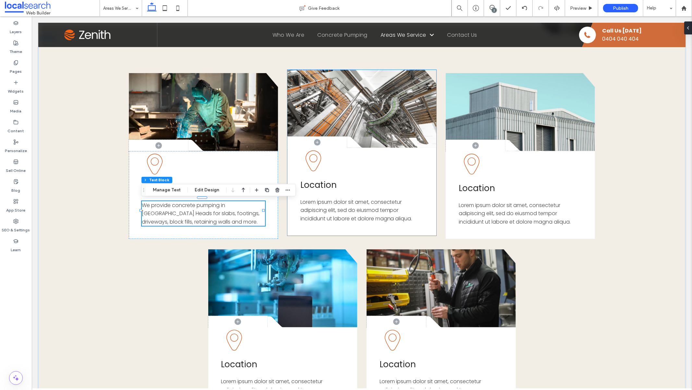
click at [329, 187] on span "Location" at bounding box center [318, 185] width 36 height 12
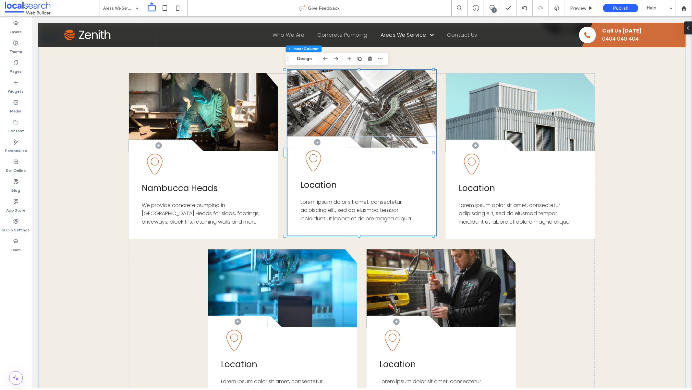
click at [329, 187] on span "Location" at bounding box center [318, 185] width 36 height 12
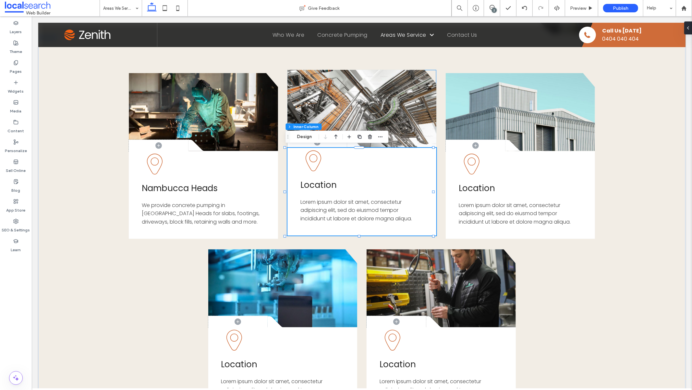
click at [329, 187] on span "Location" at bounding box center [318, 185] width 36 height 12
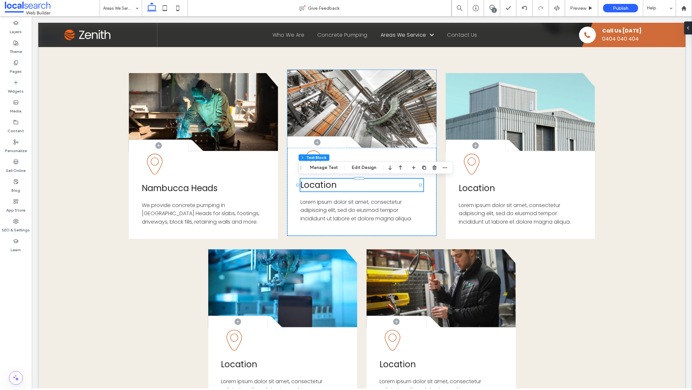
click at [329, 187] on span "Location" at bounding box center [318, 185] width 36 height 12
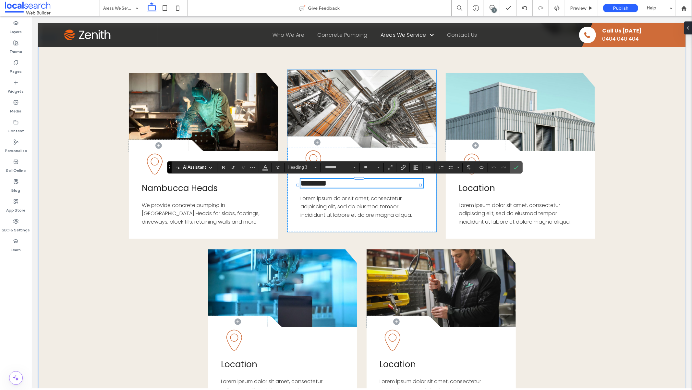
type input "**"
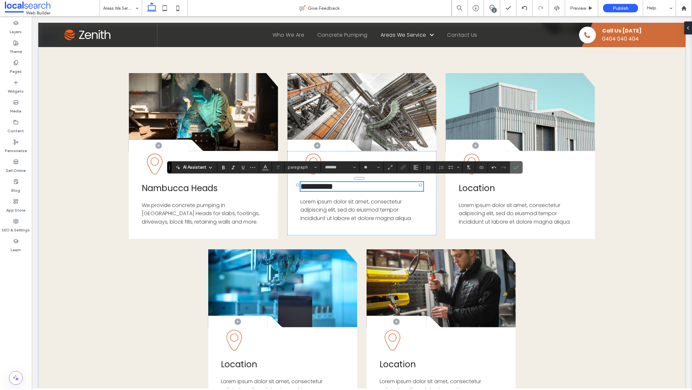
drag, startPoint x: 521, startPoint y: 168, endPoint x: 489, endPoint y: 152, distance: 35.9
click at [521, 168] on label "Confirm" at bounding box center [517, 167] width 10 height 12
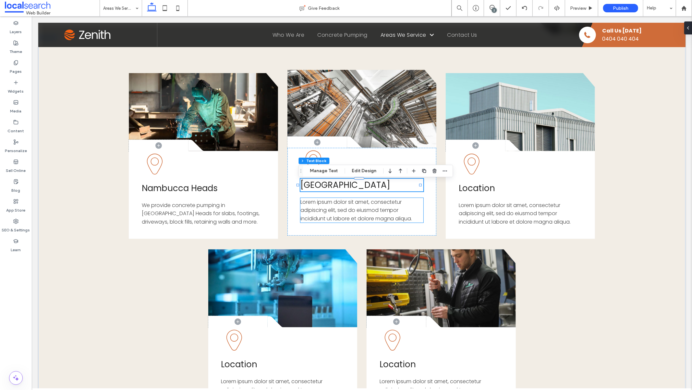
click at [354, 210] on span "Lorem ipsum dolor sit amet, consectetur adipiscing elit, sed do eiusmod tempor …" at bounding box center [356, 210] width 112 height 24
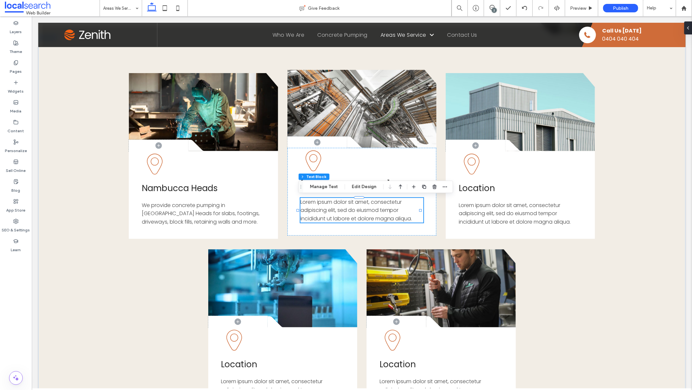
click at [354, 210] on span "Lorem ipsum dolor sit amet, consectetur adipiscing elit, sed do eiusmod tempor …" at bounding box center [356, 210] width 112 height 24
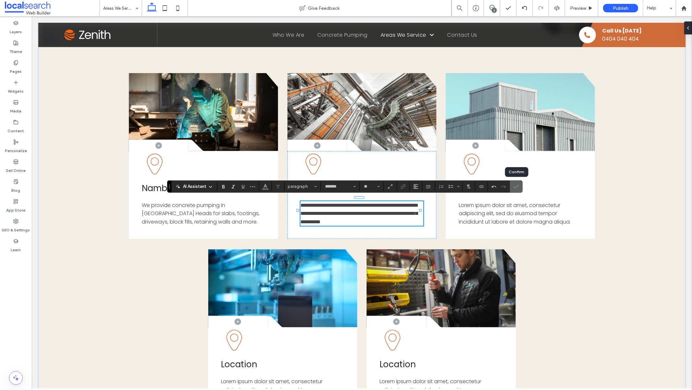
click at [516, 185] on icon "Confirm" at bounding box center [516, 186] width 5 height 5
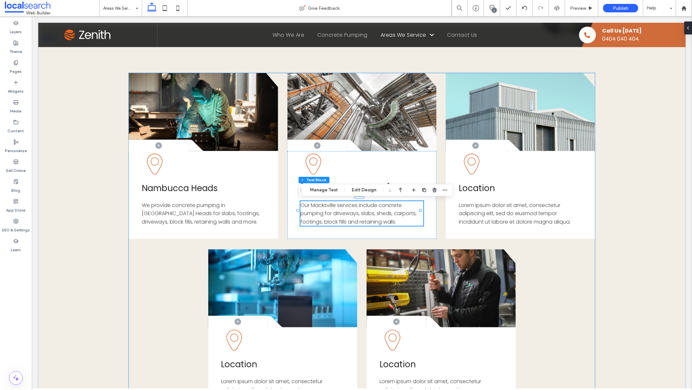
click at [158, 303] on div "Button .cls-1-1856497771-1856497771 { fill: none; } .cls-2-1856497771-185649777…" at bounding box center [362, 244] width 466 height 342
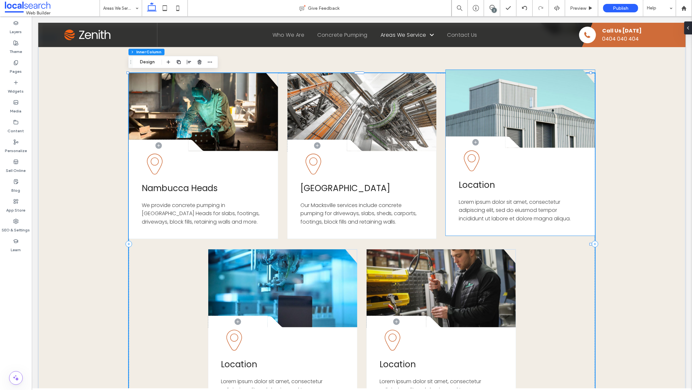
click at [478, 184] on span "Location" at bounding box center [477, 185] width 36 height 12
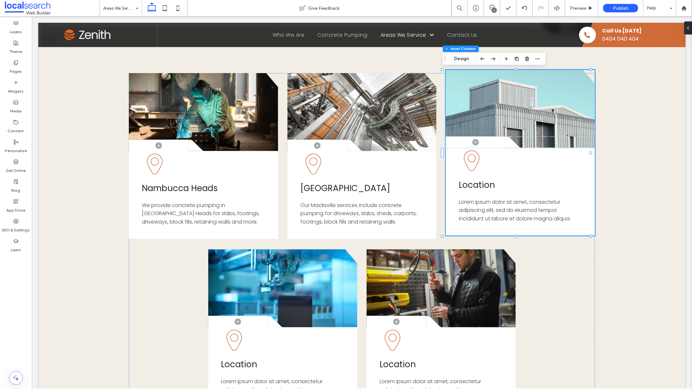
click at [478, 184] on span "Location" at bounding box center [477, 185] width 36 height 12
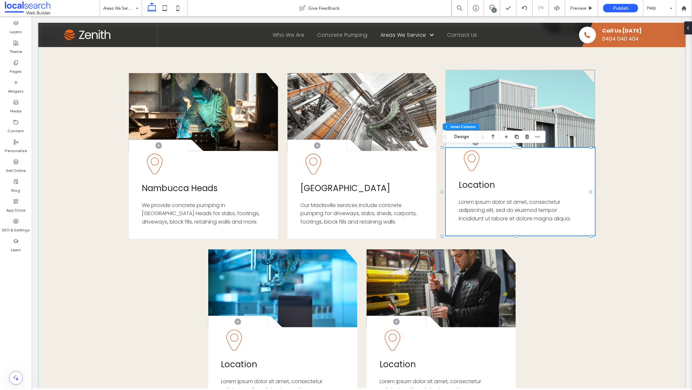
click at [478, 184] on span "Location" at bounding box center [477, 185] width 36 height 12
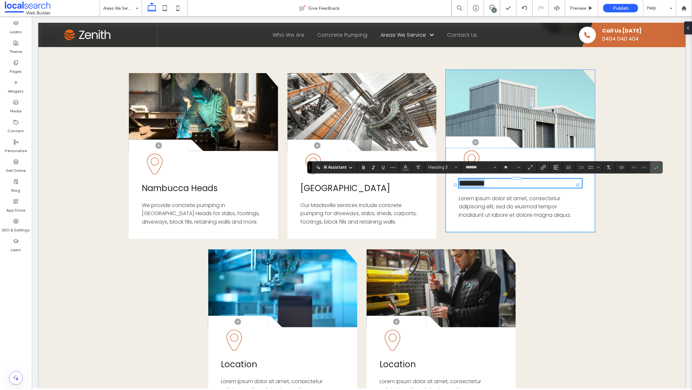
click at [478, 184] on span "********" at bounding box center [472, 183] width 26 height 8
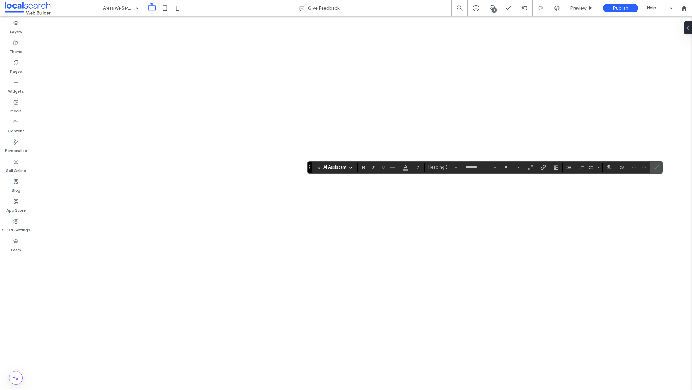
type input "**"
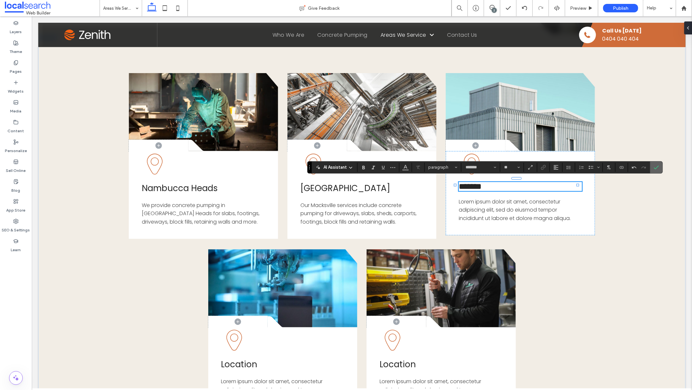
click at [657, 165] on icon "Confirm" at bounding box center [656, 167] width 5 height 5
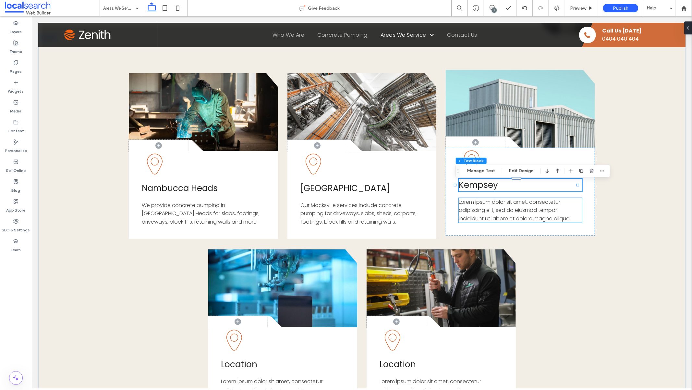
click at [477, 209] on span "Lorem ipsum dolor sit amet, consectetur adipiscing elit, sed do eiusmod tempor …" at bounding box center [515, 210] width 112 height 24
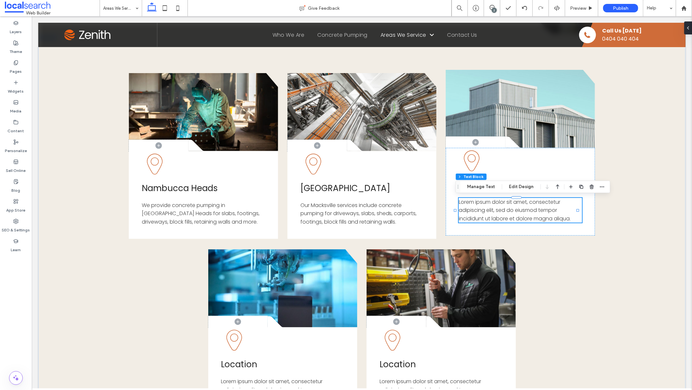
click at [477, 209] on span "Lorem ipsum dolor sit amet, consectetur adipiscing elit, sed do eiusmod tempor …" at bounding box center [515, 210] width 112 height 24
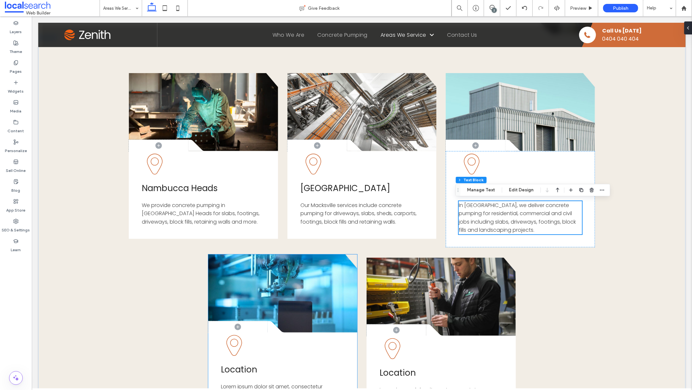
scroll to position [209, 0]
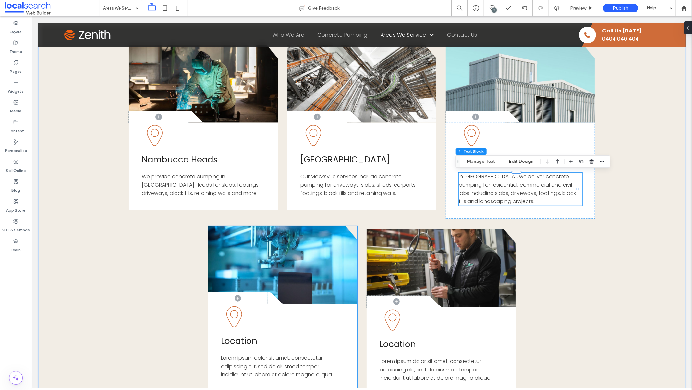
click at [247, 341] on span "Location" at bounding box center [239, 340] width 36 height 12
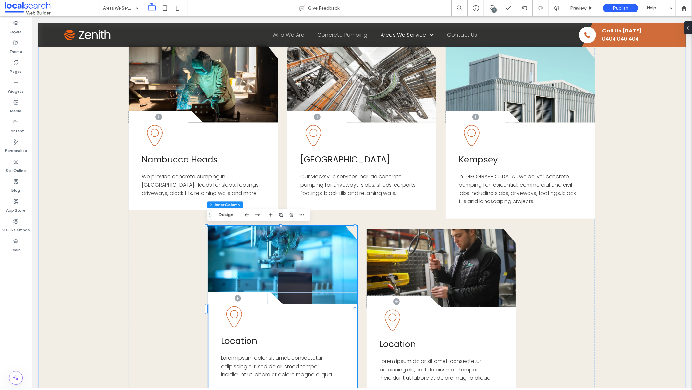
click at [247, 341] on span "Location" at bounding box center [239, 340] width 36 height 12
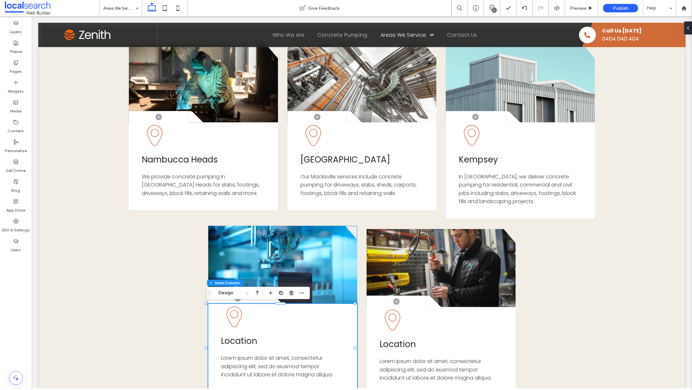
click at [247, 341] on span "Location" at bounding box center [239, 340] width 36 height 12
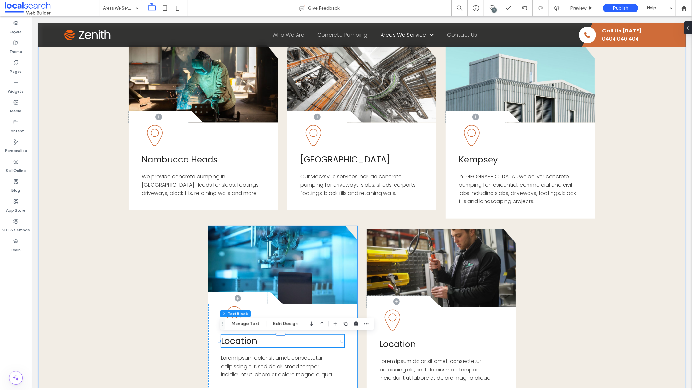
click at [247, 341] on span "Location" at bounding box center [239, 340] width 36 height 12
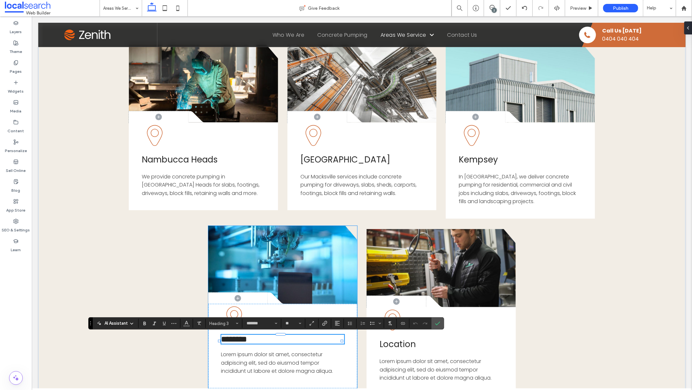
type input "**"
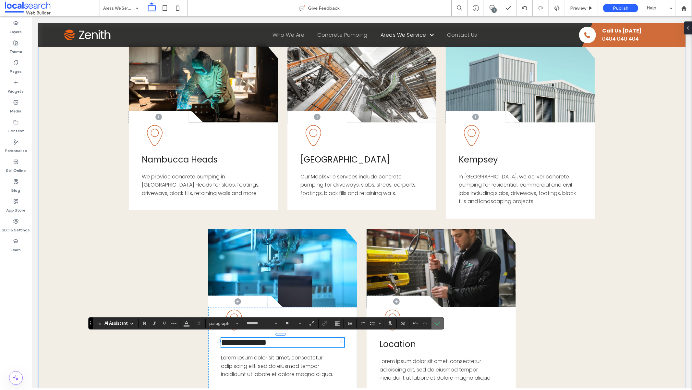
click at [437, 324] on use "Confirm" at bounding box center [437, 323] width 5 height 4
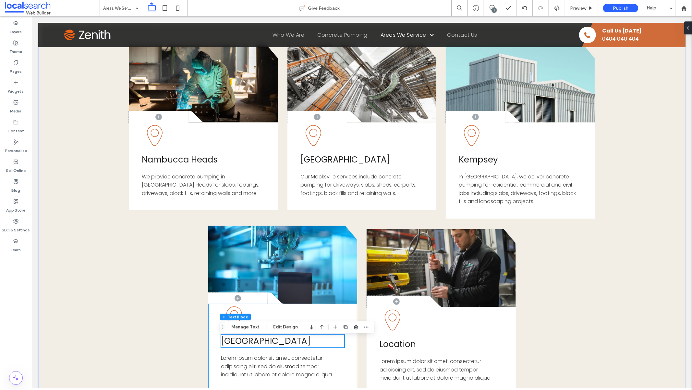
scroll to position [255, 0]
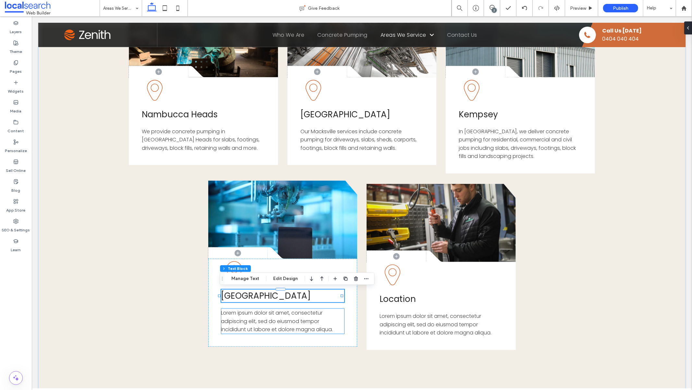
click at [291, 320] on span "Lorem ipsum dolor sit amet, consectetur adipiscing elit, sed do eiusmod tempor …" at bounding box center [277, 320] width 112 height 24
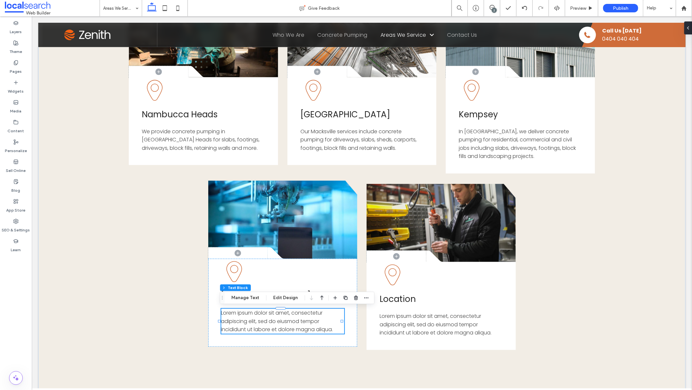
click at [291, 320] on span "Lorem ipsum dolor sit amet, consectetur adipiscing elit, sed do eiusmod tempor …" at bounding box center [277, 320] width 112 height 24
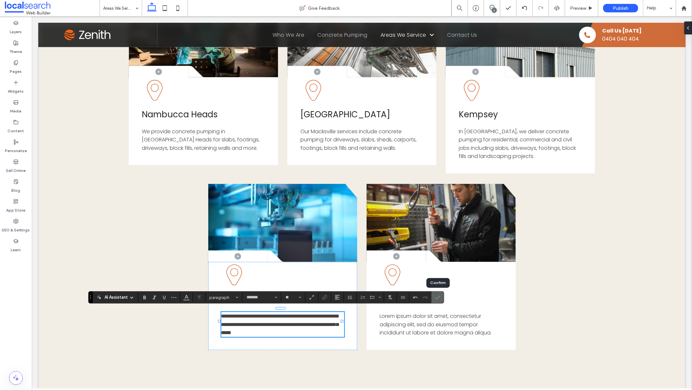
click at [436, 297] on icon "Confirm" at bounding box center [437, 296] width 5 height 5
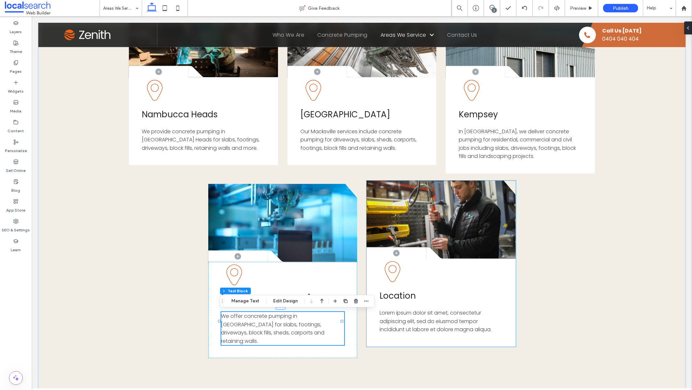
click at [392, 297] on span "Location" at bounding box center [398, 295] width 36 height 12
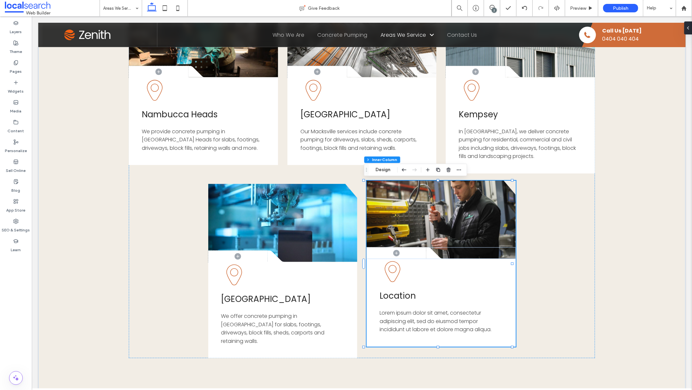
click at [392, 297] on span "Location" at bounding box center [398, 295] width 36 height 12
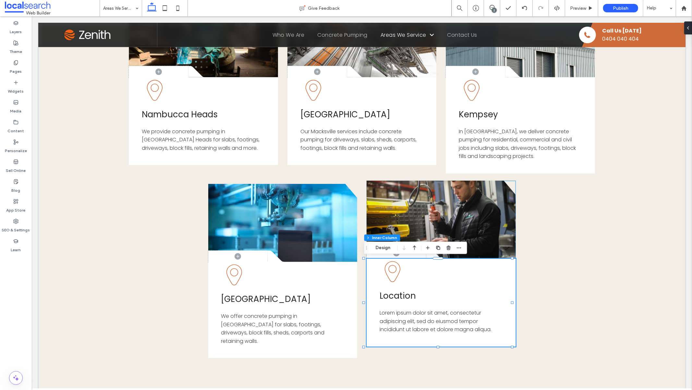
click at [392, 297] on span "Location" at bounding box center [398, 295] width 36 height 12
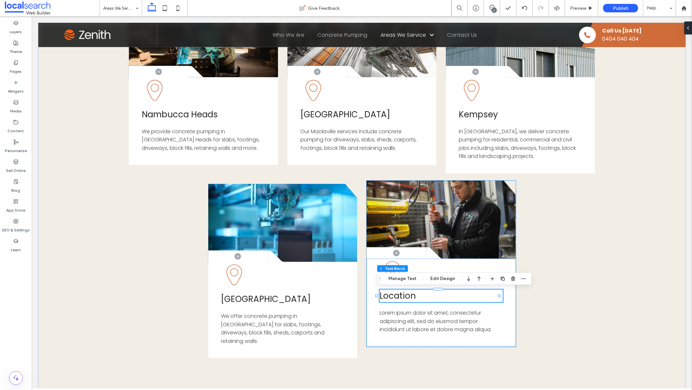
click at [392, 297] on span "Location" at bounding box center [398, 295] width 36 height 12
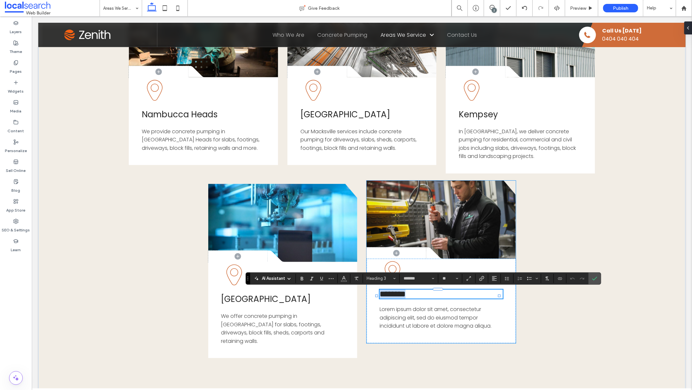
type input "**"
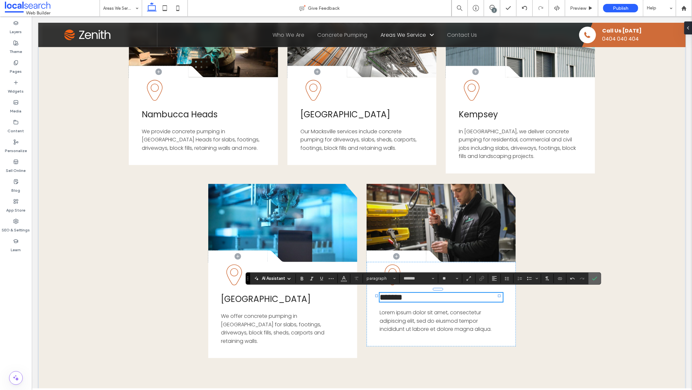
click at [593, 279] on icon "Confirm" at bounding box center [594, 278] width 5 height 5
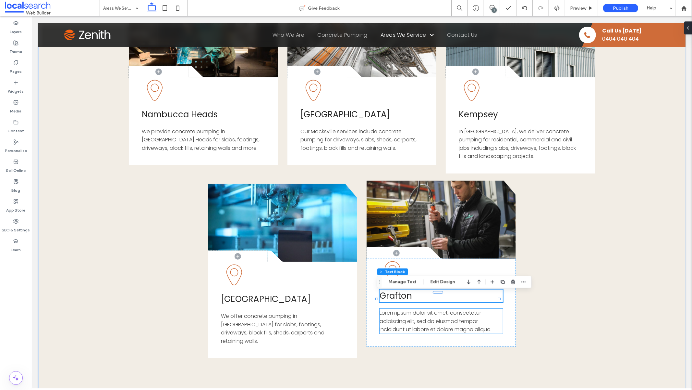
click at [436, 321] on span "Lorem ipsum dolor sit amet, consectetur adipiscing elit, sed do eiusmod tempor …" at bounding box center [436, 320] width 112 height 24
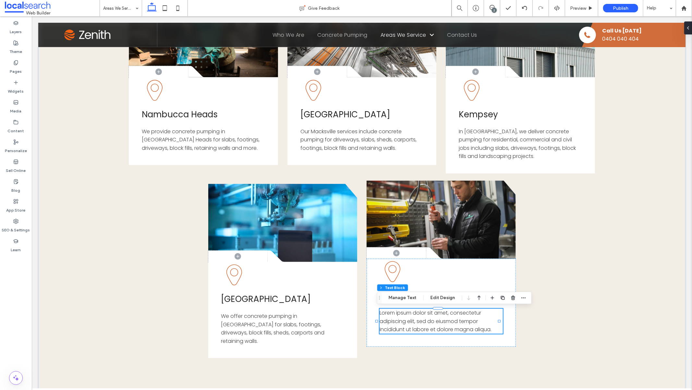
click at [436, 321] on span "Lorem ipsum dolor sit amet, consectetur adipiscing elit, sed do eiusmod tempor …" at bounding box center [436, 320] width 112 height 24
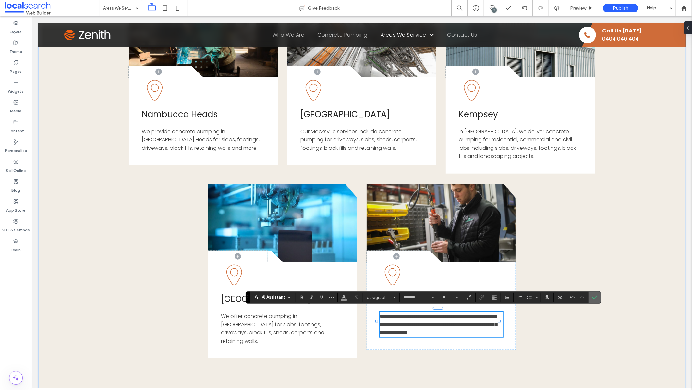
click at [597, 298] on icon "Confirm" at bounding box center [594, 296] width 5 height 5
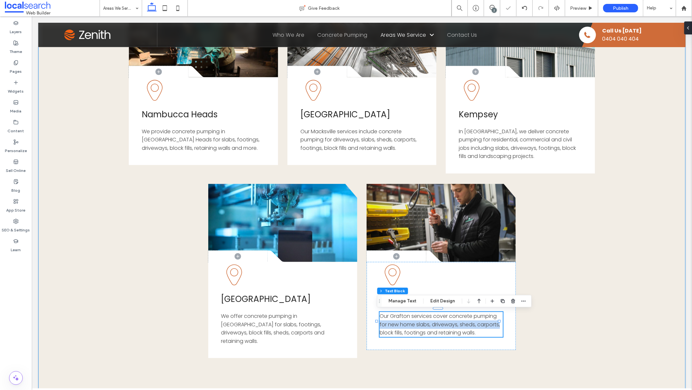
click at [621, 320] on div "Button .cls-1-1856497771-1856497771 { fill: none; } .cls-2-1856497771-185649777…" at bounding box center [362, 187] width 648 height 454
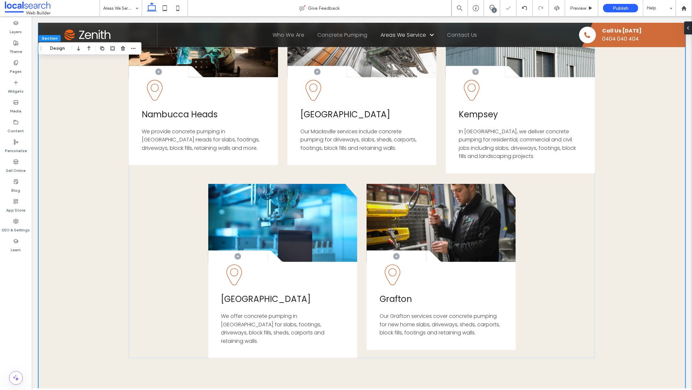
click at [621, 320] on div "Button .cls-1-1856497771-1856497771 { fill: none; } .cls-2-1856497771-185649777…" at bounding box center [362, 187] width 648 height 454
click at [15, 65] on div "Pages" at bounding box center [16, 67] width 32 height 20
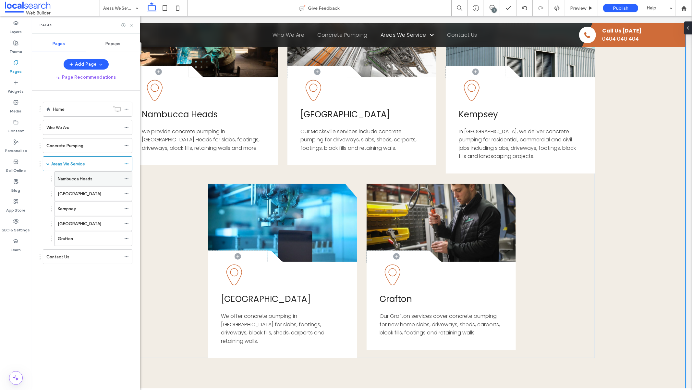
click at [93, 179] on div "Nambucca Heads" at bounding box center [89, 178] width 63 height 7
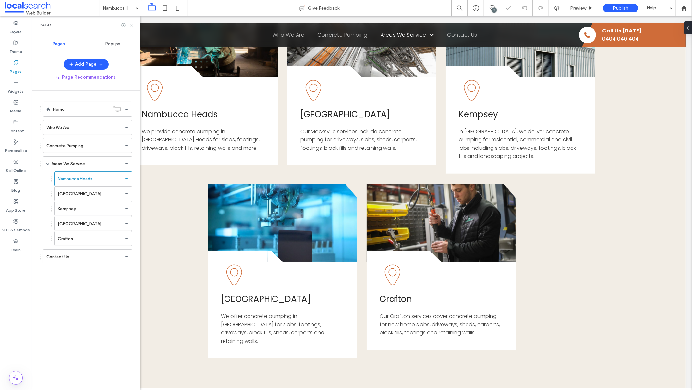
click at [132, 24] on use at bounding box center [131, 25] width 3 height 3
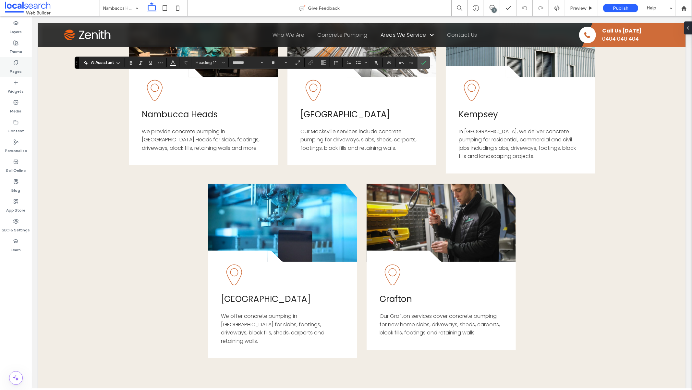
click at [15, 64] on icon at bounding box center [15, 62] width 5 height 5
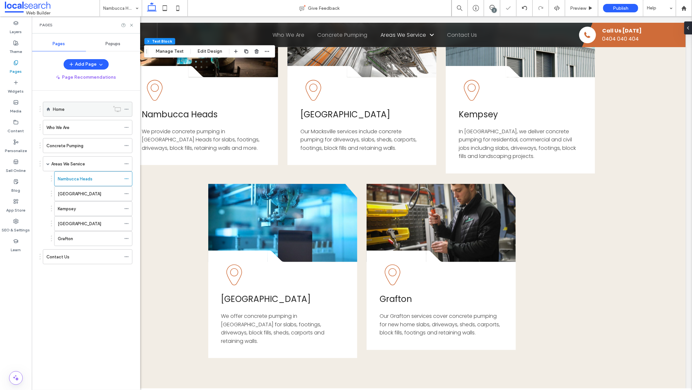
click at [60, 108] on label "Home" at bounding box center [59, 109] width 12 height 11
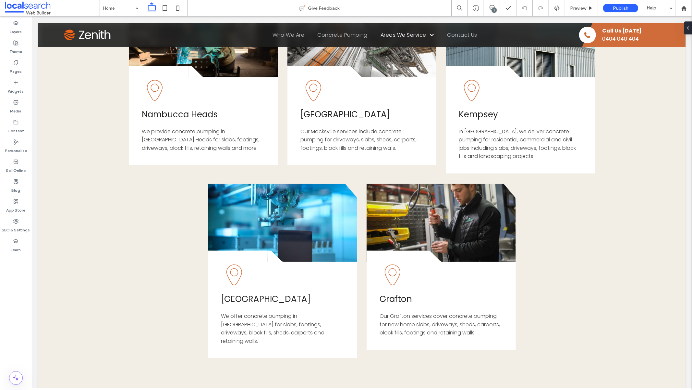
type input "*******"
type input "**"
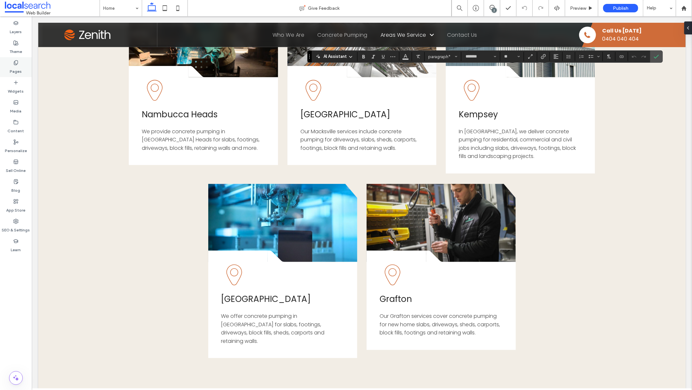
click at [15, 63] on icon at bounding box center [15, 62] width 5 height 5
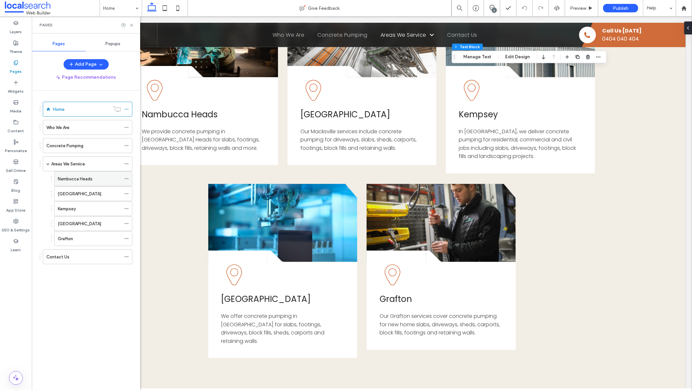
click at [89, 176] on label "Nambucca Heads" at bounding box center [75, 178] width 35 height 11
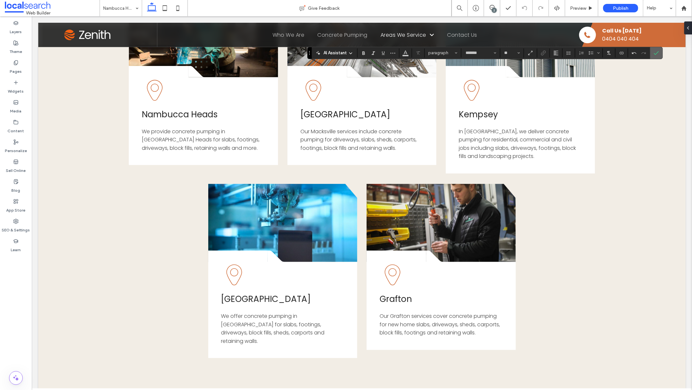
click at [657, 55] on icon "Confirm" at bounding box center [656, 52] width 5 height 5
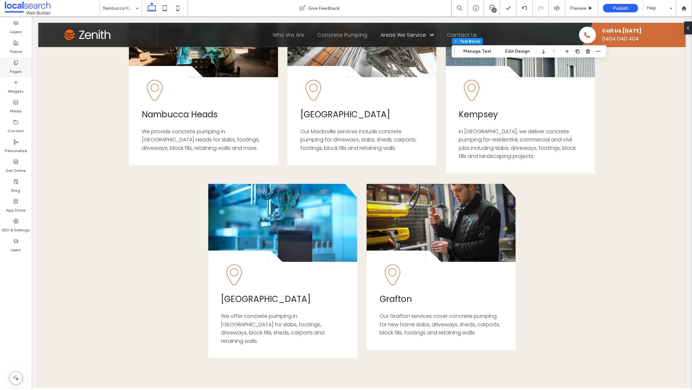
click at [16, 60] on icon at bounding box center [15, 62] width 5 height 5
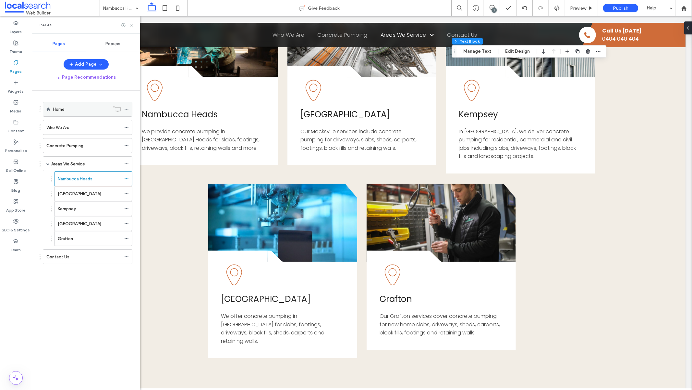
click at [59, 114] on div "Home" at bounding box center [81, 109] width 57 height 14
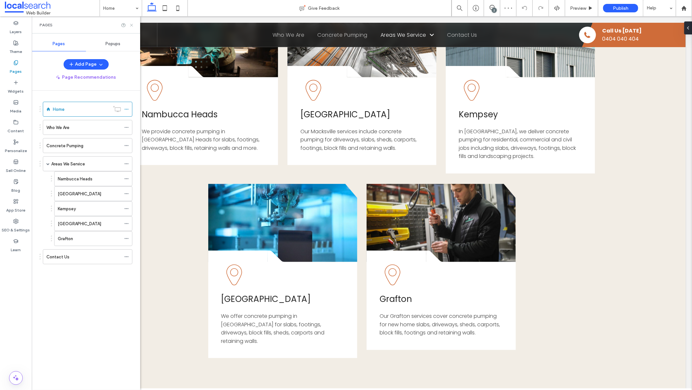
click at [133, 25] on icon at bounding box center [131, 25] width 5 height 5
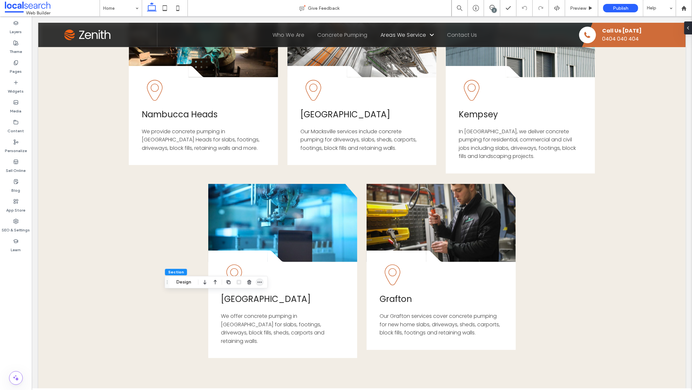
click at [260, 280] on icon "button" at bounding box center [259, 281] width 5 height 5
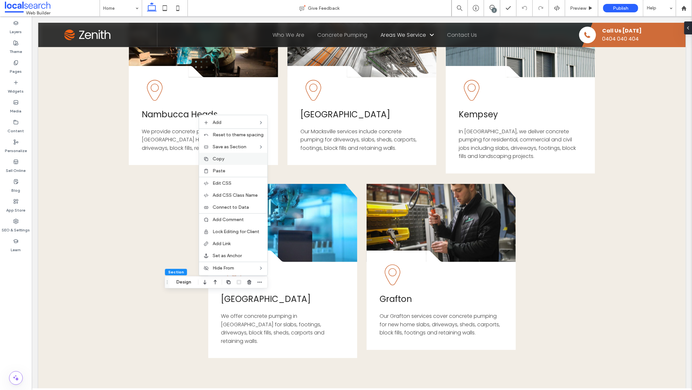
click at [234, 158] on label "Copy" at bounding box center [238, 159] width 51 height 6
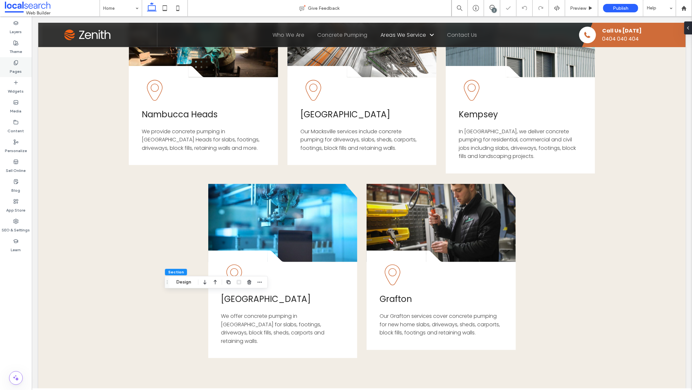
click at [18, 64] on icon at bounding box center [15, 62] width 5 height 5
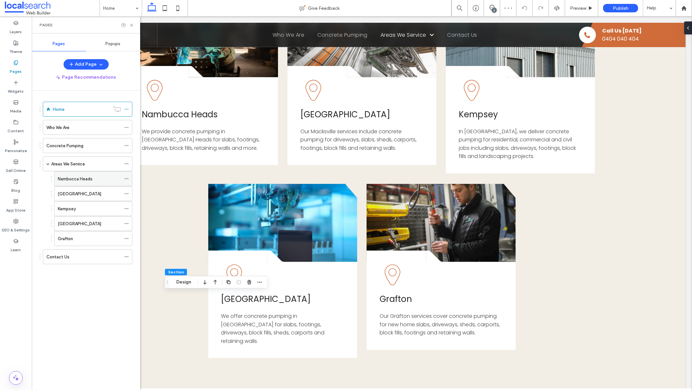
click at [101, 178] on div "Nambucca Heads" at bounding box center [89, 178] width 63 height 7
click at [132, 26] on icon at bounding box center [131, 25] width 5 height 5
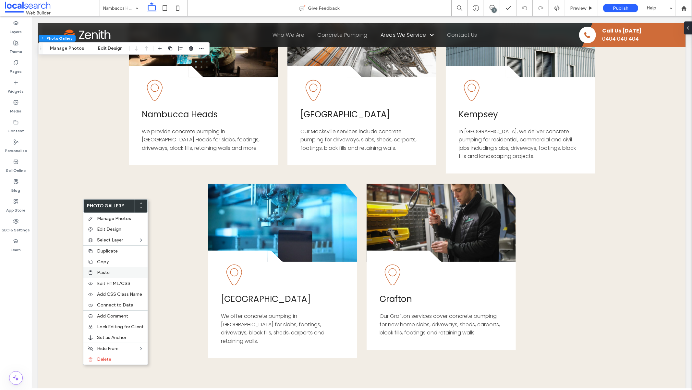
click at [112, 270] on label "Paste" at bounding box center [120, 272] width 47 height 6
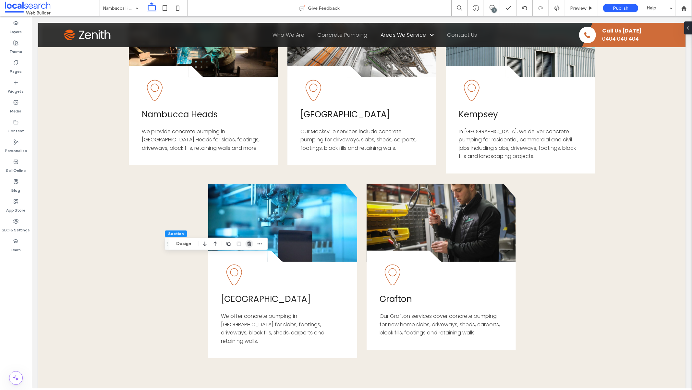
click at [252, 245] on icon "button" at bounding box center [249, 243] width 5 height 5
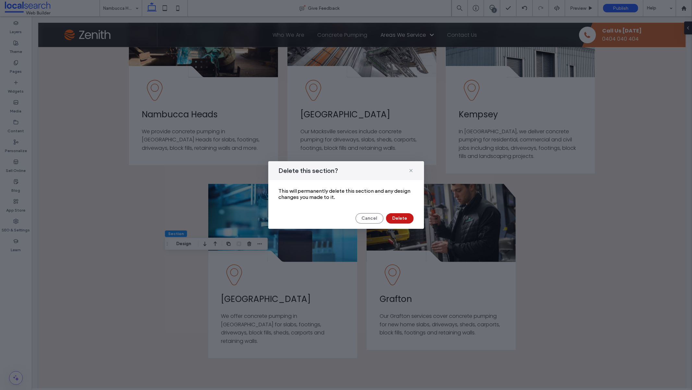
click at [404, 219] on button "Delete" at bounding box center [400, 218] width 28 height 10
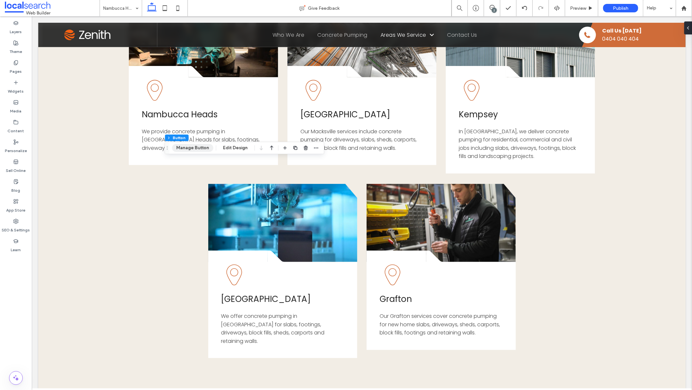
click at [198, 147] on button "Manage Button" at bounding box center [192, 148] width 41 height 8
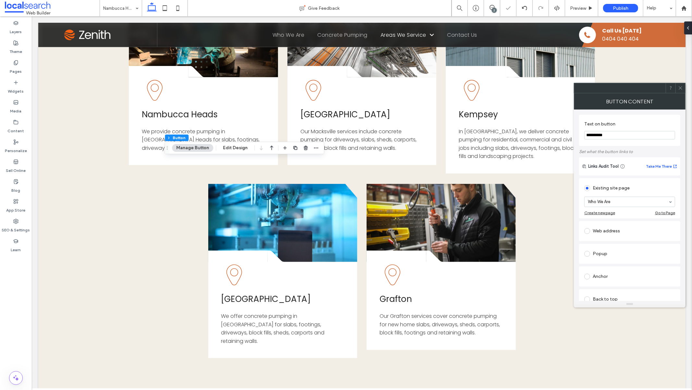
click at [682, 87] on use at bounding box center [680, 87] width 3 height 3
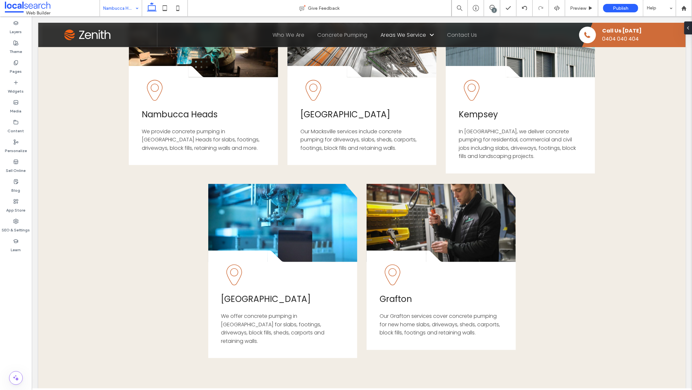
type input "*******"
type input "**"
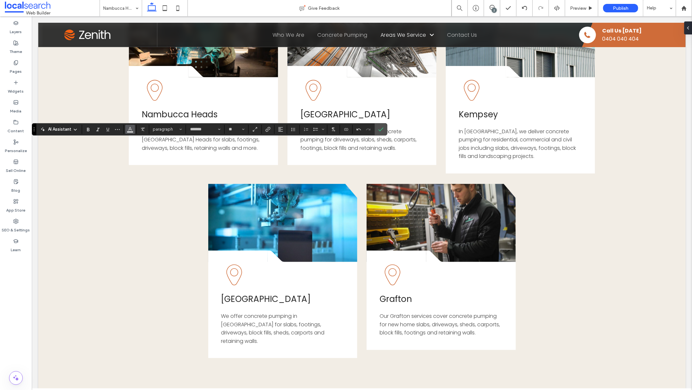
click at [131, 131] on icon "Color" at bounding box center [130, 128] width 5 height 5
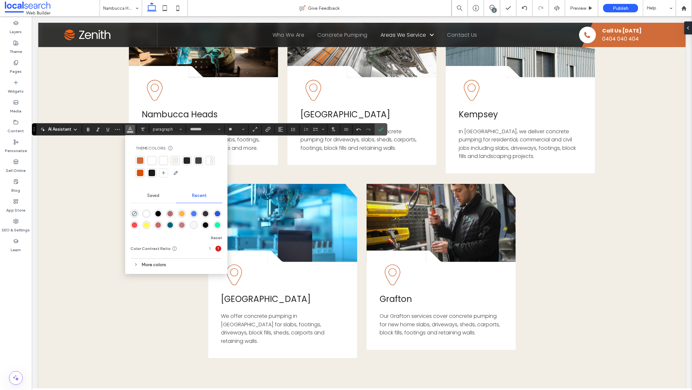
click at [197, 159] on div at bounding box center [198, 160] width 6 height 6
click at [200, 160] on div at bounding box center [198, 160] width 6 height 6
click at [382, 132] on span "Confirm" at bounding box center [381, 129] width 5 height 11
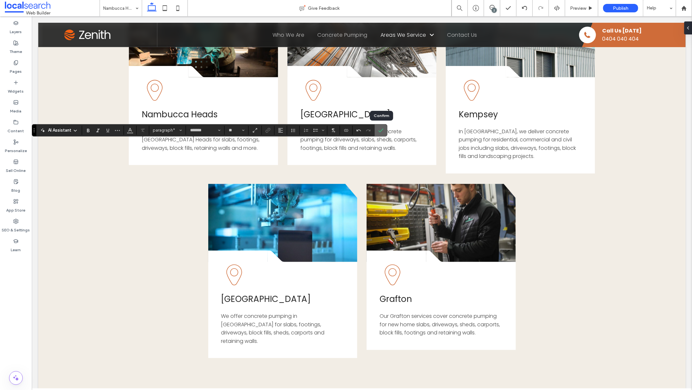
click at [382, 128] on icon "Confirm" at bounding box center [381, 130] width 5 height 5
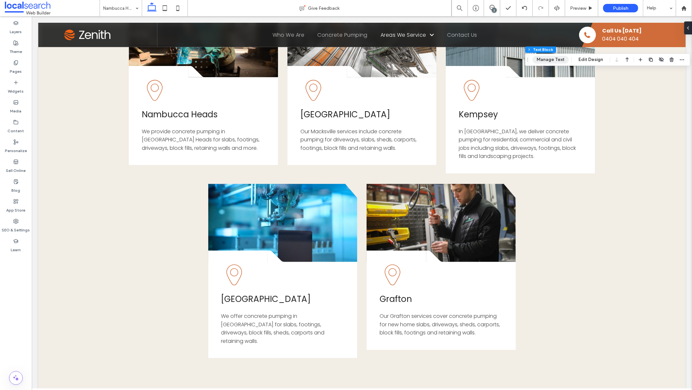
click at [553, 59] on button "Manage Text" at bounding box center [551, 60] width 36 height 8
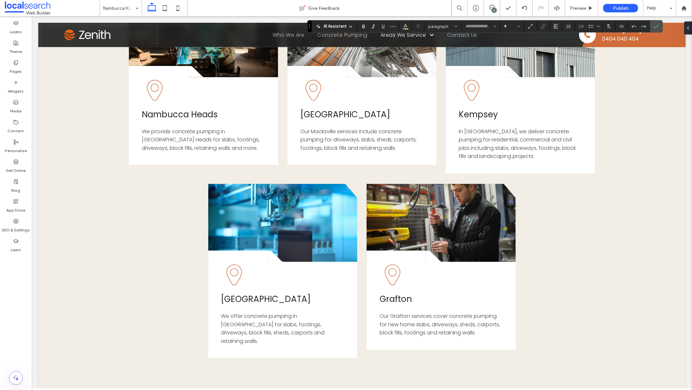
type input "*******"
type input "**"
click at [656, 25] on icon "Confirm" at bounding box center [656, 26] width 5 height 5
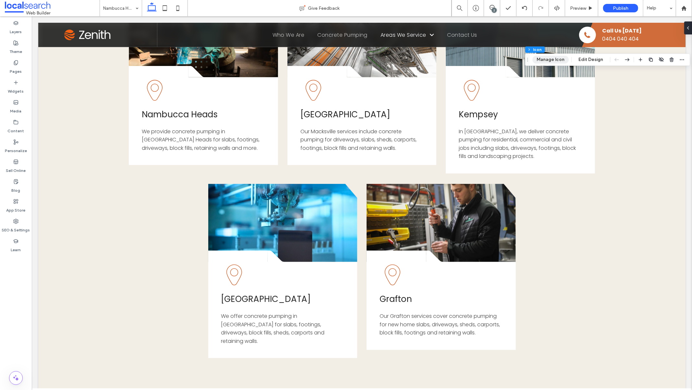
click at [563, 61] on button "Manage Icon" at bounding box center [551, 60] width 36 height 8
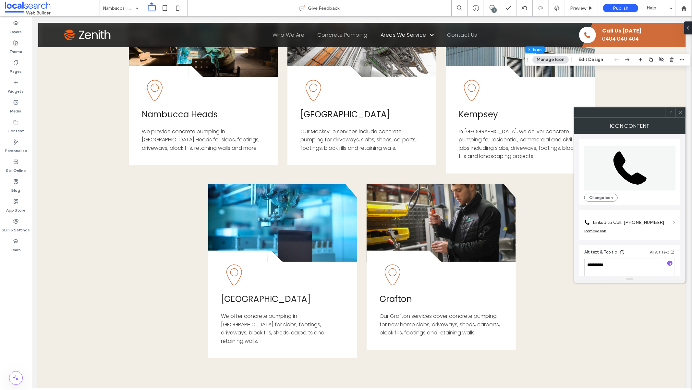
click at [674, 221] on span at bounding box center [675, 222] width 2 height 3
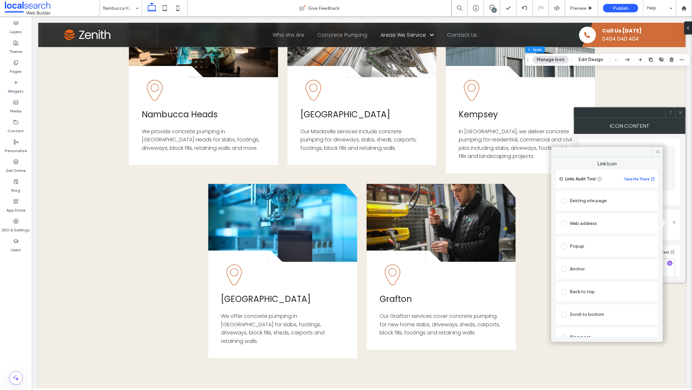
scroll to position [90, 0]
click at [660, 152] on icon at bounding box center [658, 151] width 5 height 5
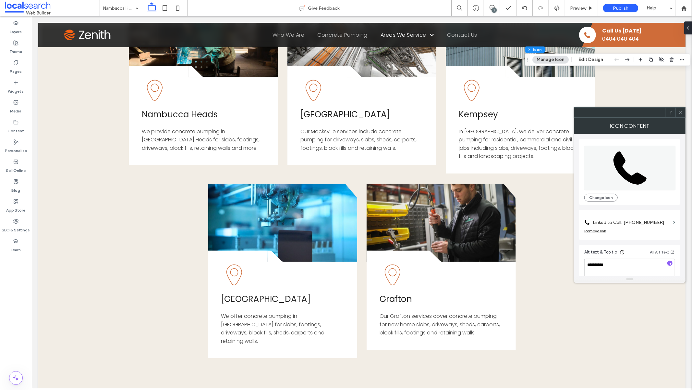
click at [682, 112] on icon at bounding box center [681, 112] width 5 height 5
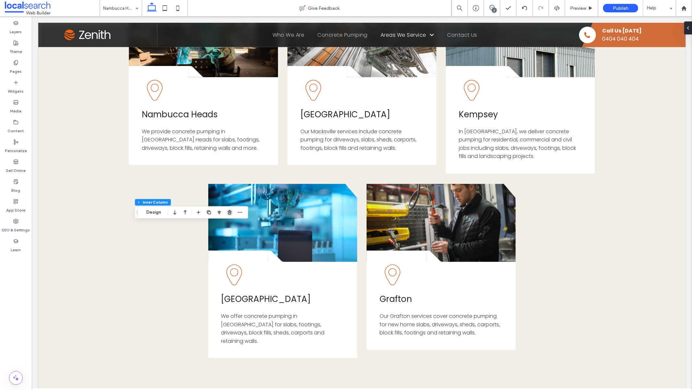
click at [230, 212] on use "button" at bounding box center [230, 212] width 4 height 4
click at [231, 213] on icon "button" at bounding box center [229, 212] width 5 height 5
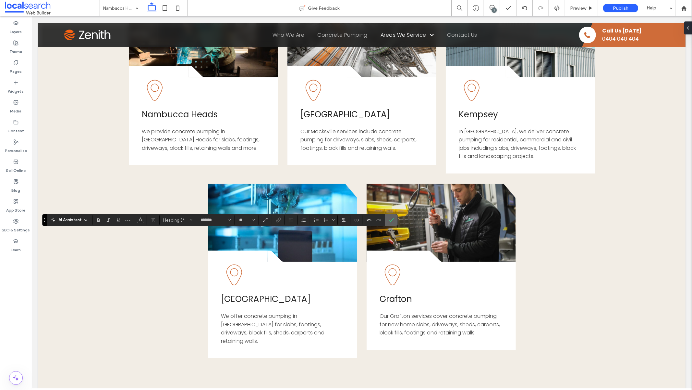
click at [393, 220] on icon "Confirm" at bounding box center [391, 219] width 5 height 5
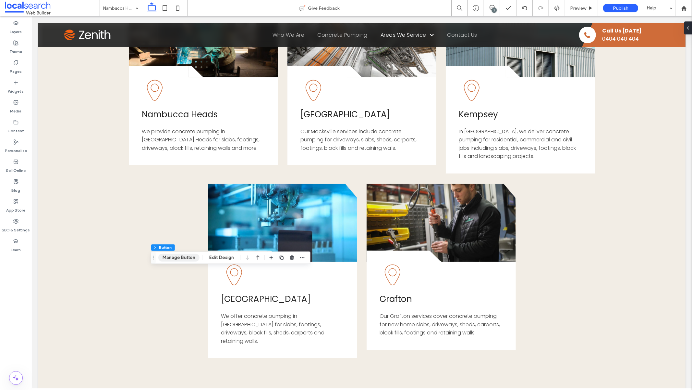
click at [176, 254] on button "Manage Button" at bounding box center [178, 258] width 41 height 8
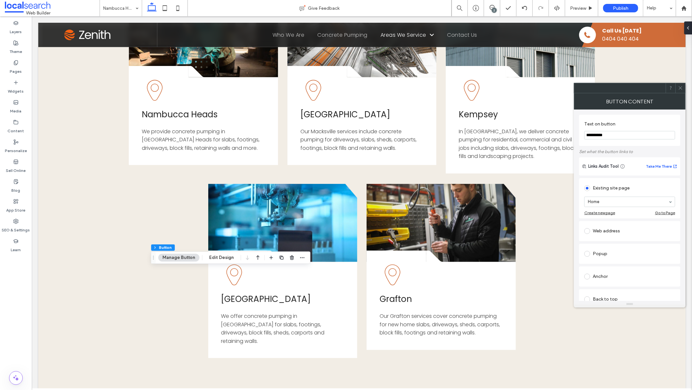
type input "**********"
click at [623, 280] on div "Anchor" at bounding box center [630, 276] width 91 height 10
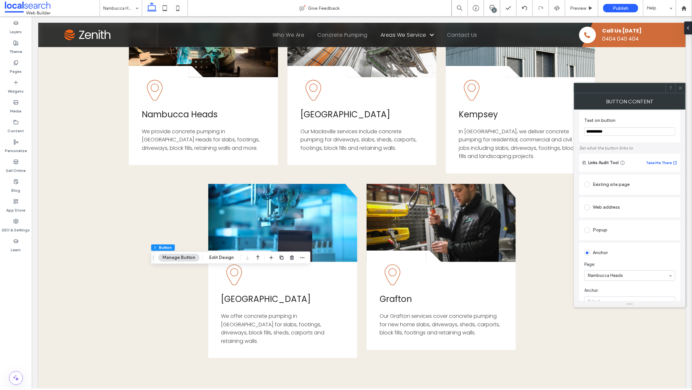
scroll to position [0, 0]
click at [682, 87] on icon at bounding box center [681, 87] width 5 height 5
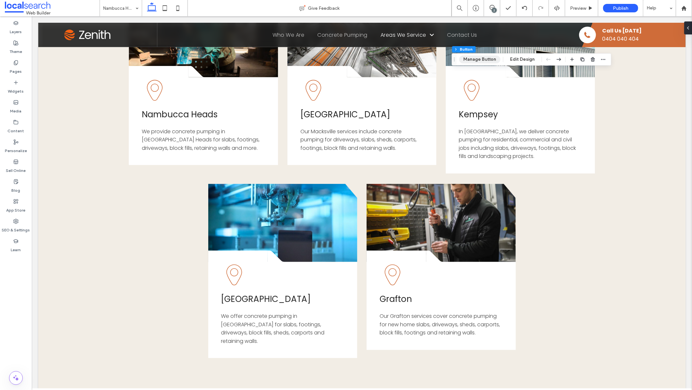
click at [484, 56] on button "Manage Button" at bounding box center [479, 60] width 41 height 8
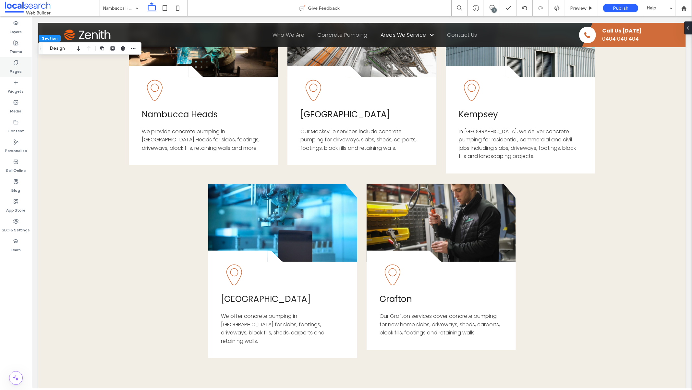
click at [17, 66] on label "Pages" at bounding box center [16, 69] width 12 height 9
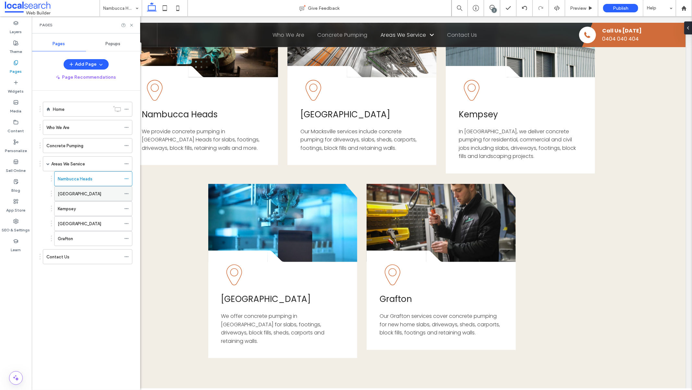
click at [127, 194] on icon at bounding box center [126, 193] width 5 height 5
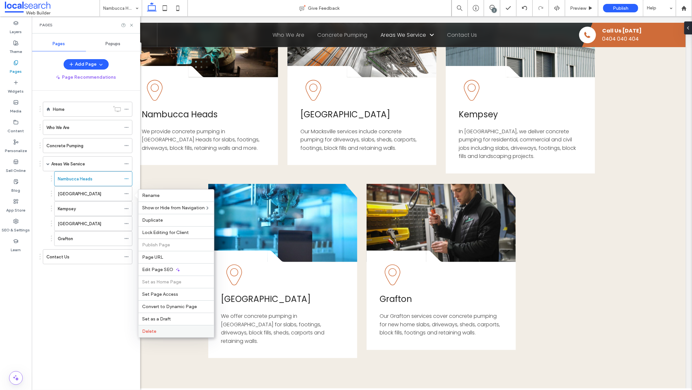
click at [167, 330] on label "Delete" at bounding box center [177, 331] width 68 height 6
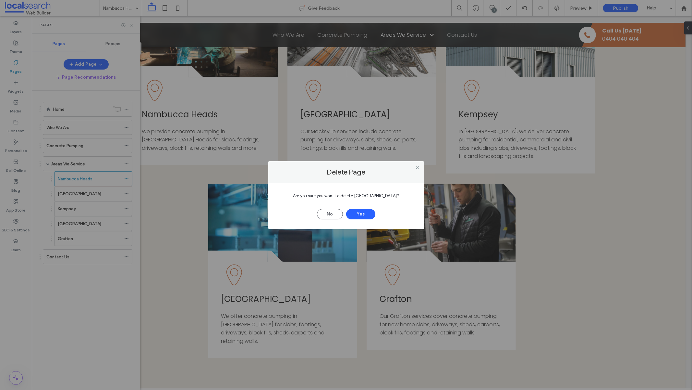
click at [380, 194] on span "Are you sure you want to delete Macksville?" at bounding box center [346, 195] width 106 height 5
copy span "[GEOGRAPHIC_DATA]"
click at [366, 215] on button "Yes" at bounding box center [360, 214] width 29 height 10
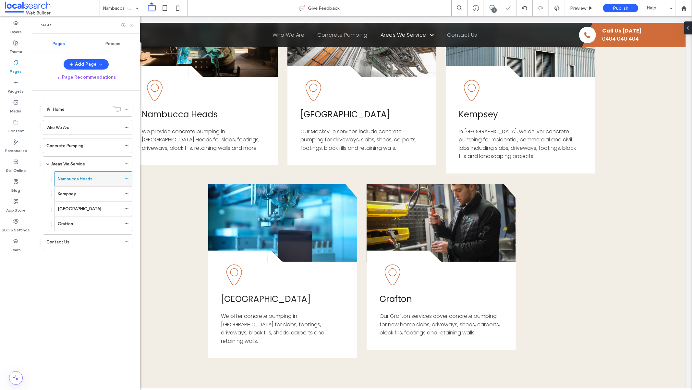
click at [127, 179] on icon at bounding box center [126, 178] width 5 height 5
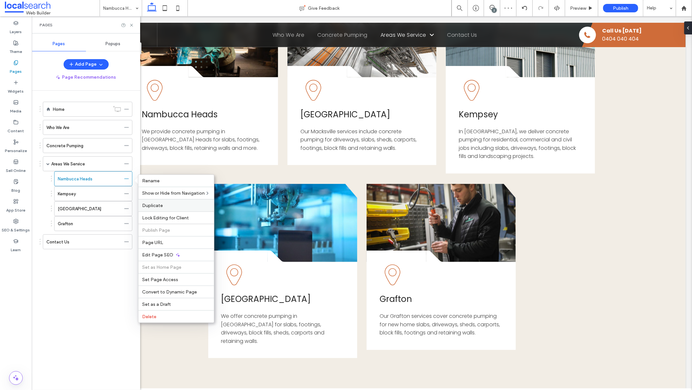
click at [158, 204] on span "Duplicate" at bounding box center [153, 206] width 21 height 6
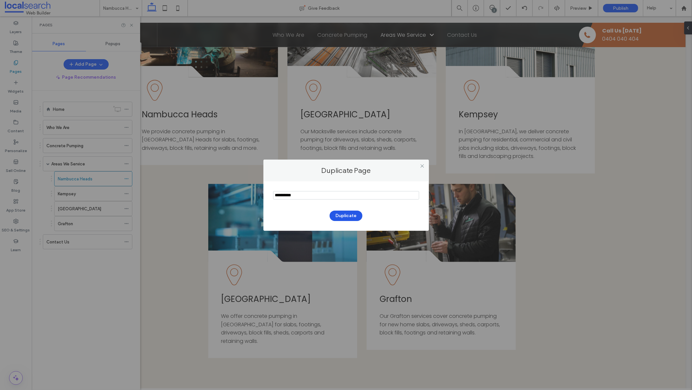
type input "**********"
click at [352, 215] on button "Duplicate" at bounding box center [346, 215] width 33 height 10
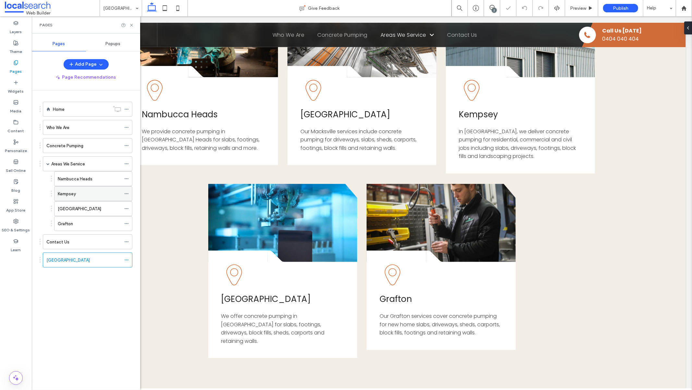
drag, startPoint x: 126, startPoint y: 193, endPoint x: 129, endPoint y: 193, distance: 3.6
click at [126, 193] on icon at bounding box center [126, 193] width 5 height 5
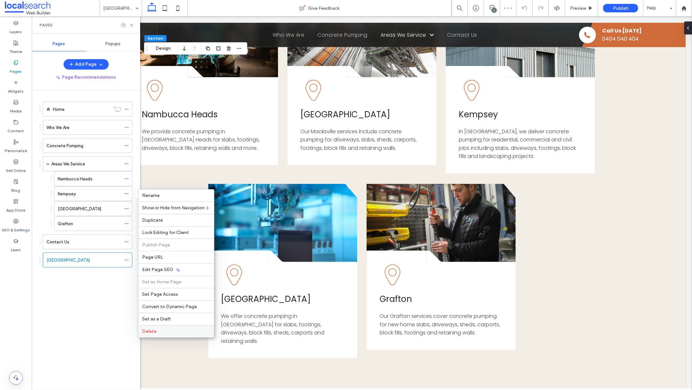
click at [184, 330] on label "Delete" at bounding box center [177, 331] width 68 height 6
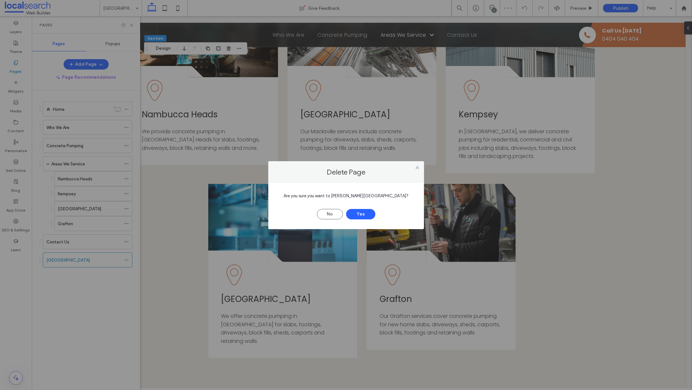
click at [374, 194] on span "Are you sure you want to delete Kempsey?" at bounding box center [346, 195] width 125 height 5
copy span "Kempsey"
click at [370, 214] on button "Yes" at bounding box center [360, 214] width 29 height 10
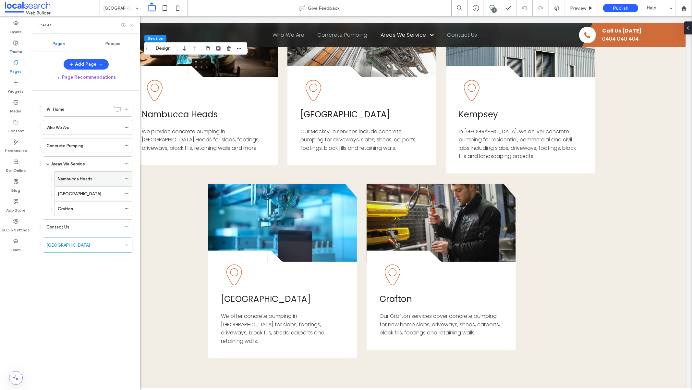
click at [128, 179] on use at bounding box center [127, 178] width 4 height 1
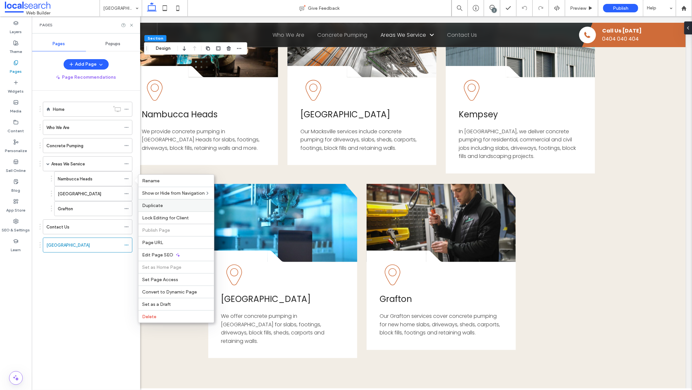
click at [175, 208] on div "Duplicate" at bounding box center [177, 205] width 76 height 12
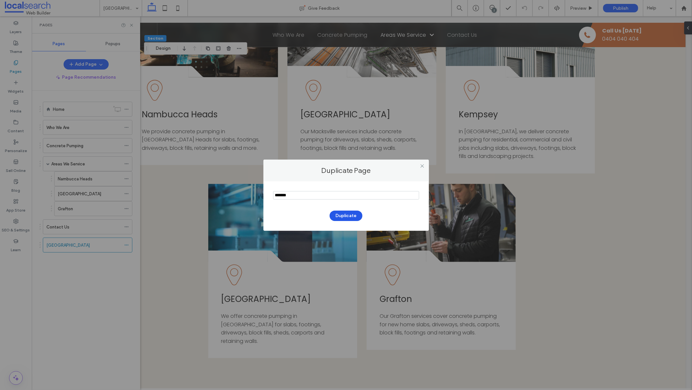
type input "*******"
click at [356, 214] on button "Duplicate" at bounding box center [346, 215] width 33 height 10
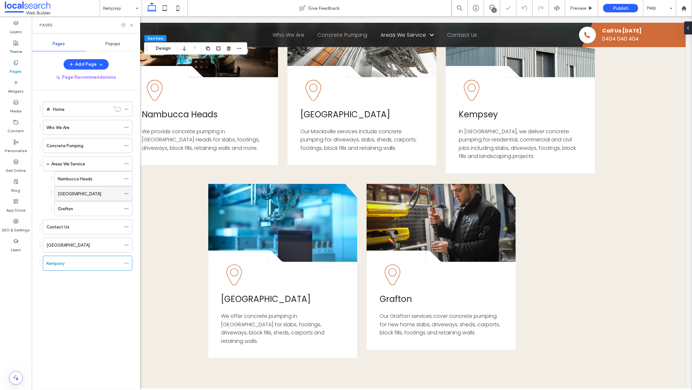
click at [125, 193] on icon at bounding box center [126, 193] width 5 height 5
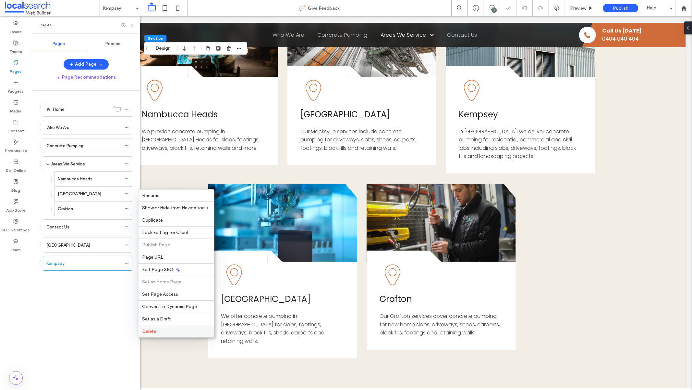
click at [176, 330] on label "Delete" at bounding box center [177, 331] width 68 height 6
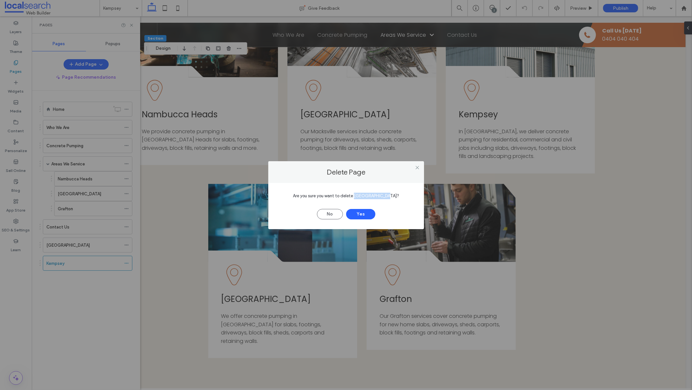
drag, startPoint x: 389, startPoint y: 196, endPoint x: 361, endPoint y: 194, distance: 27.7
click at [361, 194] on span "Are you sure you want to delete Port Macquarie?" at bounding box center [346, 195] width 106 height 5
copy span "[GEOGRAPHIC_DATA]"
click at [368, 215] on button "Yes" at bounding box center [360, 214] width 29 height 10
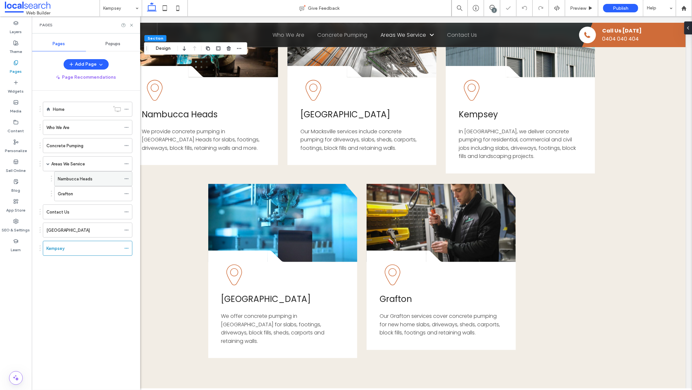
click at [125, 179] on icon at bounding box center [126, 178] width 5 height 5
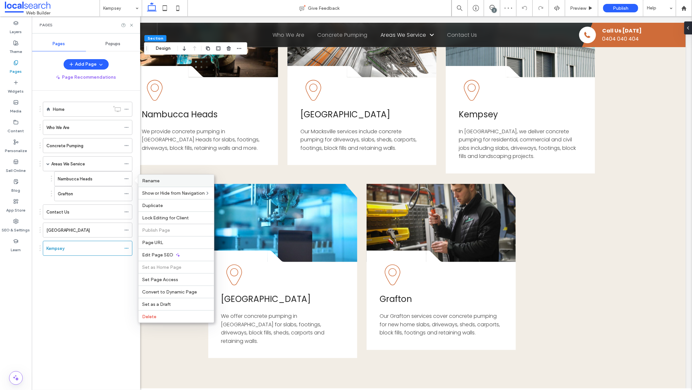
click at [165, 182] on label "Rename" at bounding box center [177, 181] width 68 height 6
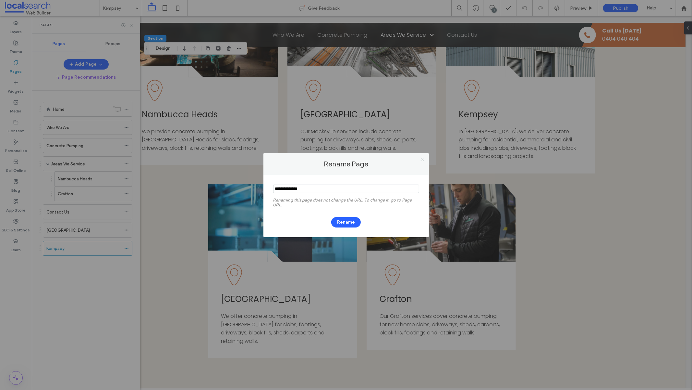
click at [424, 158] on icon at bounding box center [422, 159] width 5 height 5
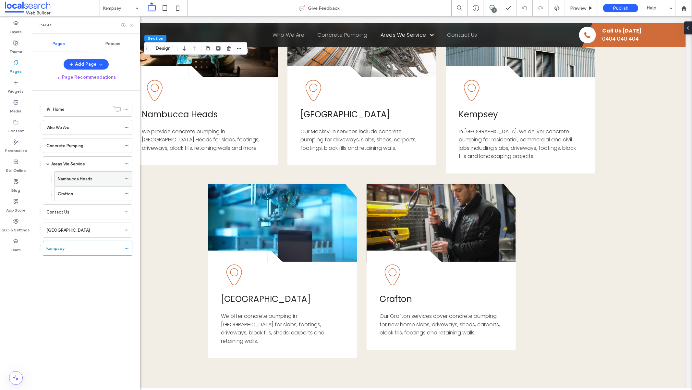
click at [129, 178] on icon at bounding box center [126, 178] width 5 height 5
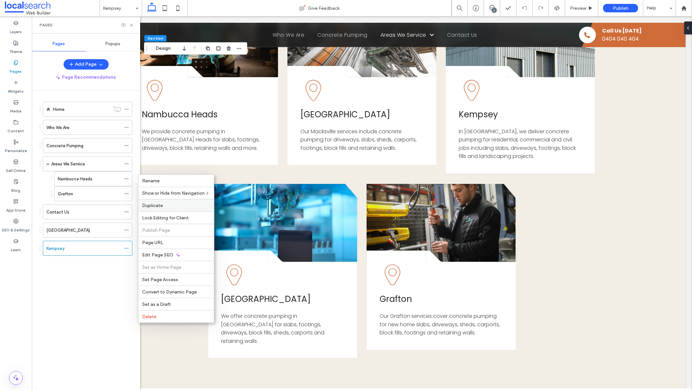
click at [165, 207] on label "Duplicate" at bounding box center [177, 206] width 68 height 6
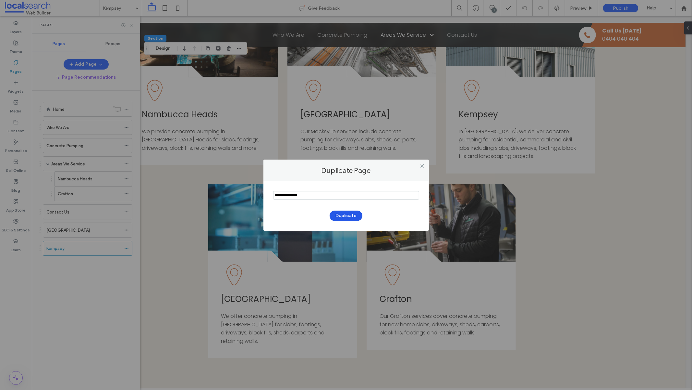
type input "**********"
click at [341, 219] on button "Duplicate" at bounding box center [346, 215] width 33 height 10
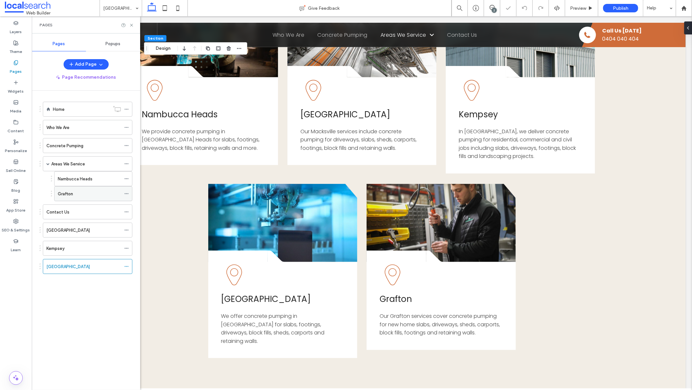
click at [128, 193] on icon at bounding box center [126, 193] width 5 height 5
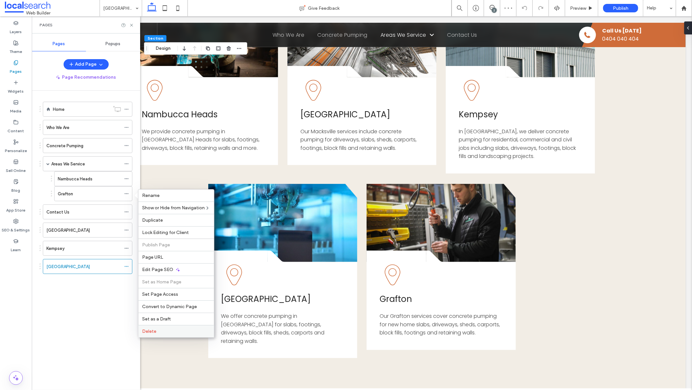
click at [181, 330] on label "Delete" at bounding box center [177, 331] width 68 height 6
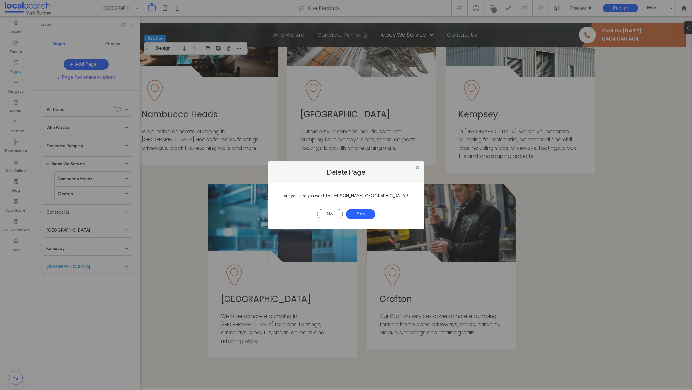
click at [375, 195] on span "Are you sure you want to delete Grafton?" at bounding box center [346, 195] width 125 height 5
copy span "Grafton"
click at [368, 214] on button "Yes" at bounding box center [360, 214] width 29 height 10
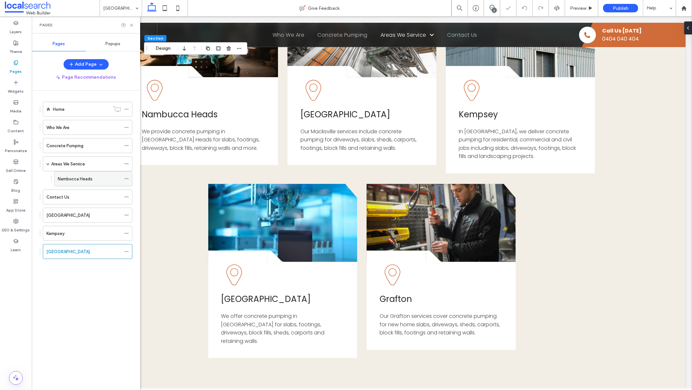
click at [127, 179] on use at bounding box center [127, 178] width 4 height 1
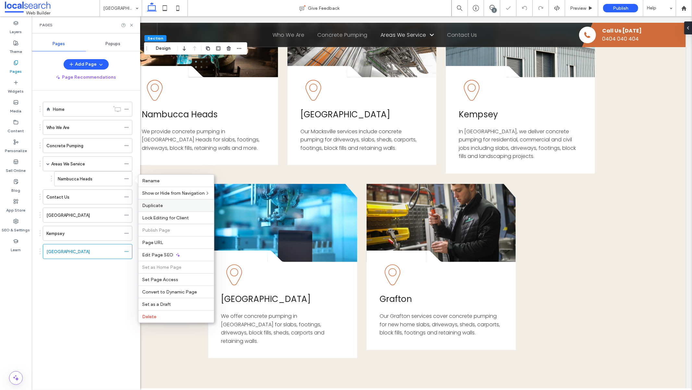
click at [169, 204] on label "Duplicate" at bounding box center [177, 206] width 68 height 6
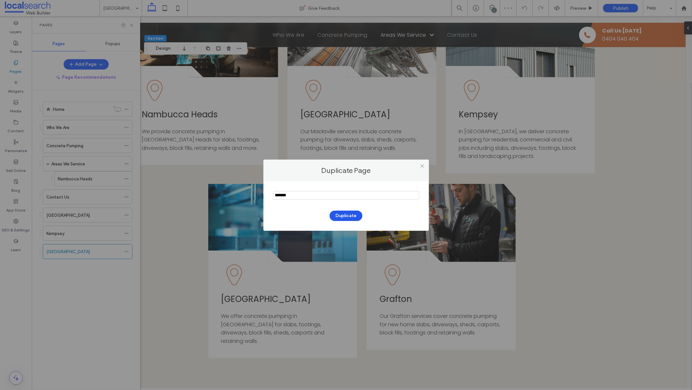
type input "*******"
click at [341, 220] on button "Duplicate" at bounding box center [346, 215] width 33 height 10
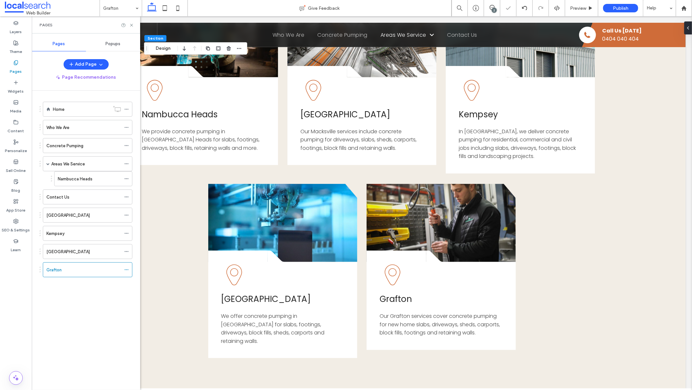
click at [343, 217] on div at bounding box center [346, 195] width 692 height 390
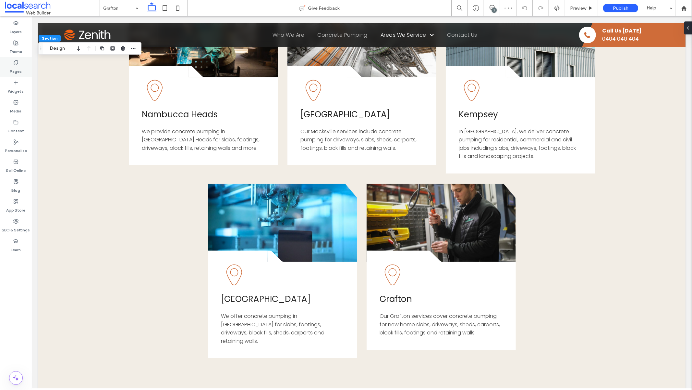
click at [16, 65] on label "Pages" at bounding box center [16, 69] width 12 height 9
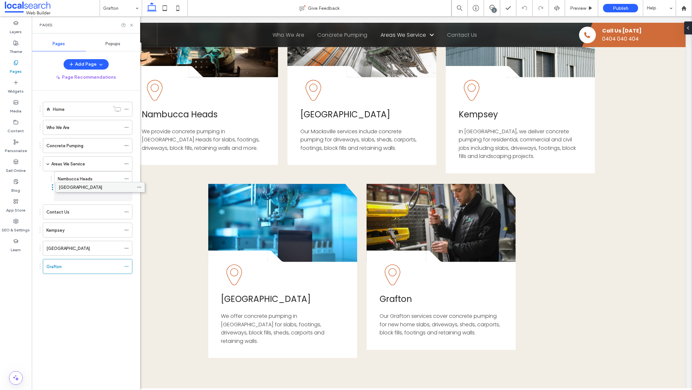
drag, startPoint x: 94, startPoint y: 213, endPoint x: 106, endPoint y: 187, distance: 28.8
drag, startPoint x: 99, startPoint y: 230, endPoint x: 110, endPoint y: 206, distance: 26.4
drag, startPoint x: 93, startPoint y: 247, endPoint x: 112, endPoint y: 221, distance: 32.7
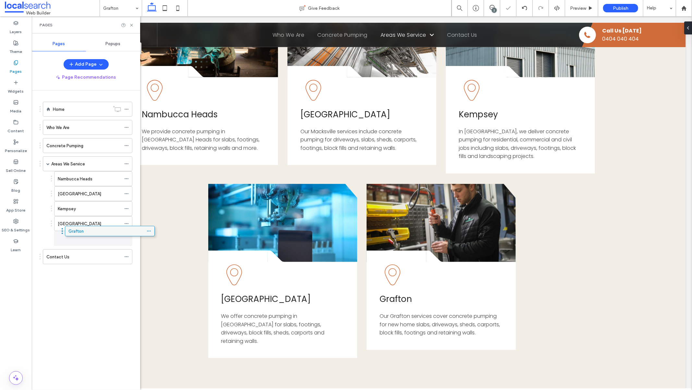
drag, startPoint x: 92, startPoint y: 263, endPoint x: 114, endPoint y: 236, distance: 35.1
click at [82, 314] on div "Home Who We Are Concrete Pumping Areas We Service Nambucca Heads Macksville Kem…" at bounding box center [90, 239] width 101 height 296
click at [88, 284] on div "Home Who We Are Concrete Pumping Areas We Service Nambucca Heads Macksville Kem…" at bounding box center [90, 239] width 101 height 296
